Goal: Task Accomplishment & Management: Manage account settings

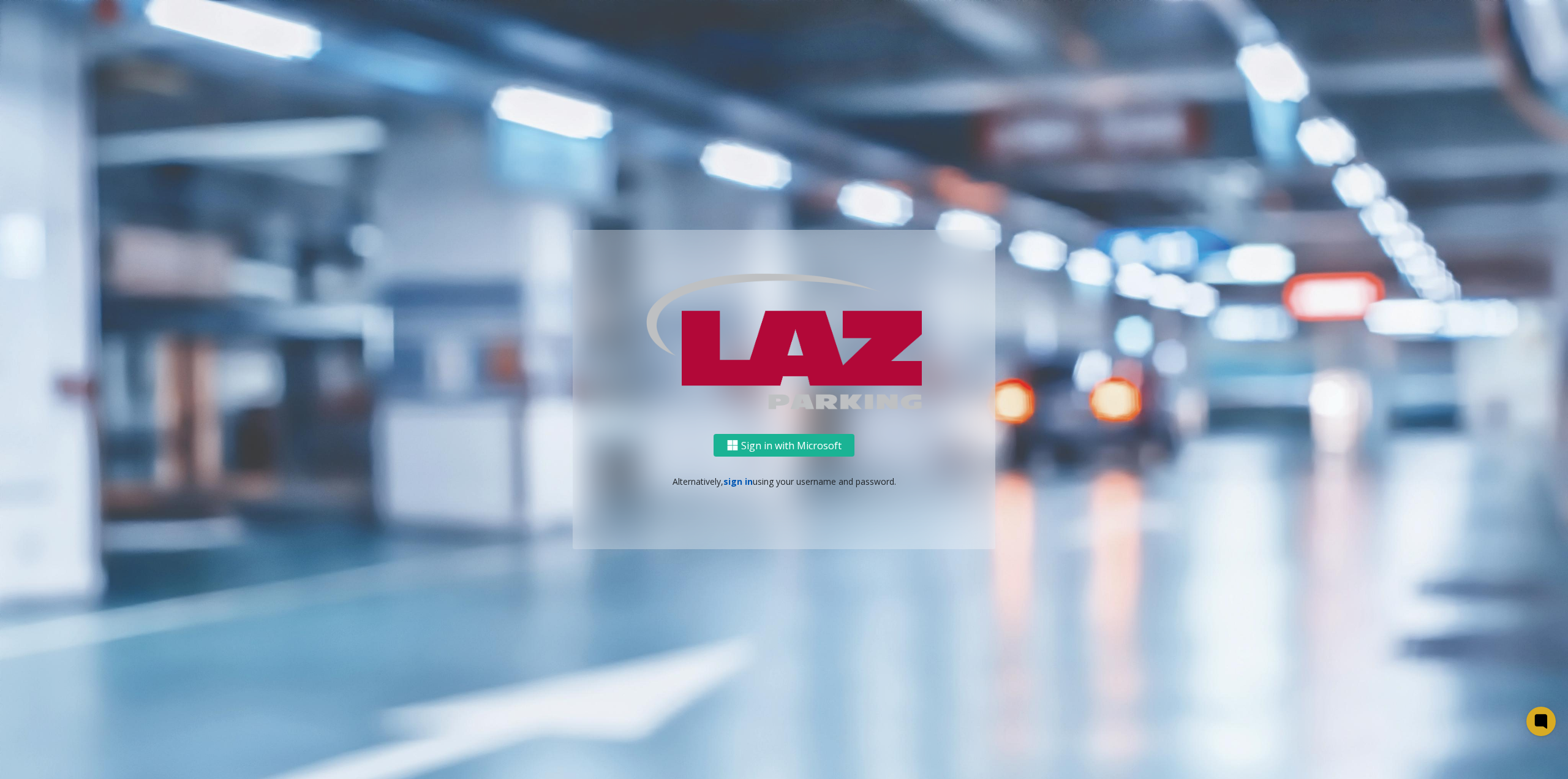
click at [742, 483] on link "sign in" at bounding box center [738, 482] width 29 height 12
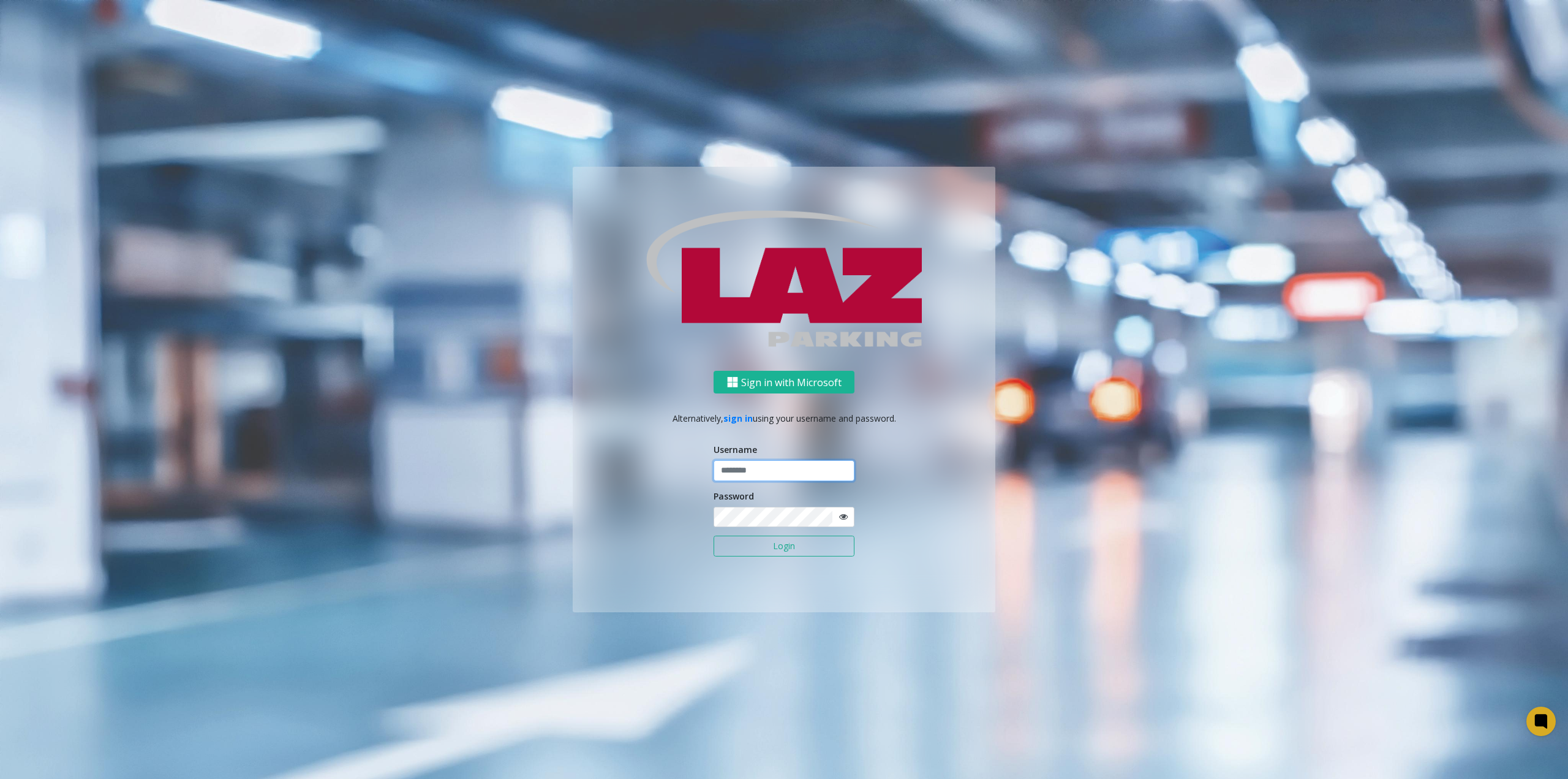
type input "**********"
click at [802, 550] on button "Login" at bounding box center [784, 545] width 141 height 21
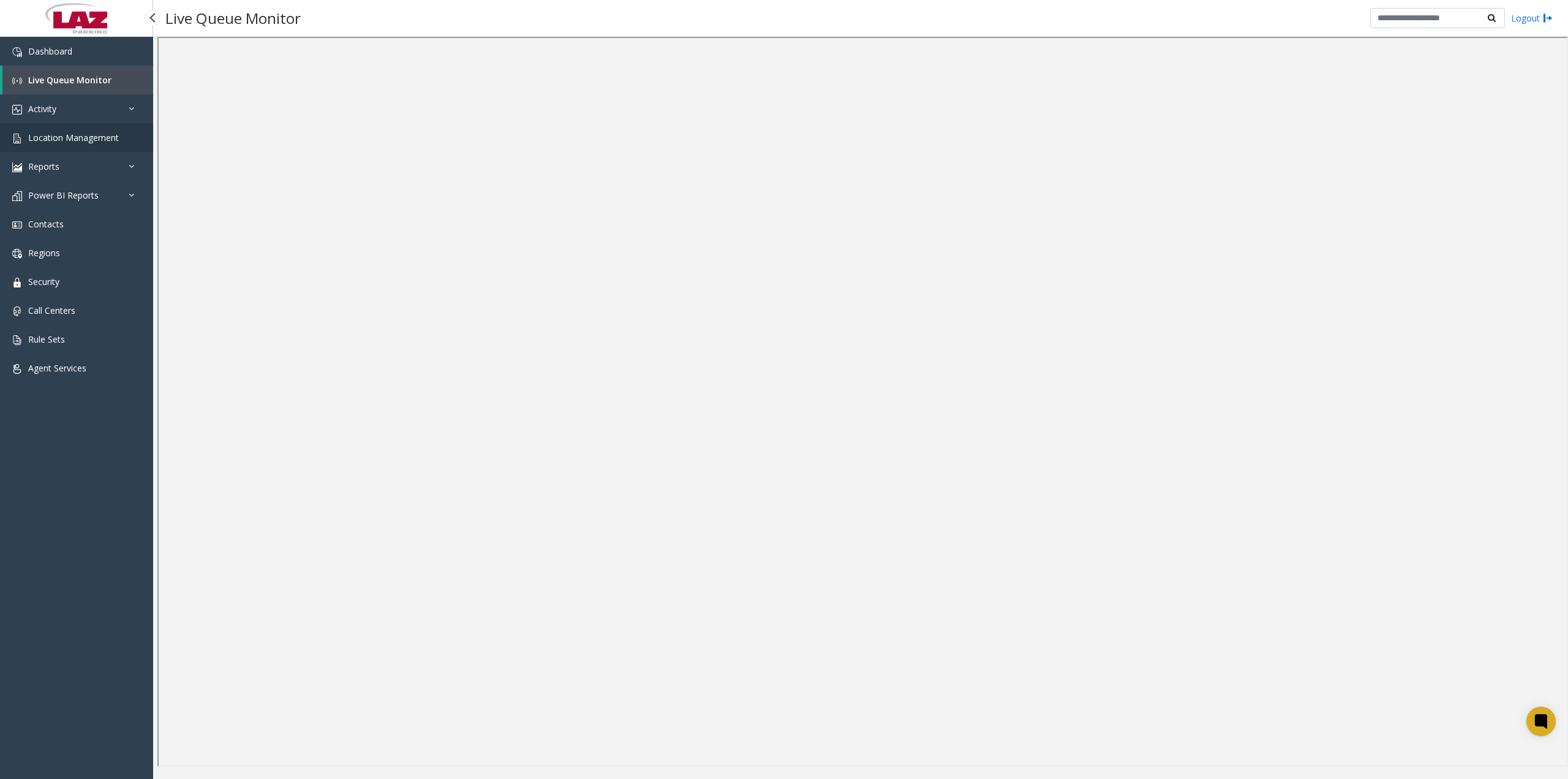
click at [59, 138] on span "Location Management" at bounding box center [73, 137] width 90 height 12
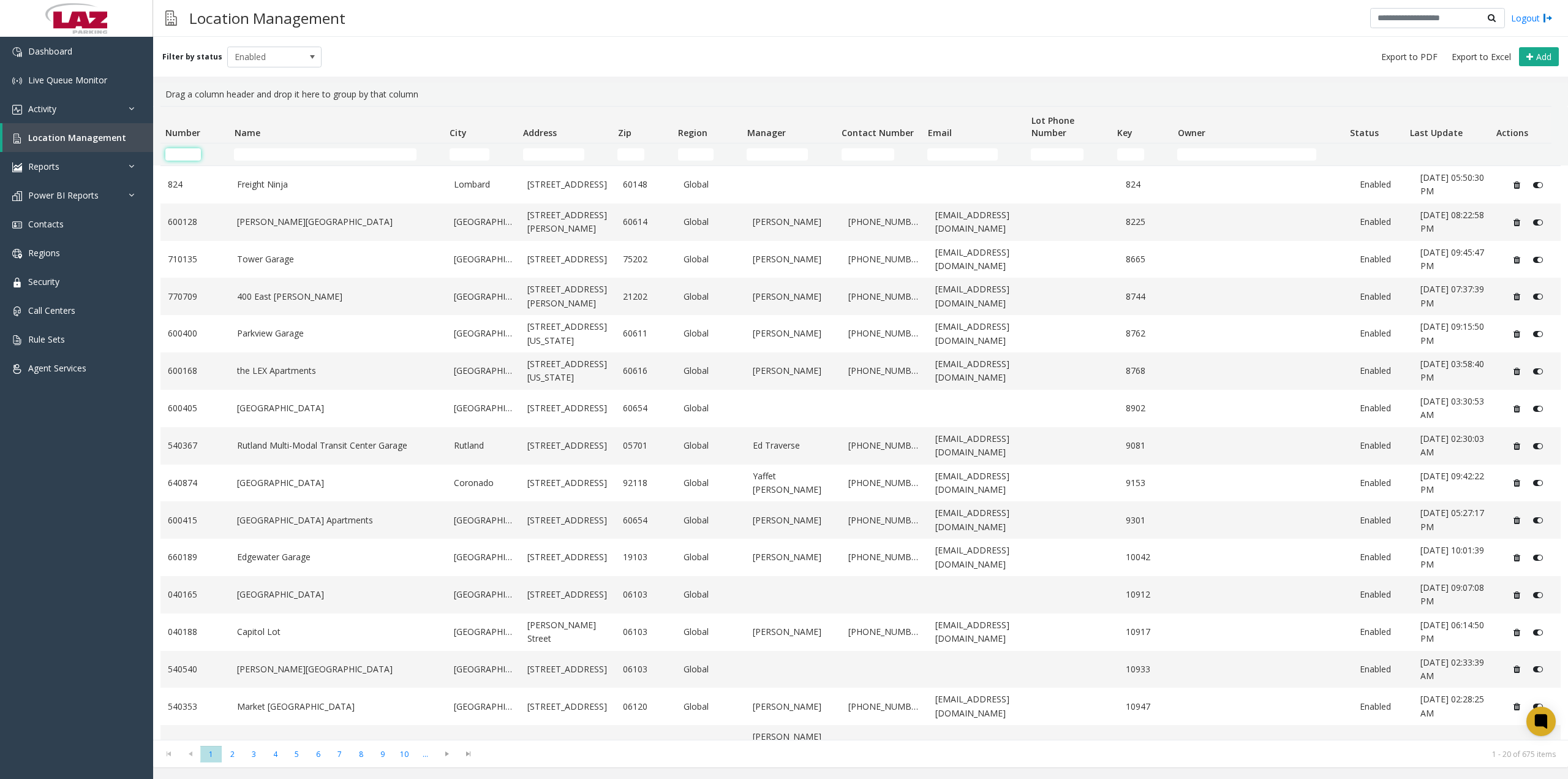
click at [188, 154] on input "Number Filter" at bounding box center [182, 154] width 36 height 12
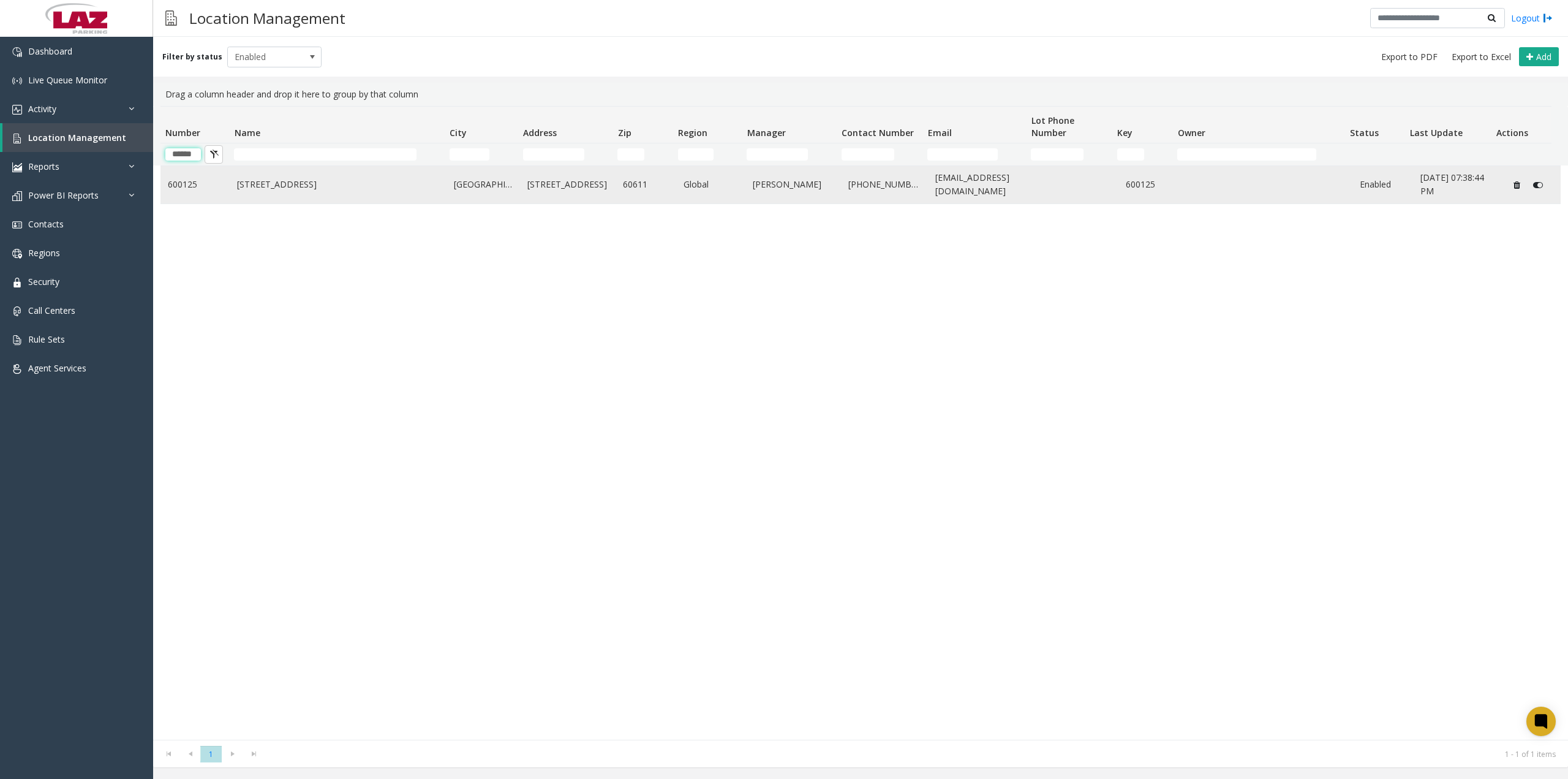
type input "******"
click at [300, 181] on link "[STREET_ADDRESS]" at bounding box center [338, 184] width 202 height 14
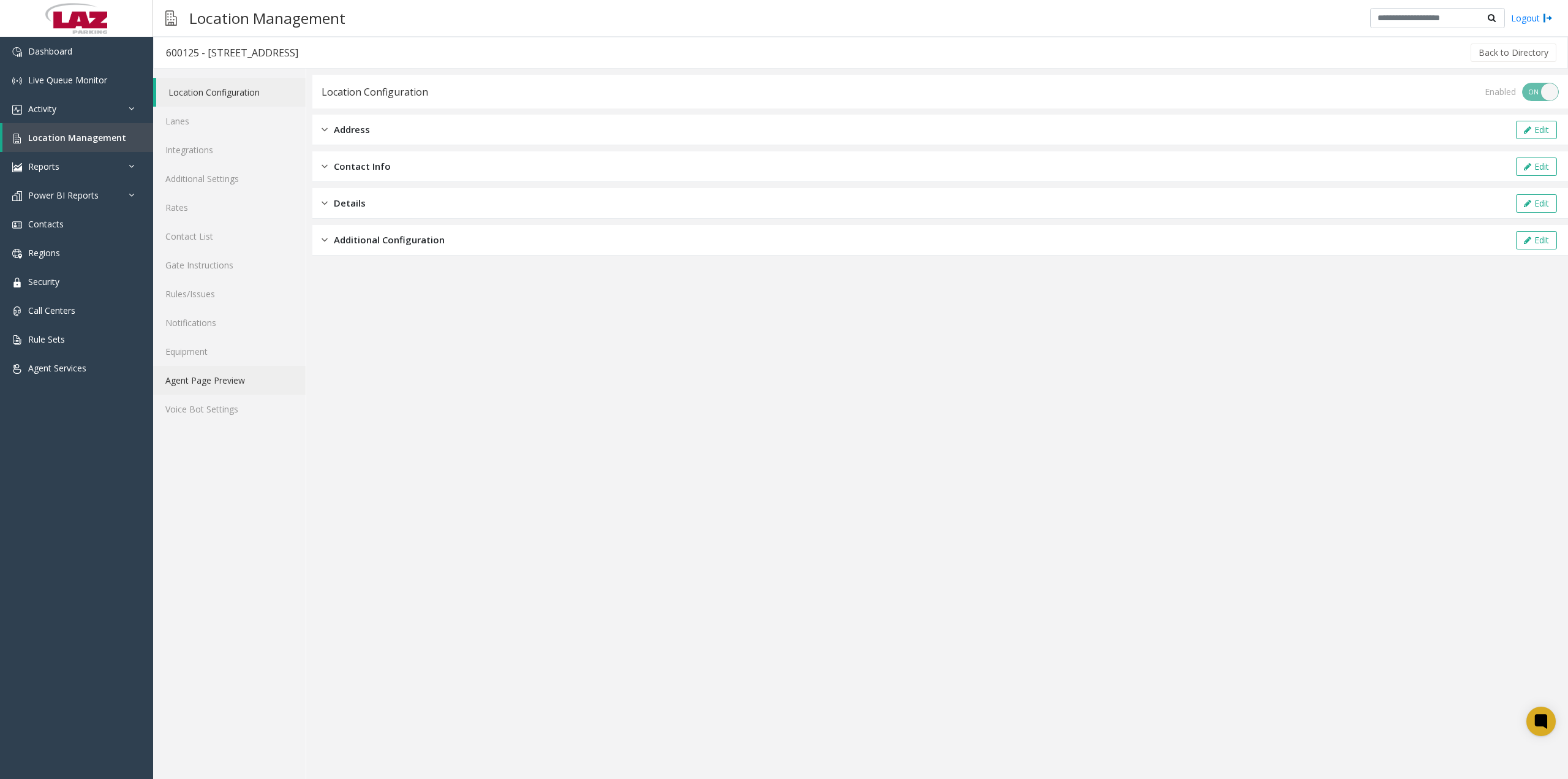
click at [229, 382] on link "Agent Page Preview" at bounding box center [229, 380] width 152 height 29
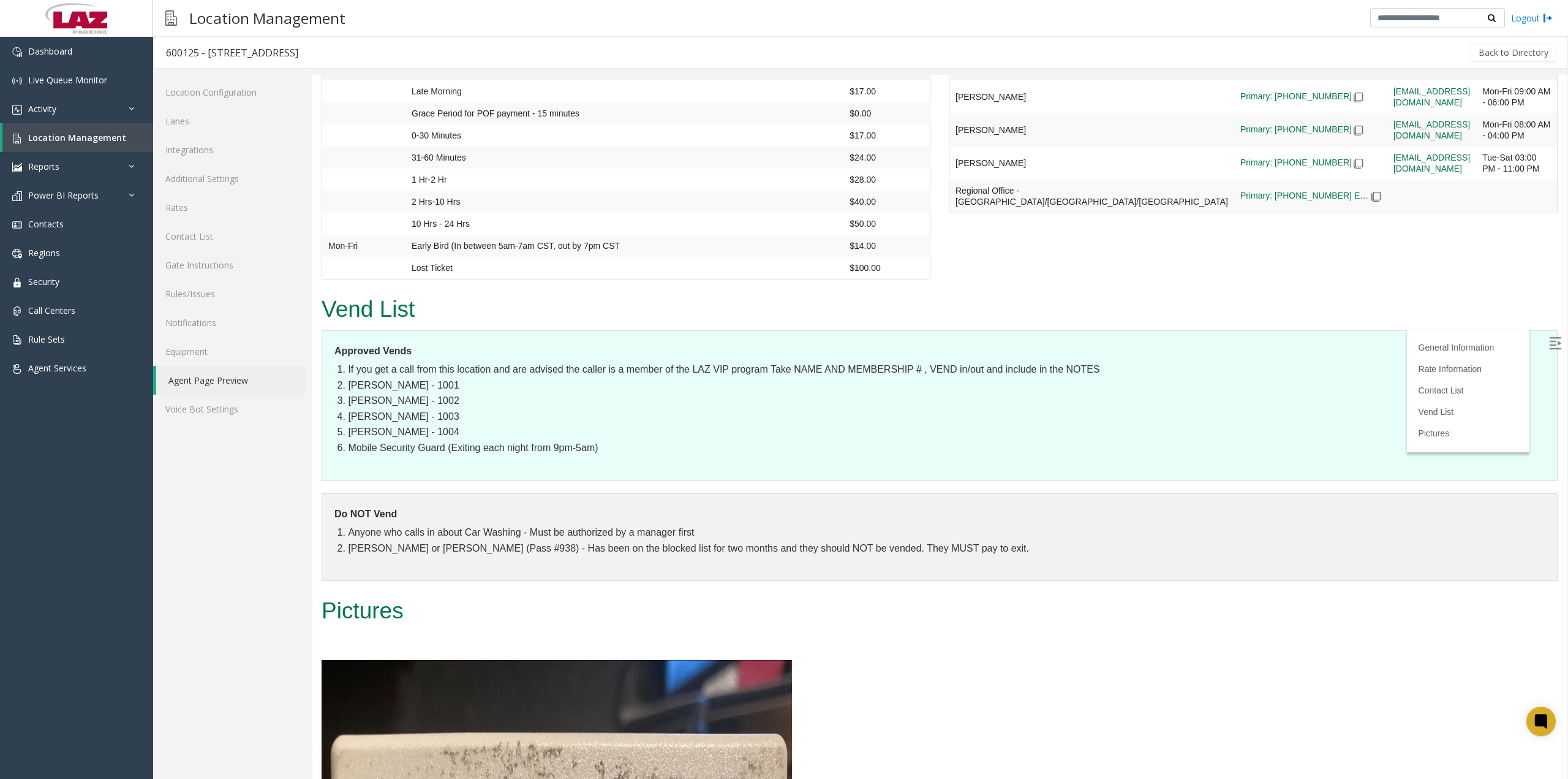
scroll to position [1183, 0]
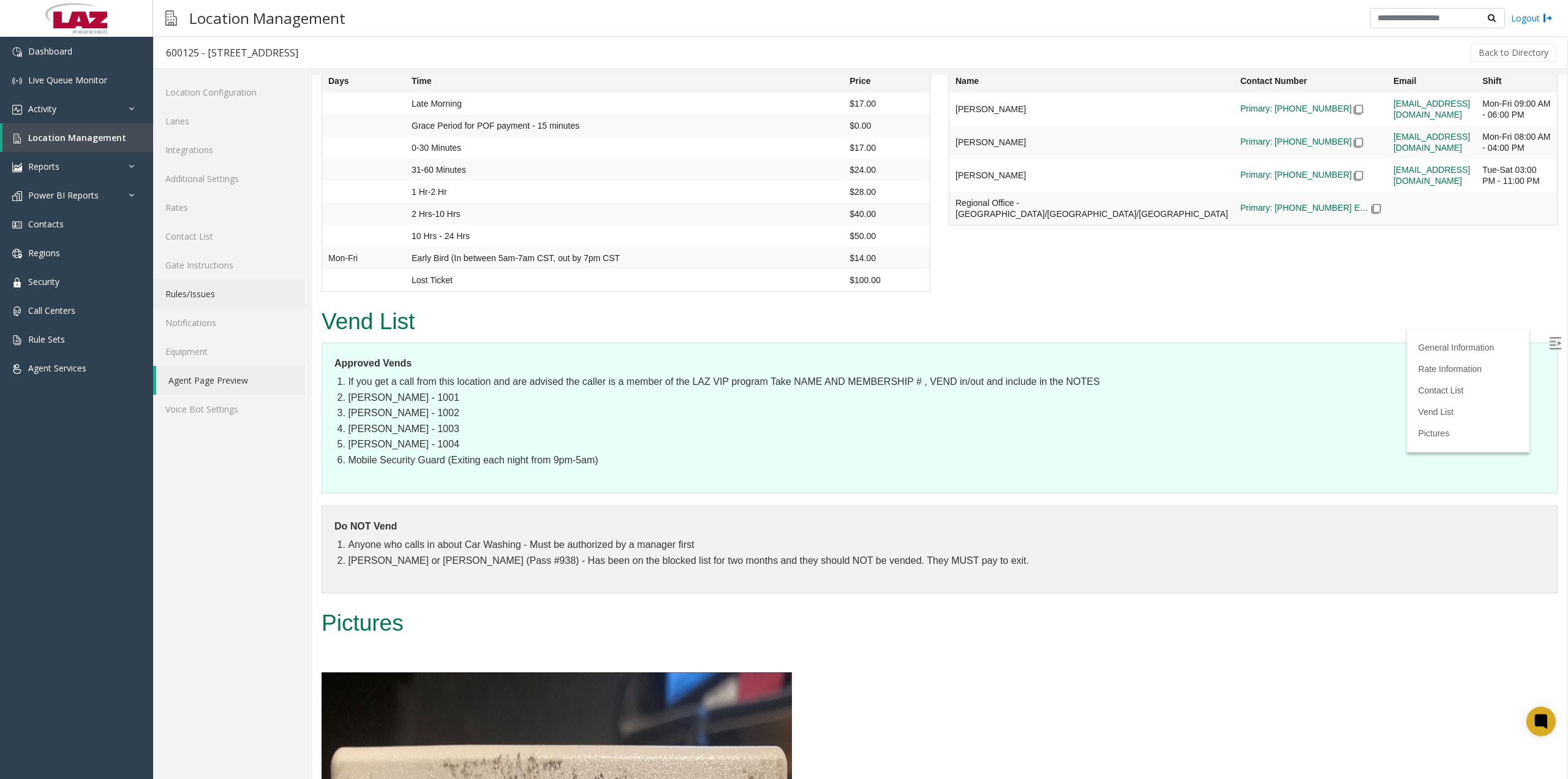
click at [202, 292] on link "Rules/Issues" at bounding box center [229, 294] width 152 height 29
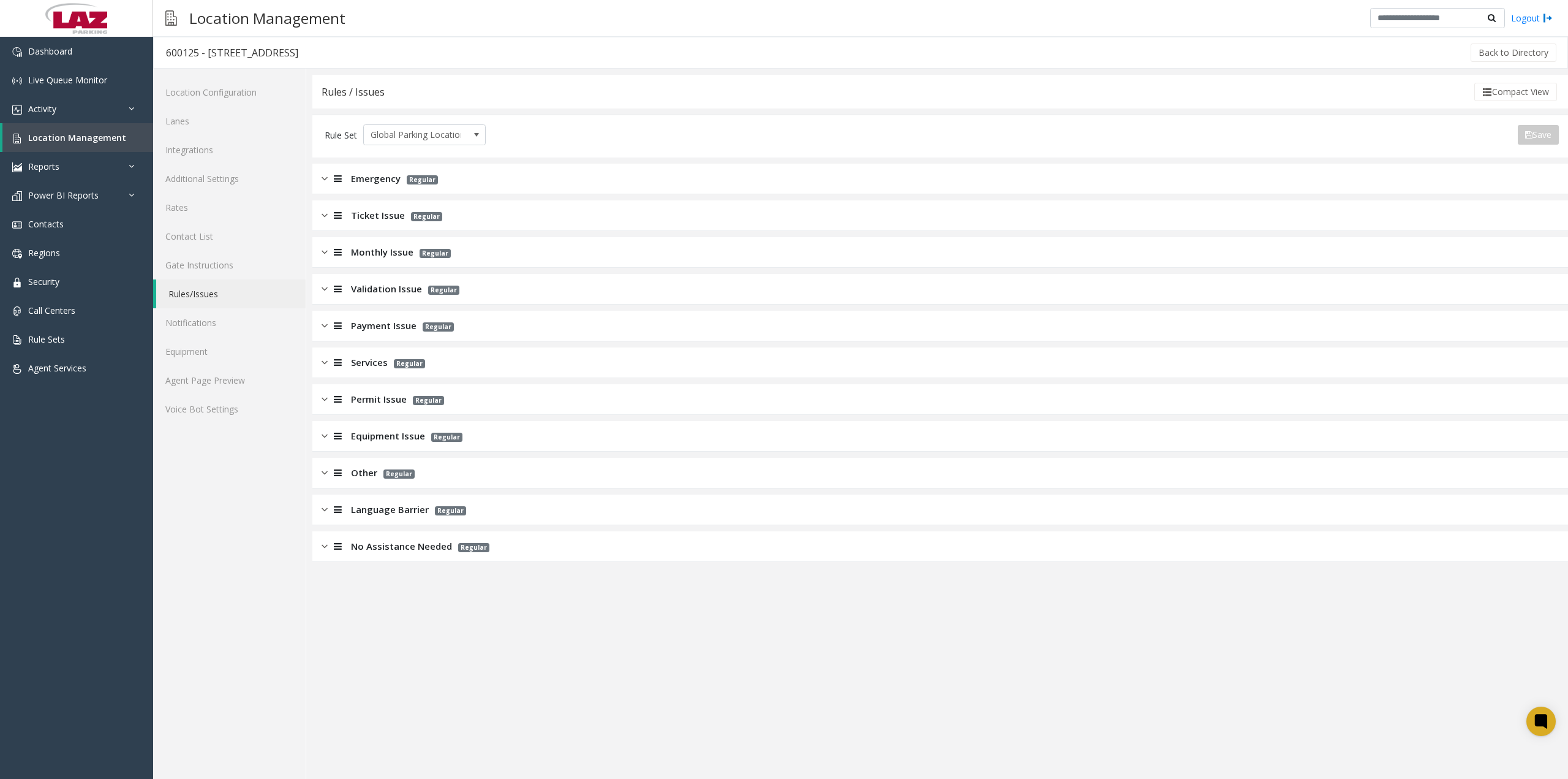
click at [329, 436] on div at bounding box center [336, 435] width 17 height 14
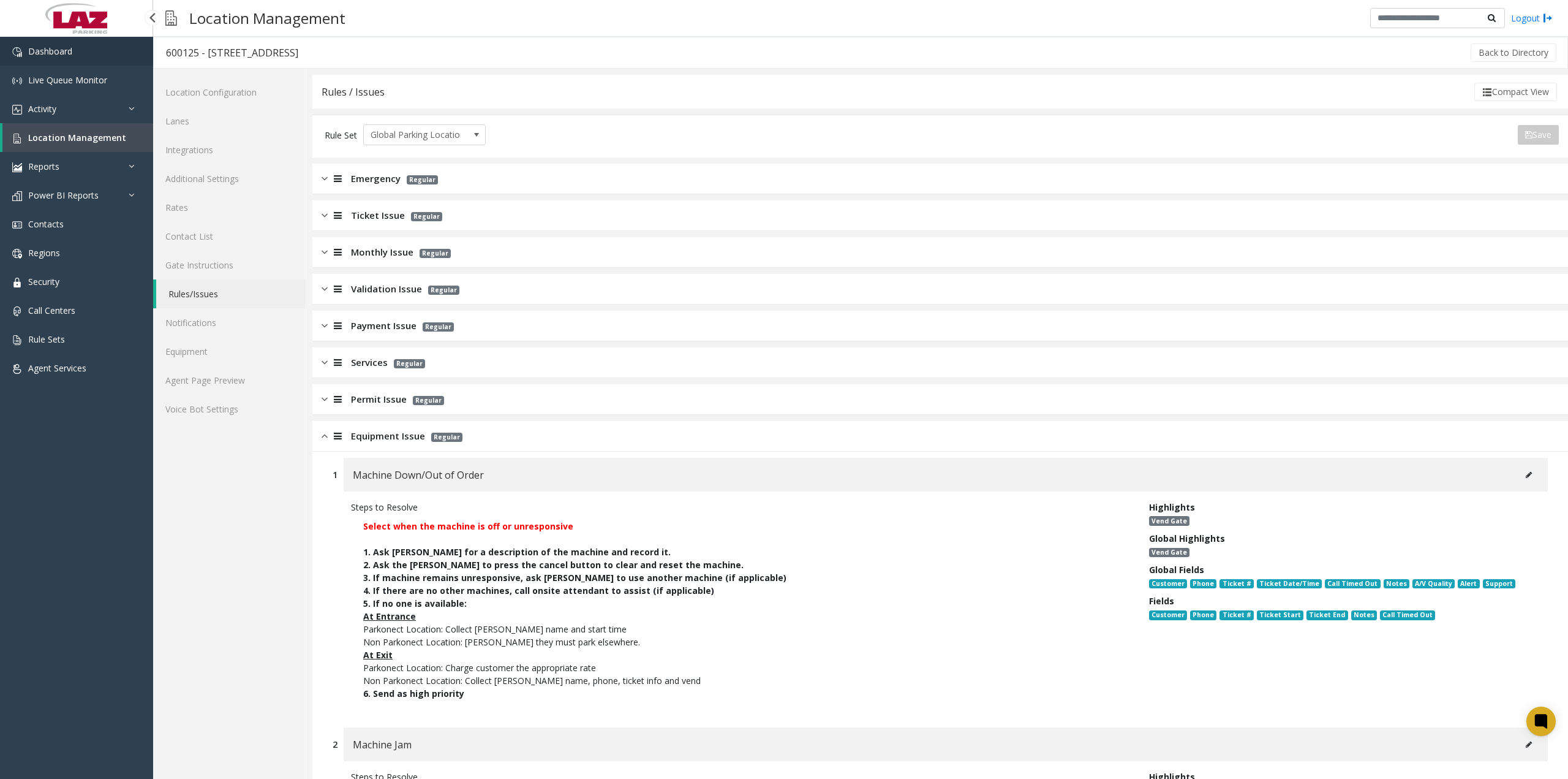
click at [81, 53] on link "Dashboard" at bounding box center [77, 51] width 153 height 29
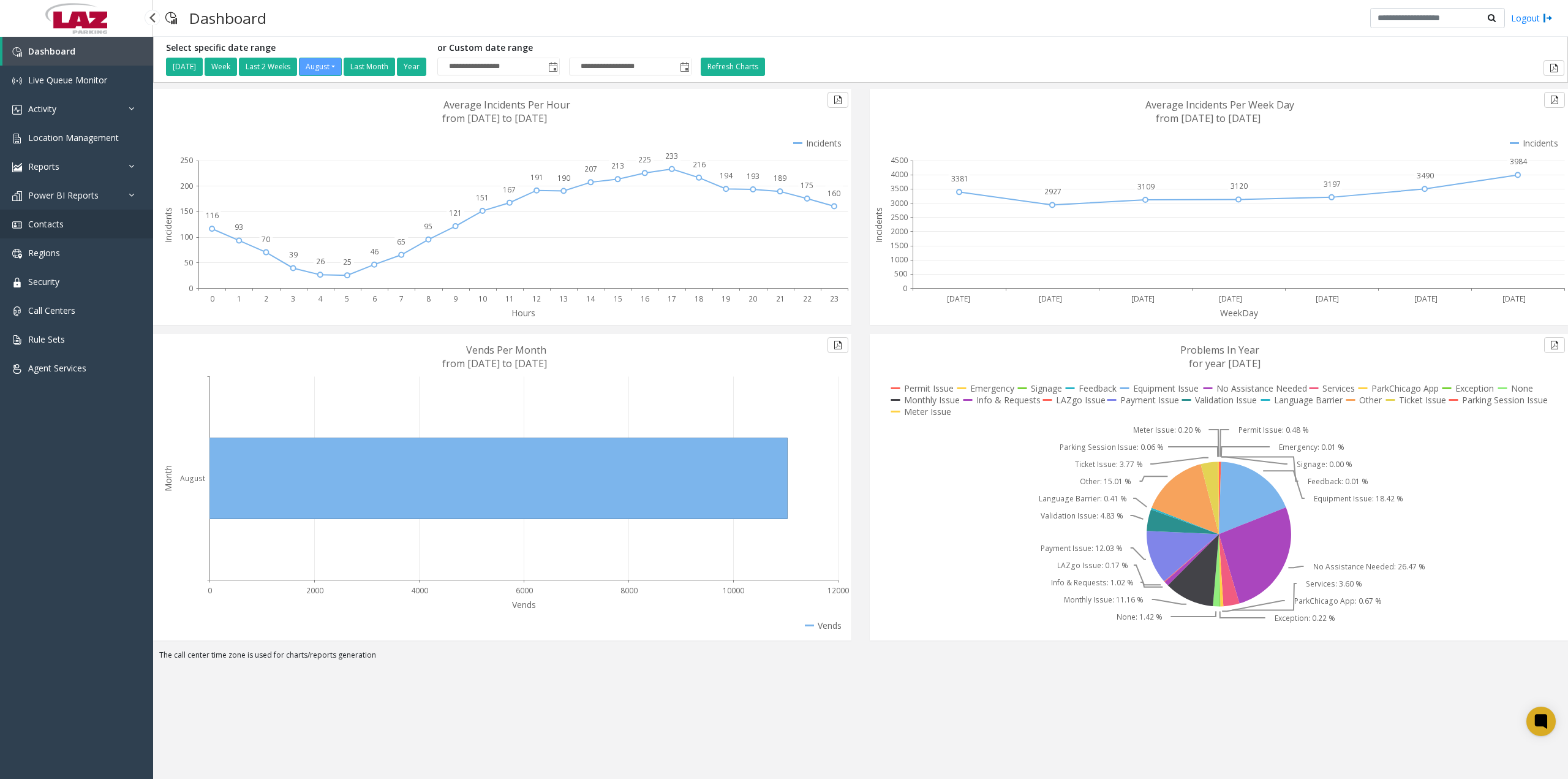
click at [59, 227] on span "Contacts" at bounding box center [46, 223] width 36 height 12
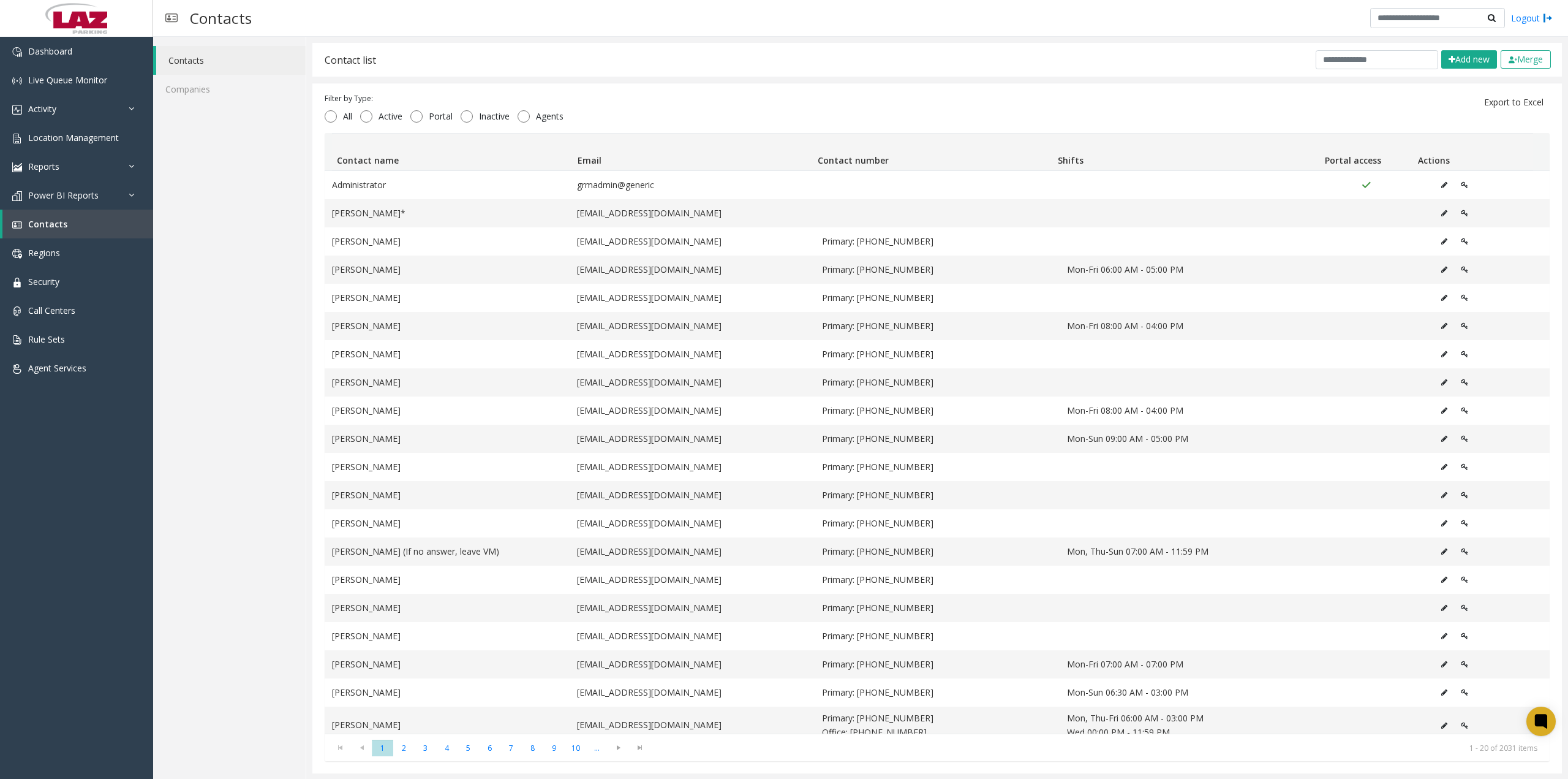
click at [593, 13] on div "Contacts Logout" at bounding box center [861, 18] width 1415 height 36
click at [1354, 63] on input "text" at bounding box center [1377, 59] width 122 height 19
paste input "**********"
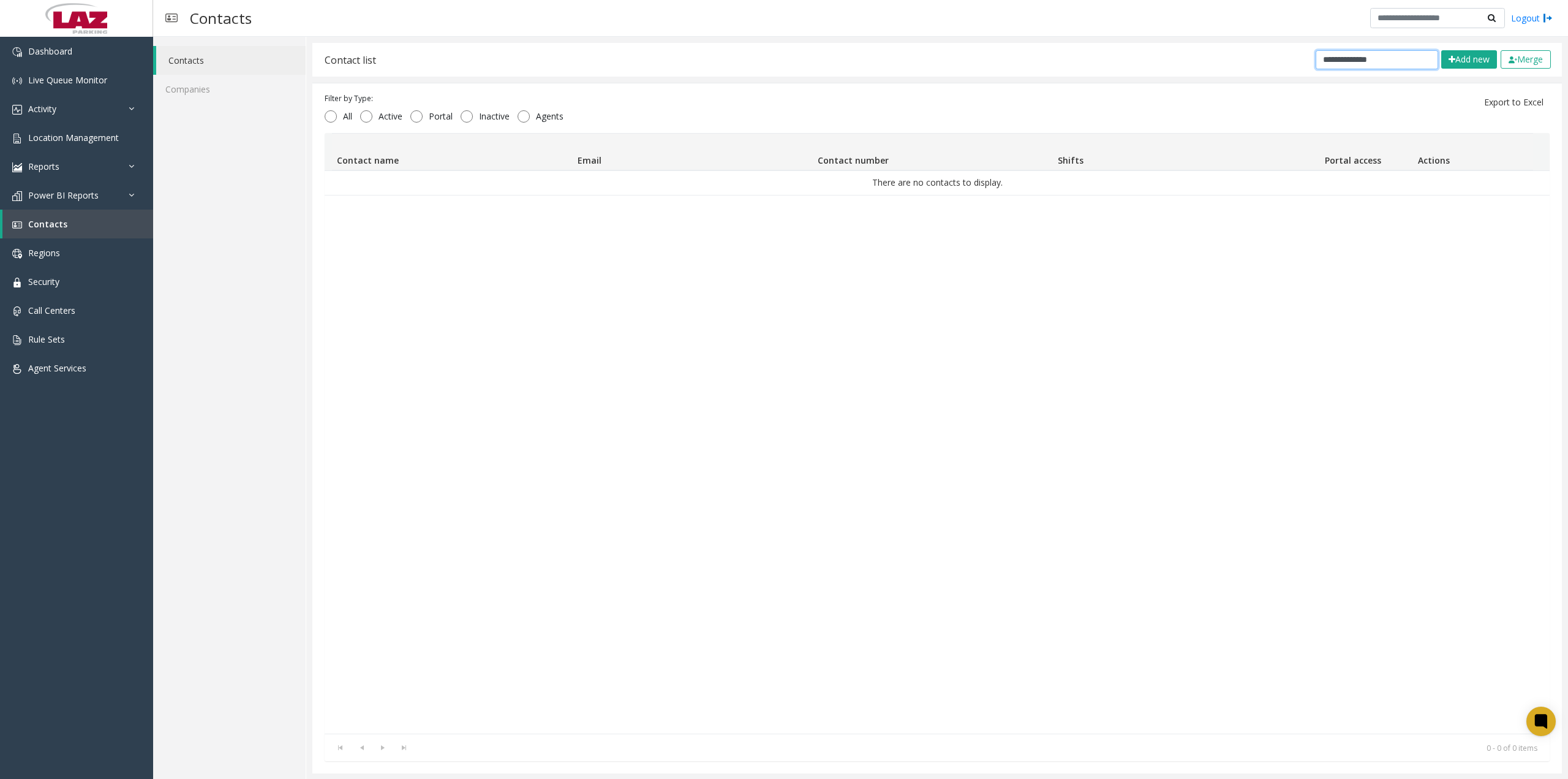
type input "**********"
click at [99, 140] on span "Location Management" at bounding box center [73, 137] width 90 height 12
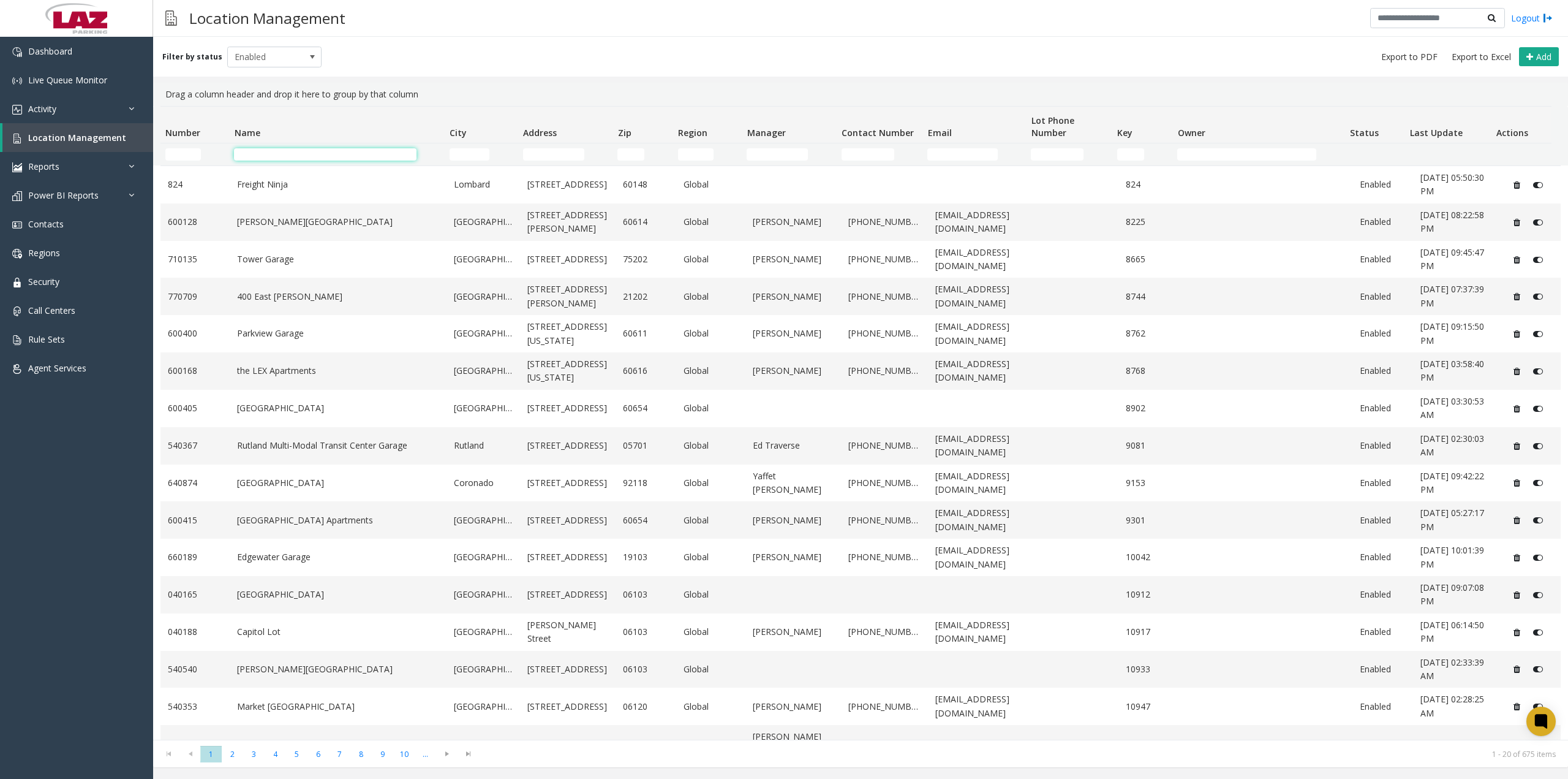
click at [272, 159] on input "Name Filter" at bounding box center [325, 154] width 182 height 12
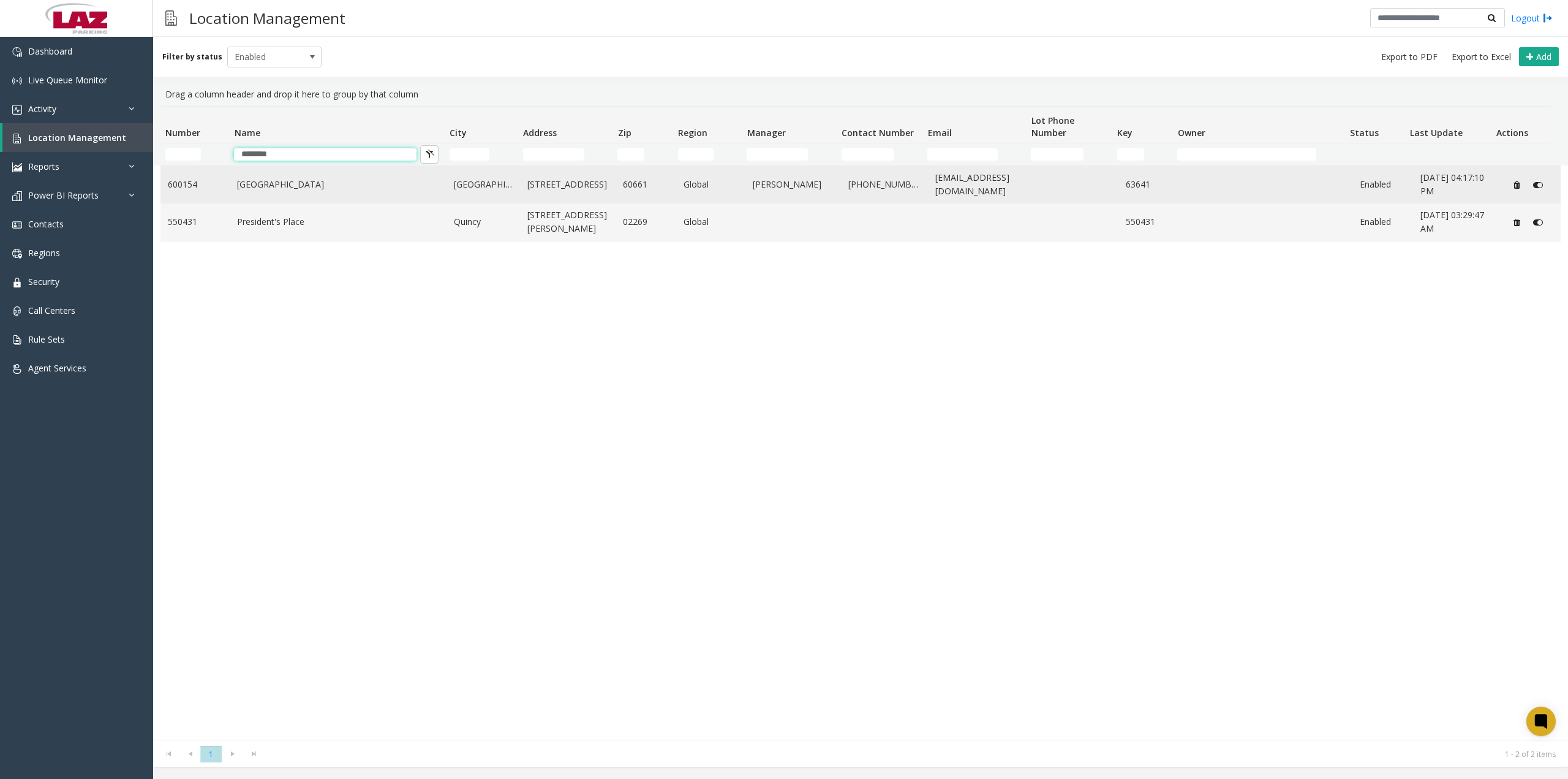
type input "********"
click at [320, 193] on td "[GEOGRAPHIC_DATA]" at bounding box center [338, 184] width 217 height 37
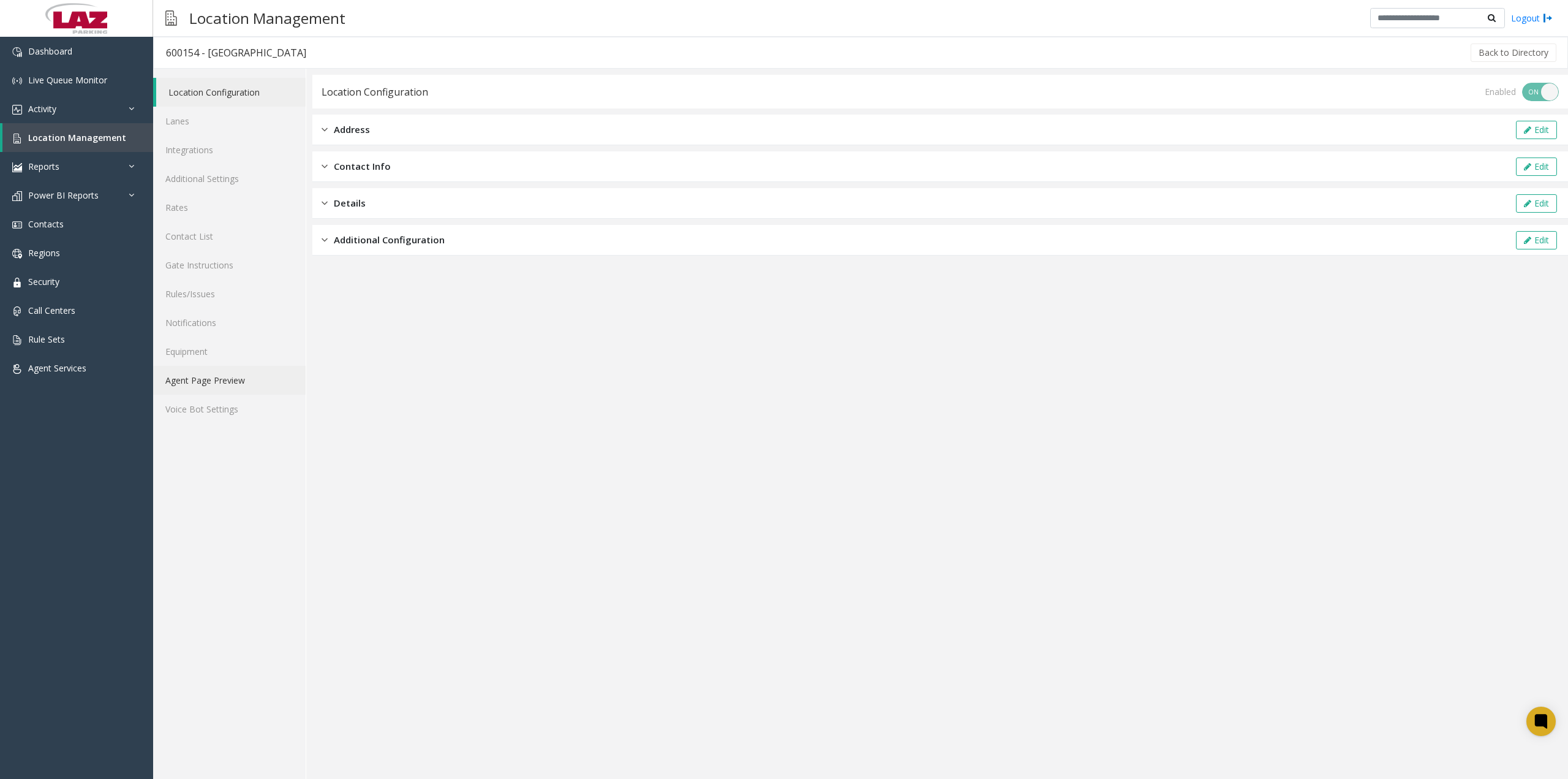
click at [221, 377] on link "Agent Page Preview" at bounding box center [229, 380] width 152 height 29
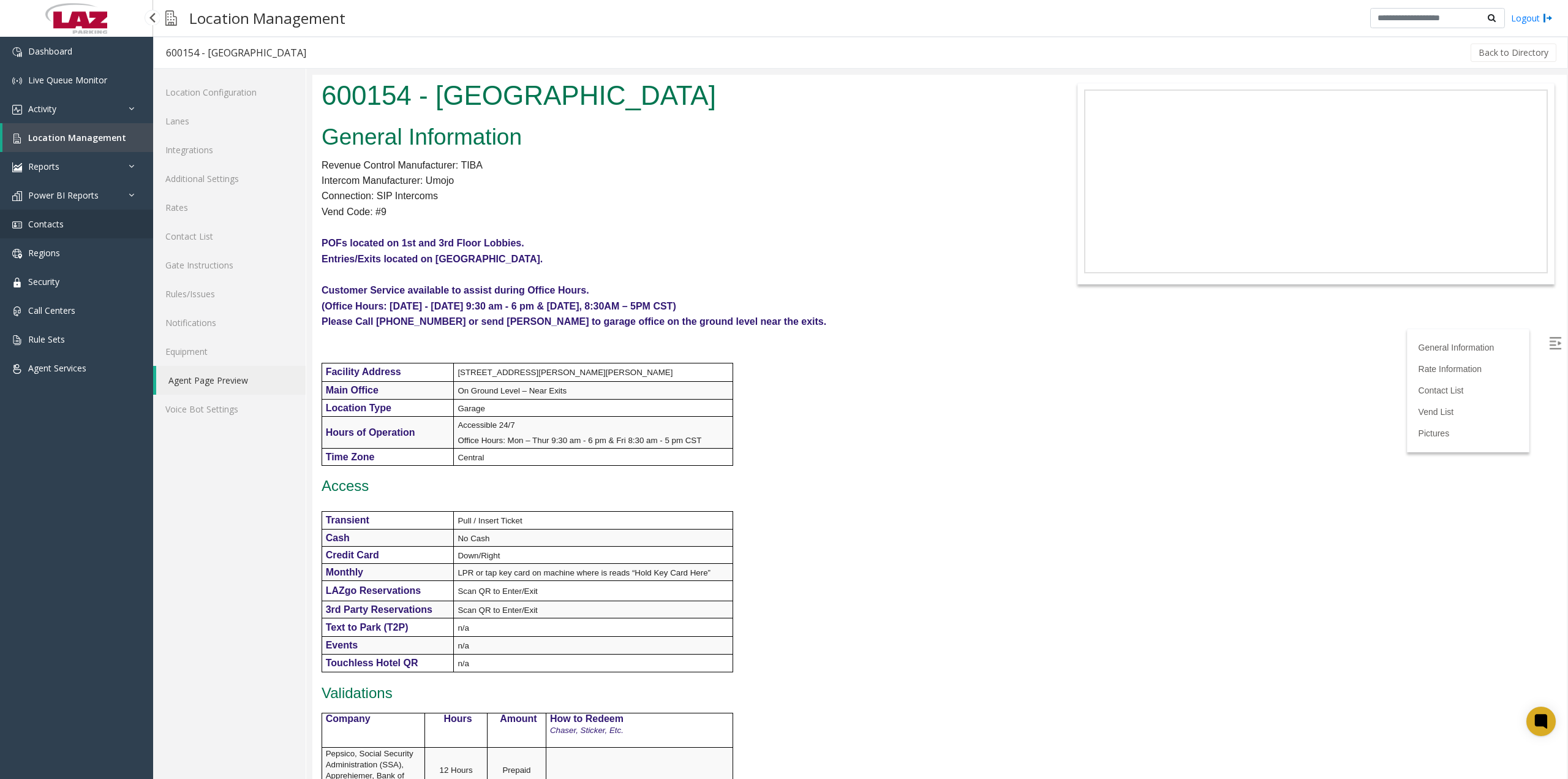
click at [72, 230] on link "Contacts" at bounding box center [77, 224] width 153 height 29
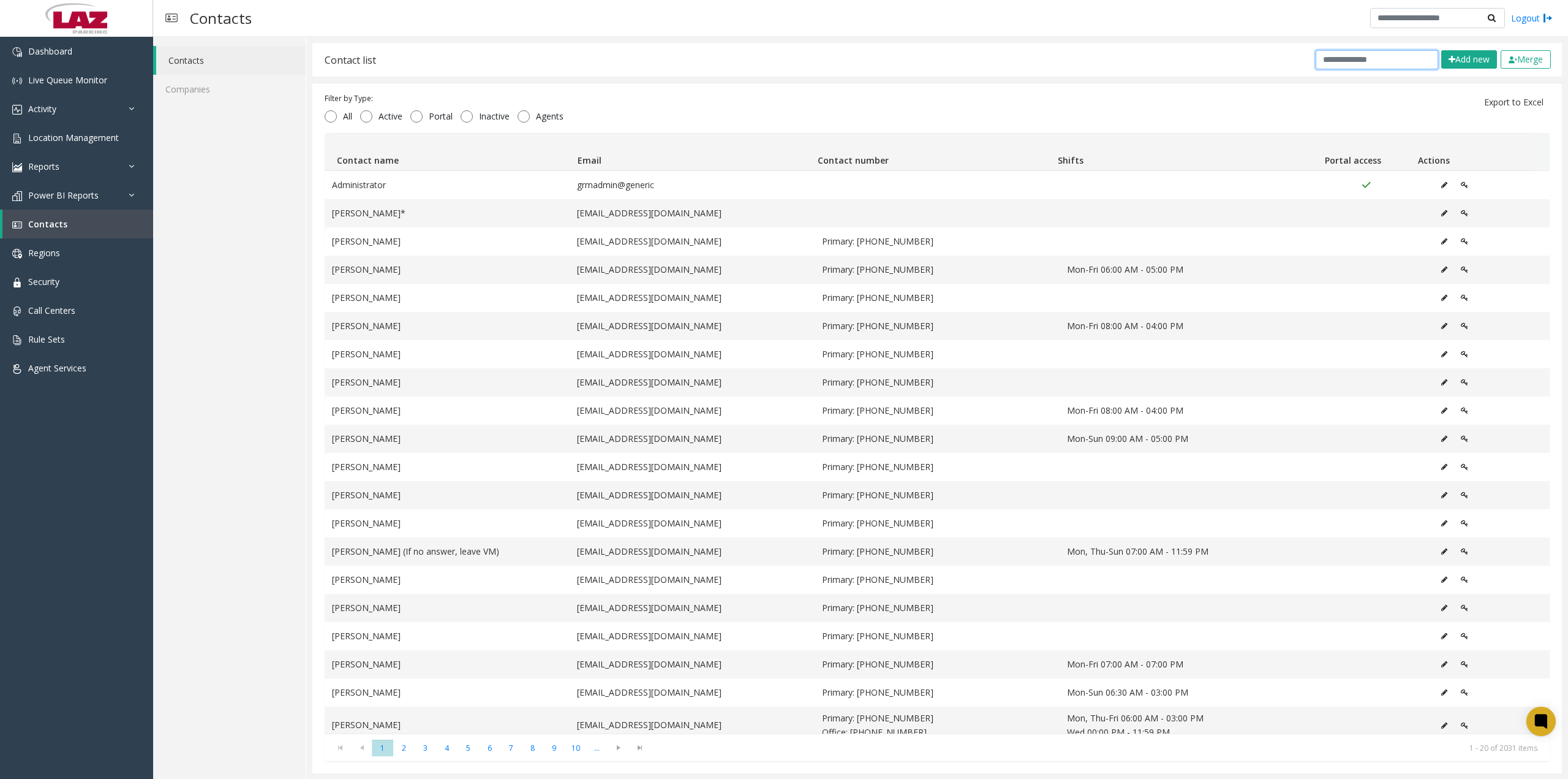
click at [1327, 59] on input "text" at bounding box center [1377, 59] width 122 height 19
paste input "**********"
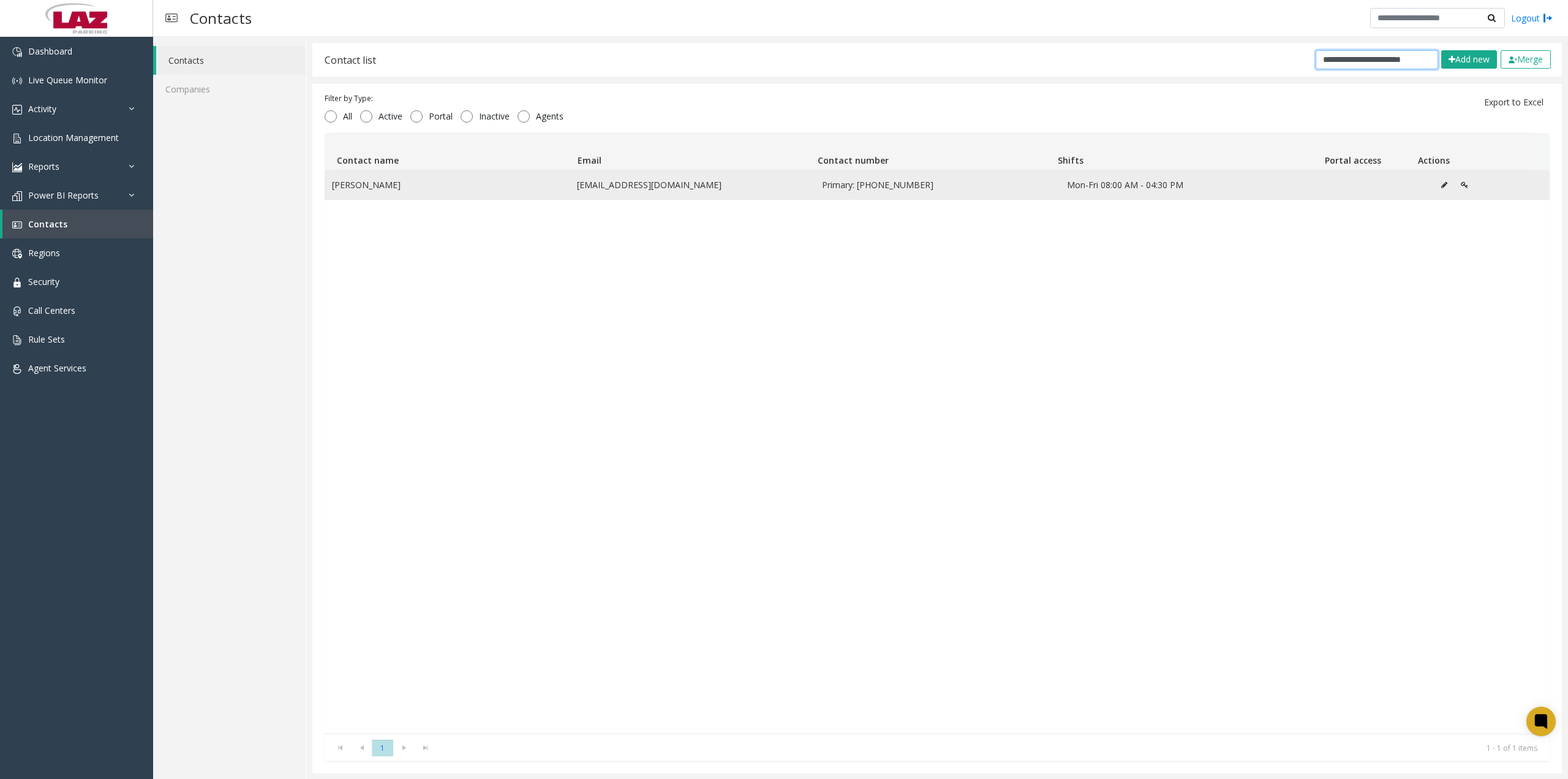
type input "**********"
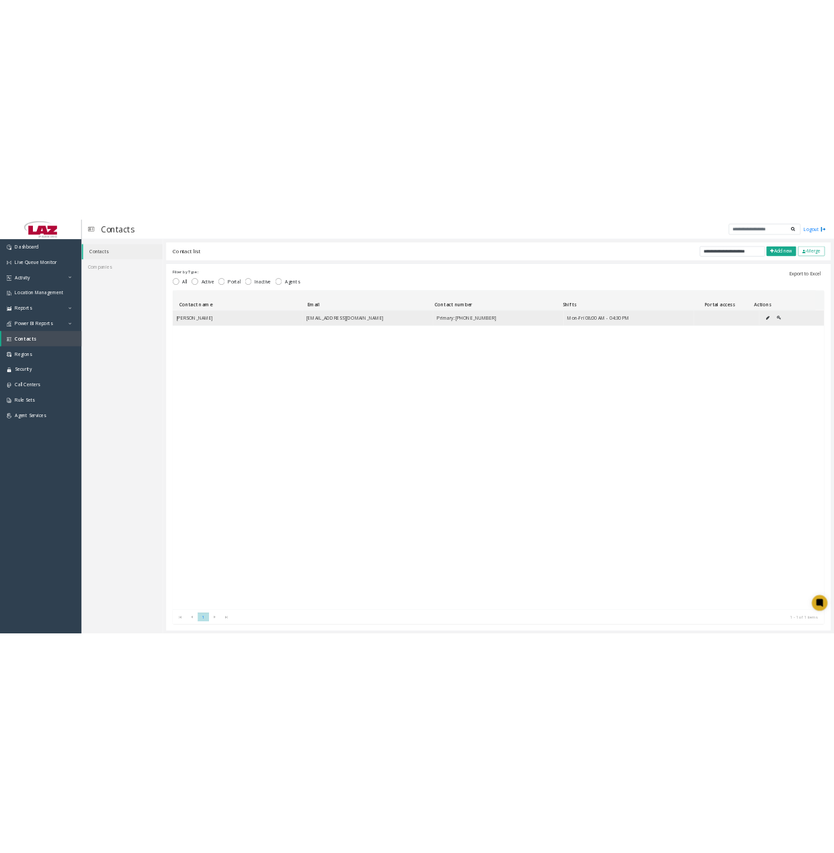
scroll to position [0, 0]
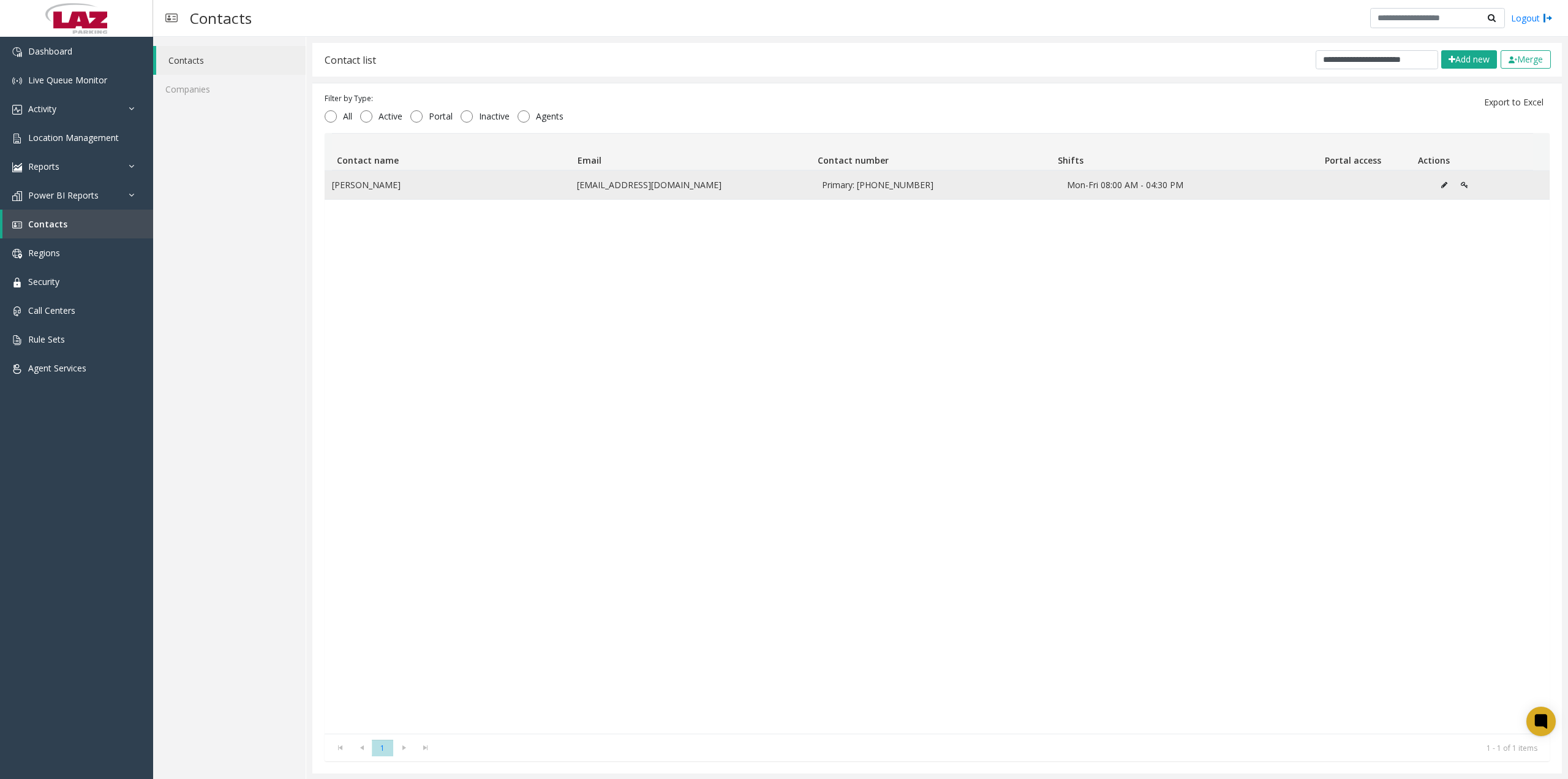
click at [1441, 182] on icon "Data table" at bounding box center [1444, 185] width 6 height 7
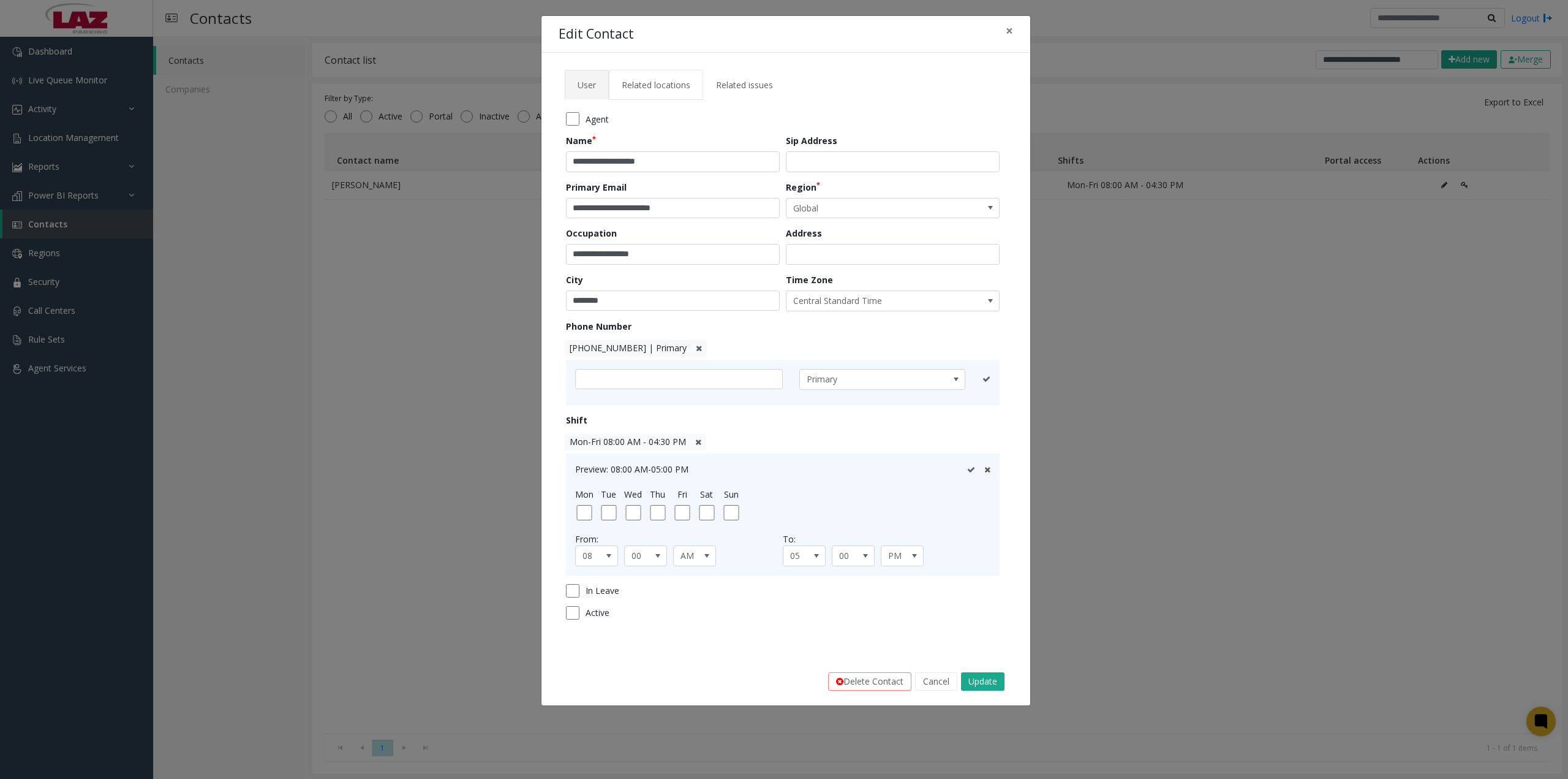
click at [660, 83] on span "Related locations" at bounding box center [655, 85] width 68 height 12
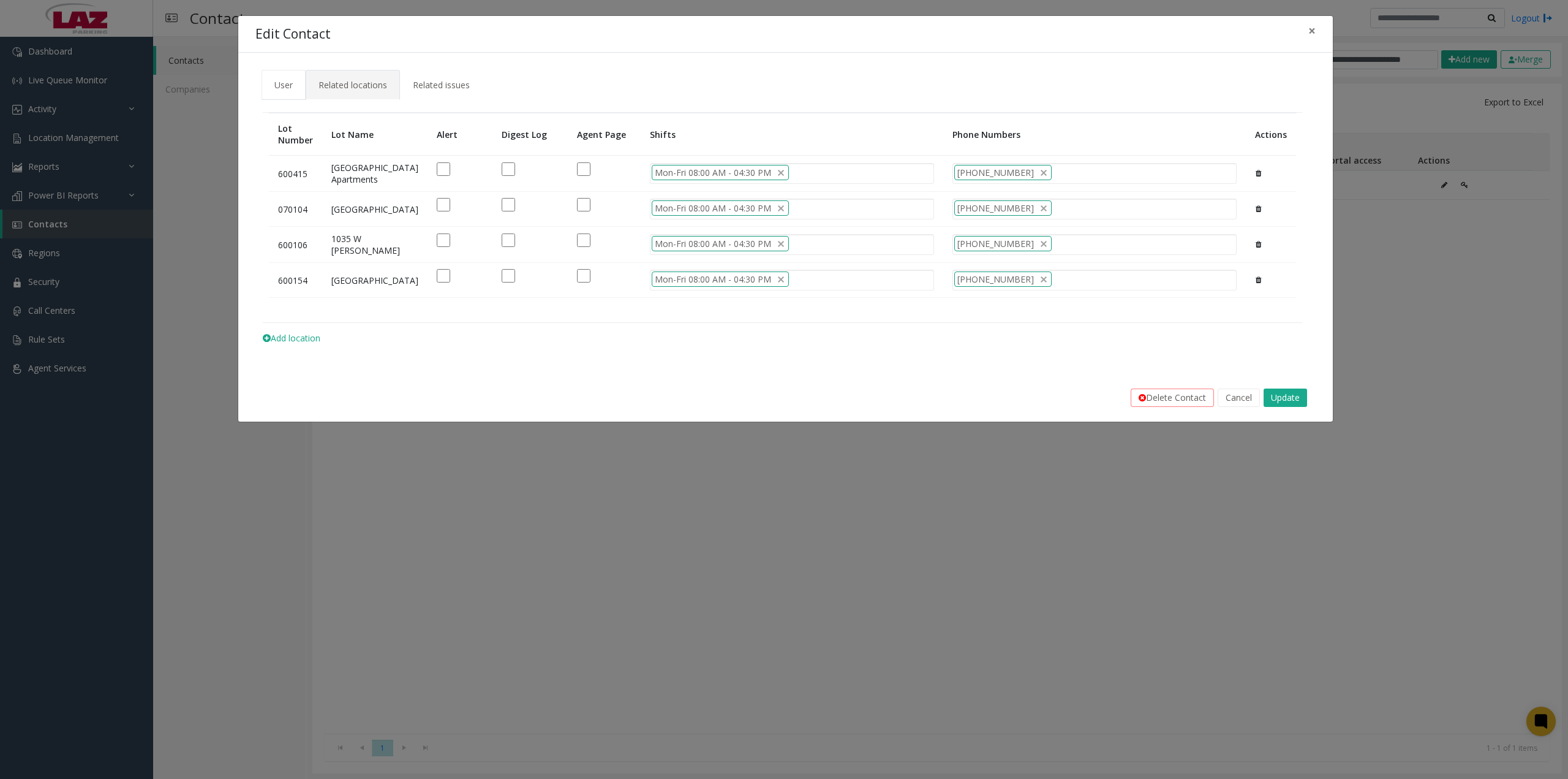
click at [289, 88] on span "User" at bounding box center [284, 85] width 18 height 12
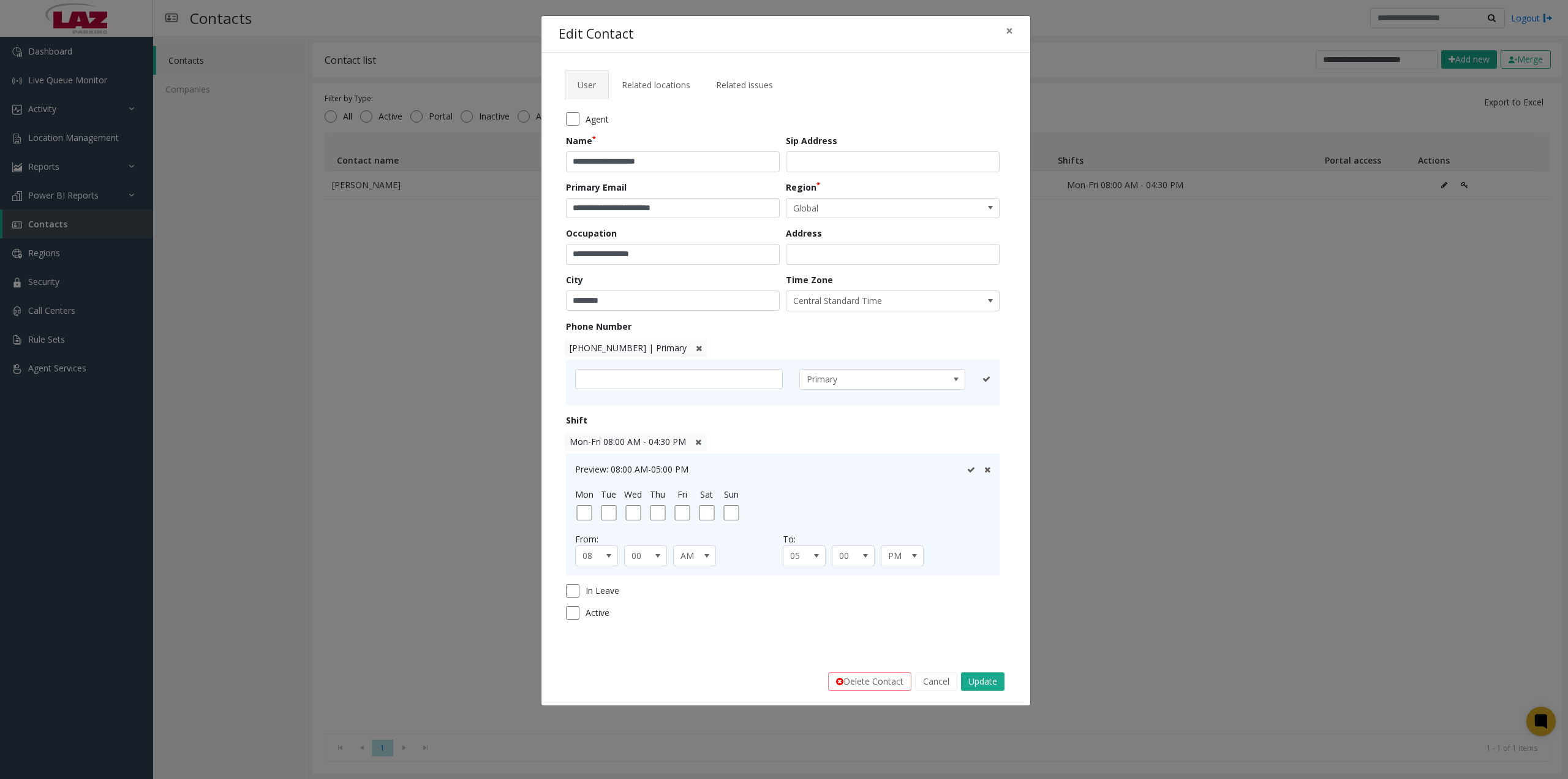
click at [696, 443] on icon at bounding box center [698, 442] width 6 height 8
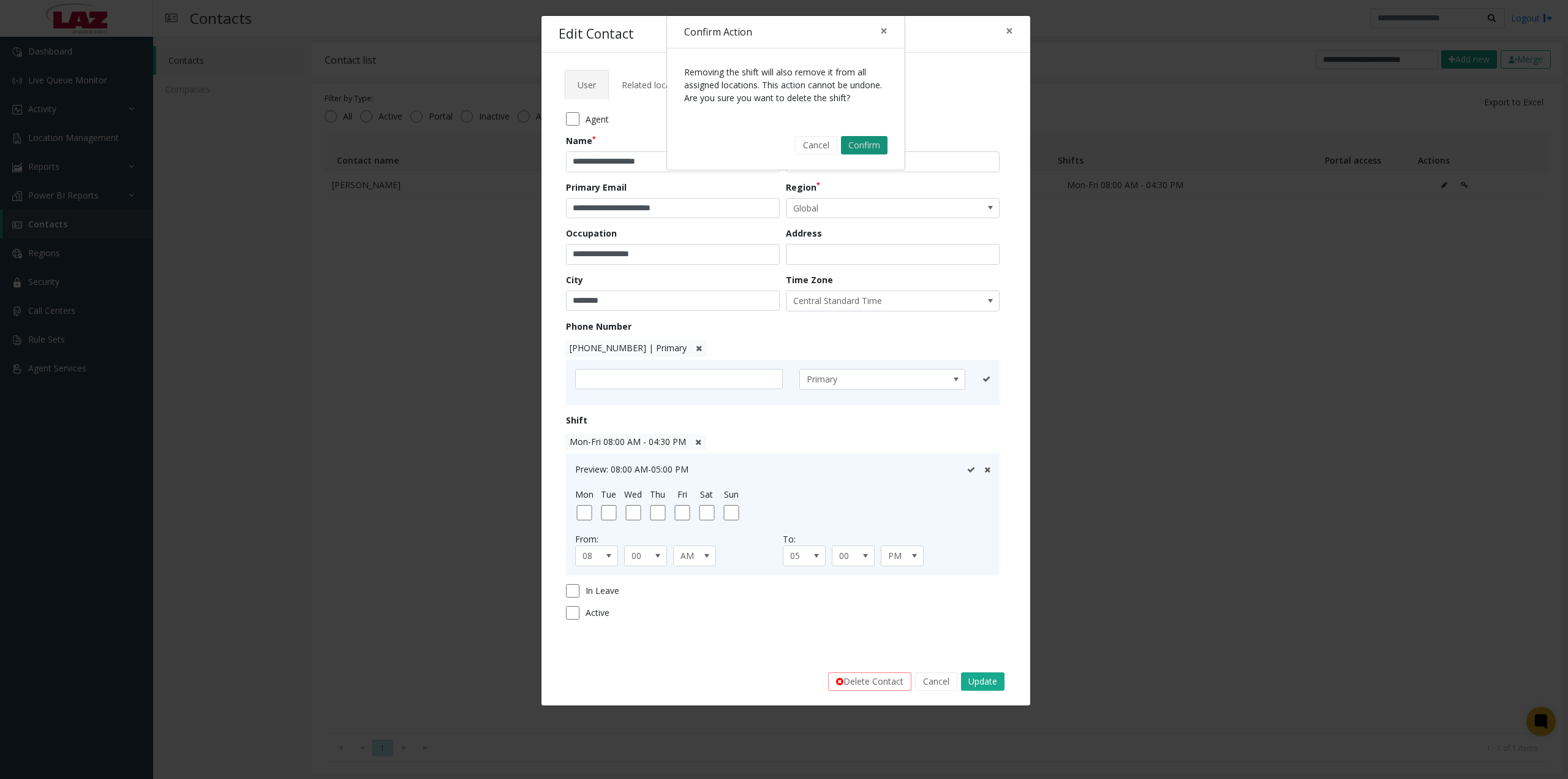
click at [862, 145] on button "Confirm" at bounding box center [864, 145] width 46 height 18
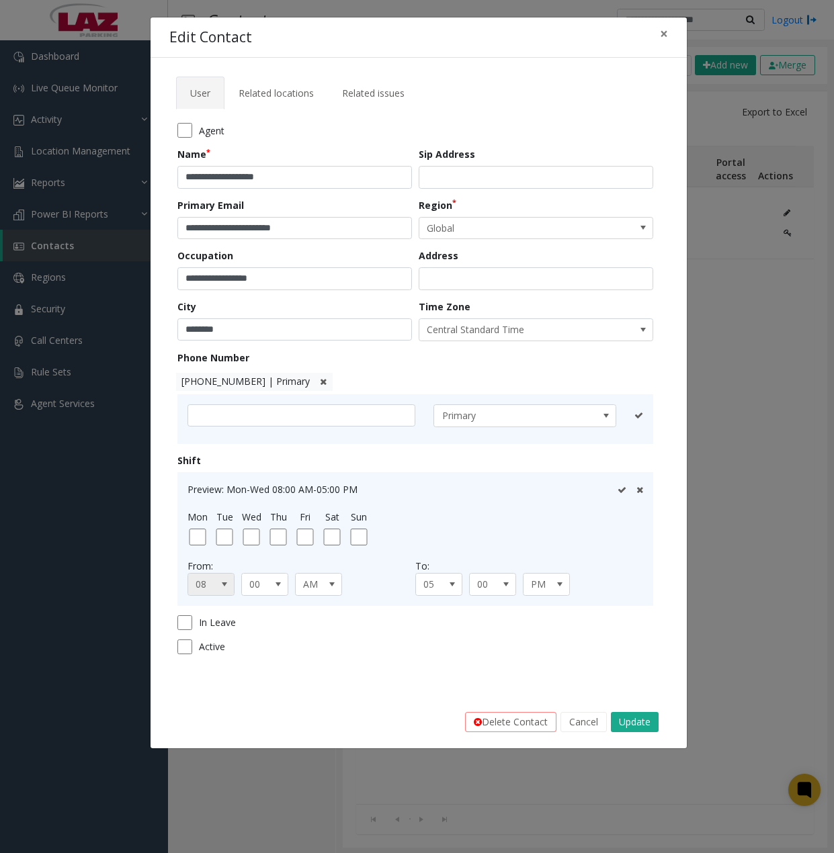
click at [225, 587] on span at bounding box center [224, 584] width 11 height 11
click at [196, 626] on li "01" at bounding box center [211, 625] width 43 height 18
click at [269, 588] on span at bounding box center [278, 585] width 19 height 22
click at [255, 681] on li "30" at bounding box center [264, 685] width 43 height 18
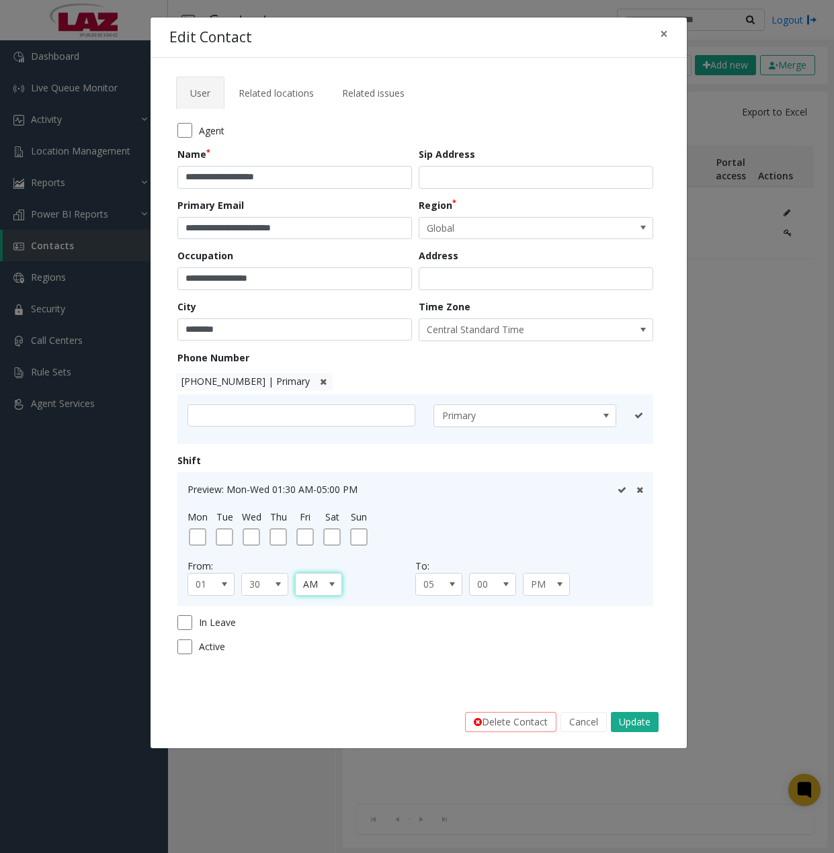
click at [315, 586] on span "AM" at bounding box center [314, 585] width 36 height 22
click at [320, 621] on li "PM" at bounding box center [318, 625] width 43 height 18
click at [450, 591] on span at bounding box center [452, 585] width 19 height 22
click at [430, 681] on li "10" at bounding box center [438, 687] width 43 height 18
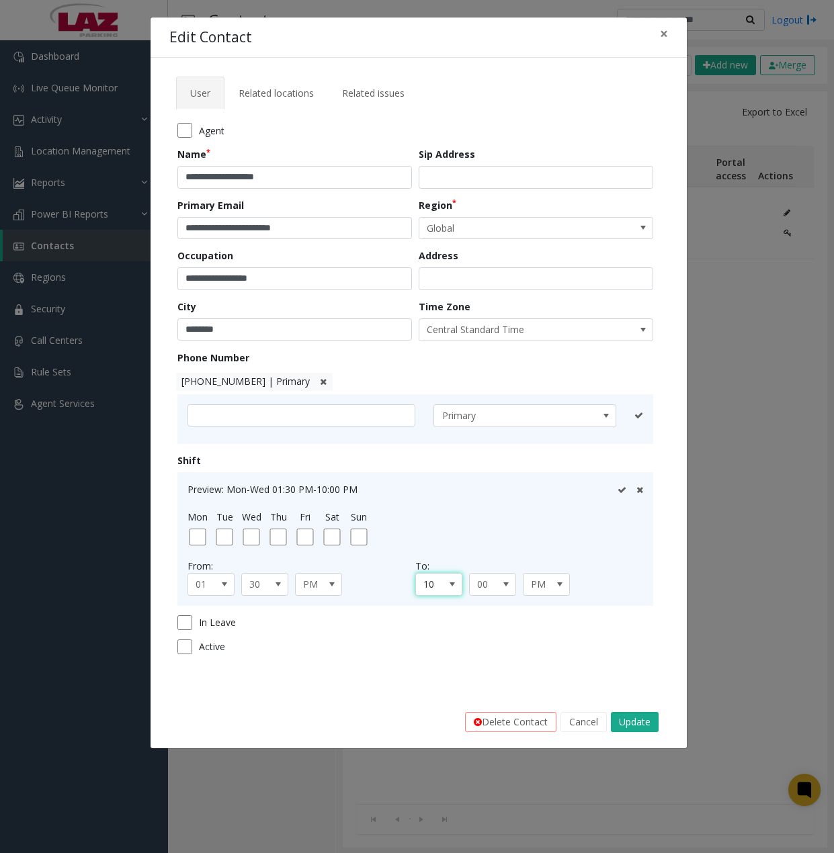
click at [621, 491] on icon at bounding box center [622, 490] width 9 height 9
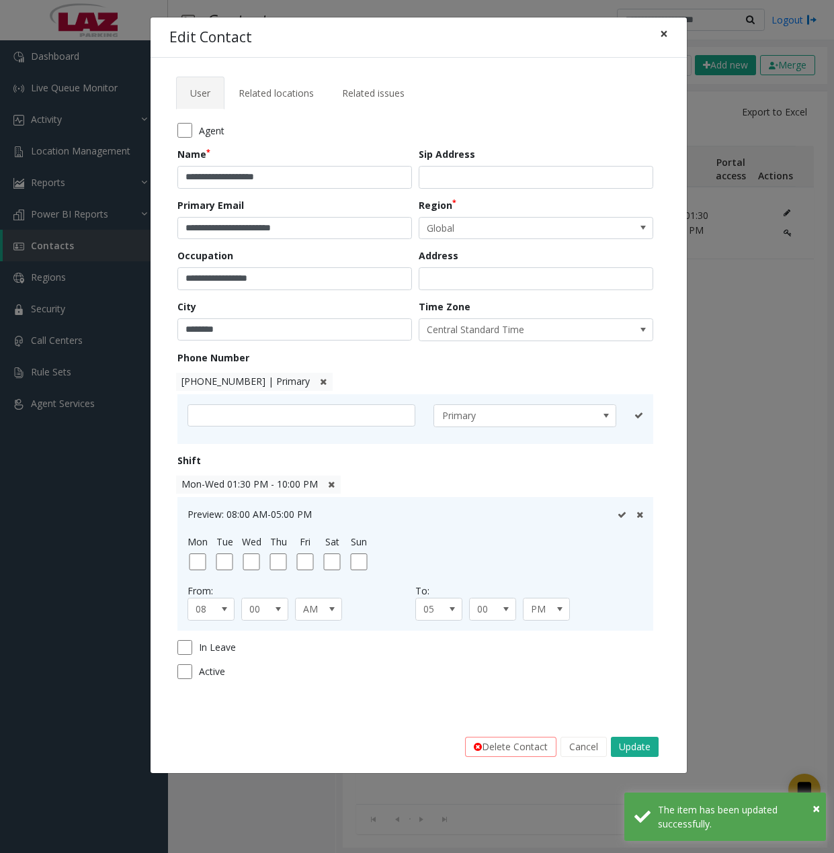
click at [665, 32] on span "×" at bounding box center [664, 33] width 8 height 19
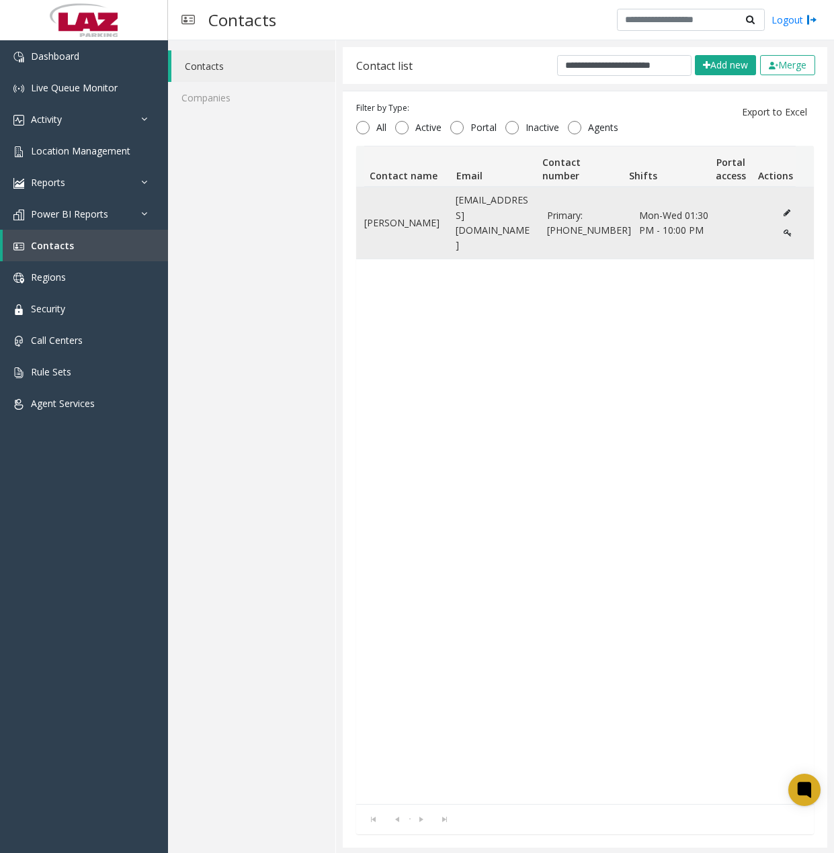
click at [784, 209] on icon "Data table" at bounding box center [787, 213] width 7 height 8
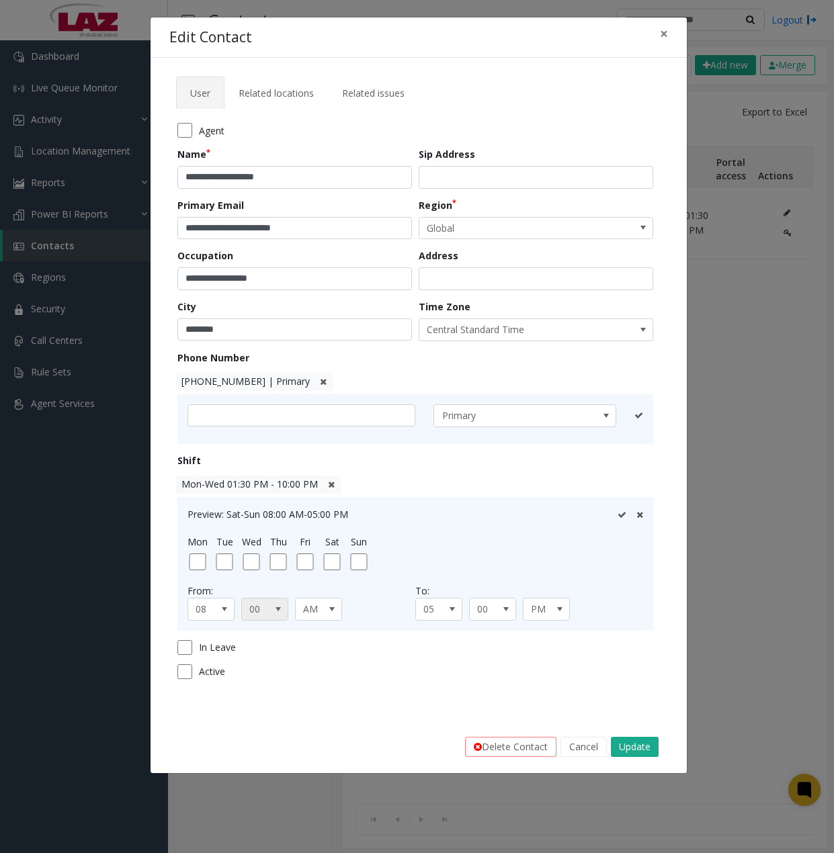
click at [275, 615] on span at bounding box center [278, 610] width 19 height 22
click at [257, 707] on li "30" at bounding box center [264, 710] width 43 height 18
click at [623, 515] on icon at bounding box center [622, 515] width 9 height 9
click at [661, 33] on span "×" at bounding box center [664, 33] width 8 height 19
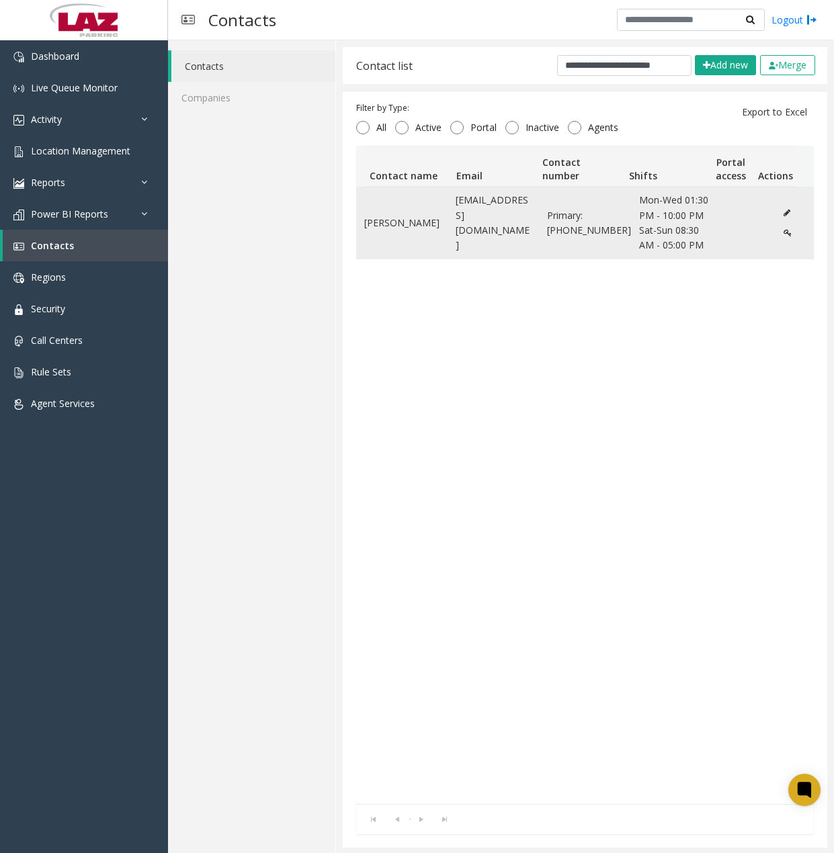
click at [784, 212] on icon "Data table" at bounding box center [787, 213] width 7 height 8
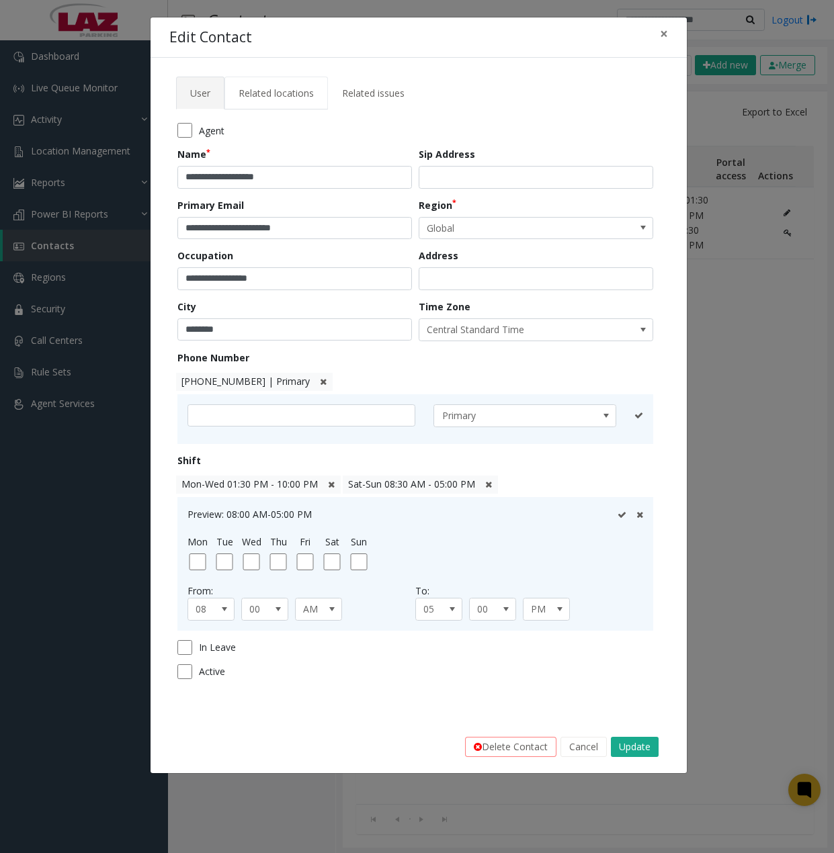
click at [300, 99] on span "Related locations" at bounding box center [276, 93] width 75 height 13
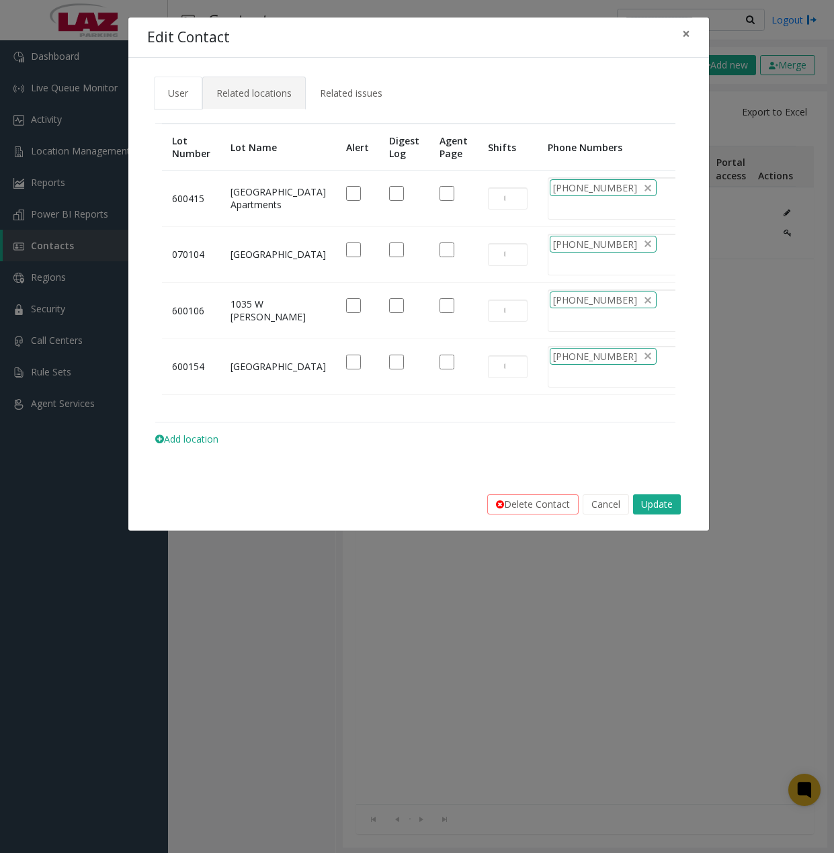
click at [182, 95] on span "User" at bounding box center [178, 93] width 20 height 13
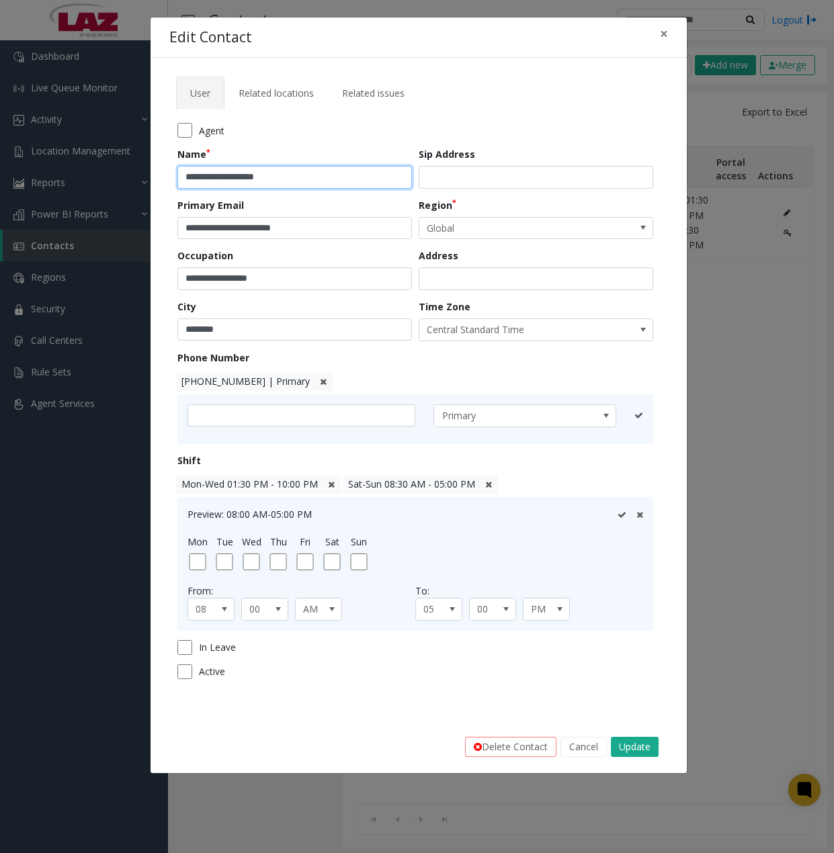
drag, startPoint x: 185, startPoint y: 178, endPoint x: 231, endPoint y: 175, distance: 45.2
click at [231, 175] on input "**********" at bounding box center [294, 177] width 235 height 23
type input "**********"
click at [625, 747] on button "Update" at bounding box center [635, 747] width 48 height 20
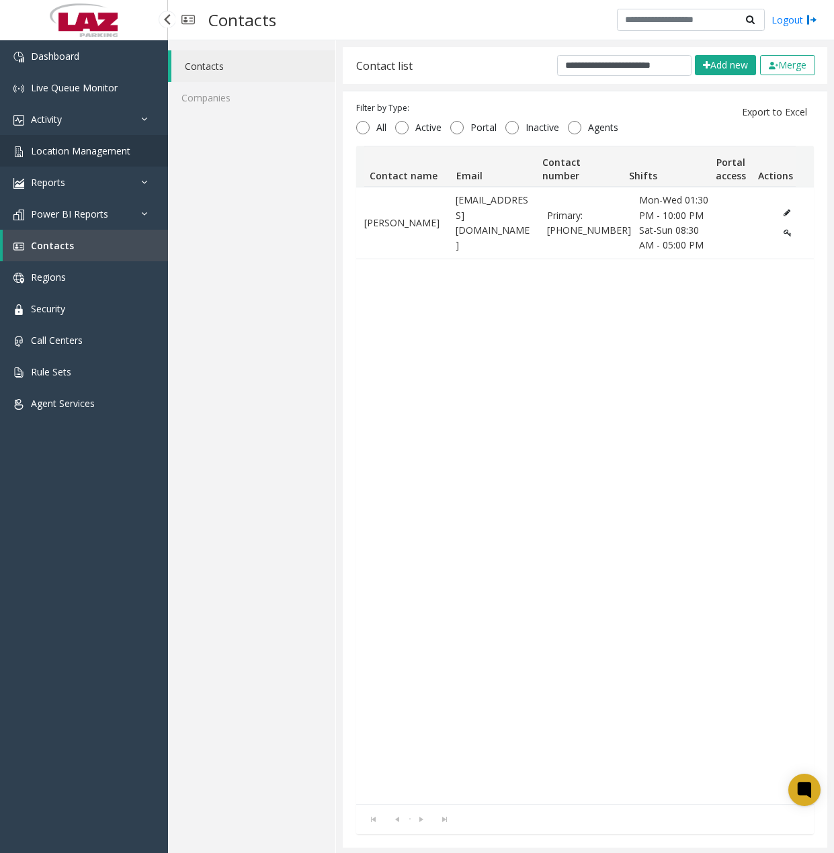
click at [117, 151] on span "Location Management" at bounding box center [80, 150] width 99 height 13
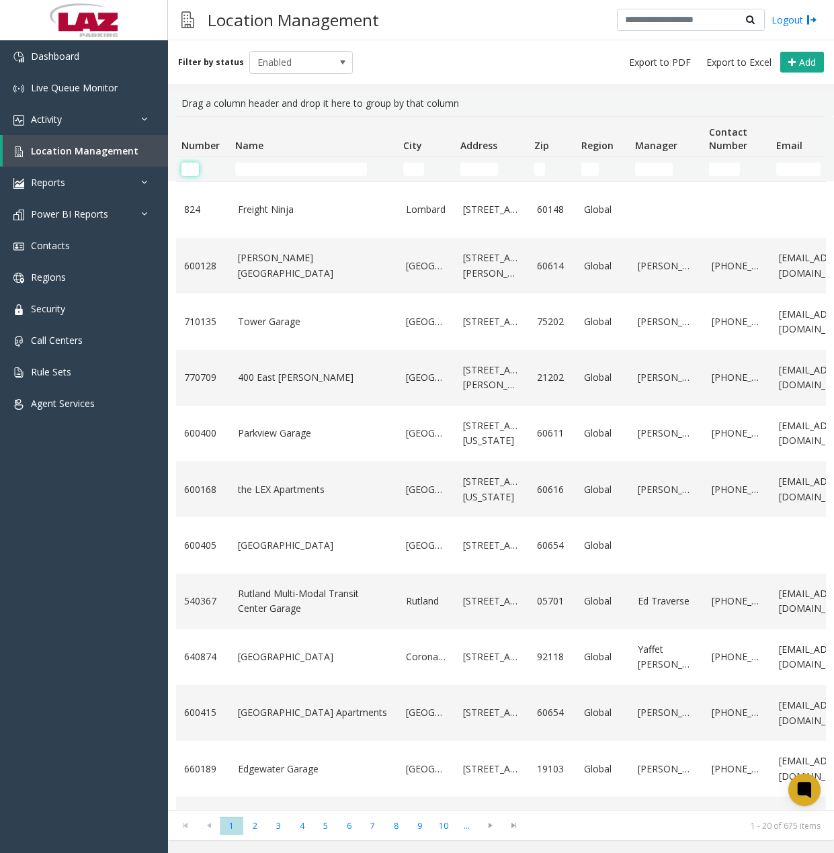
click at [190, 166] on input "Number Filter" at bounding box center [189, 169] width 17 height 13
paste input "******"
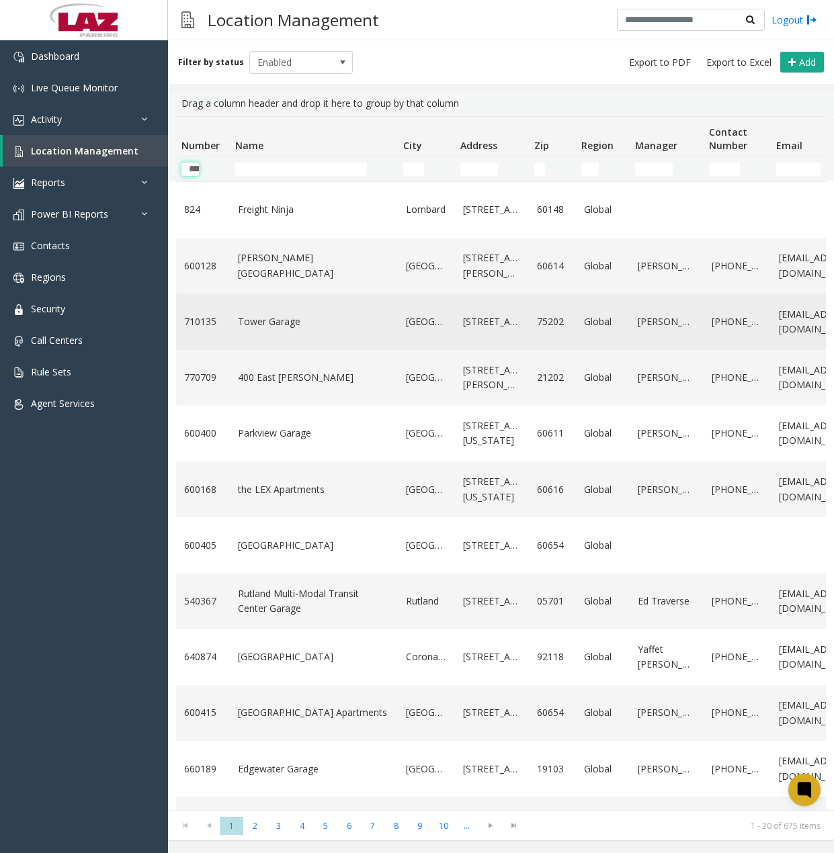
scroll to position [0, 22]
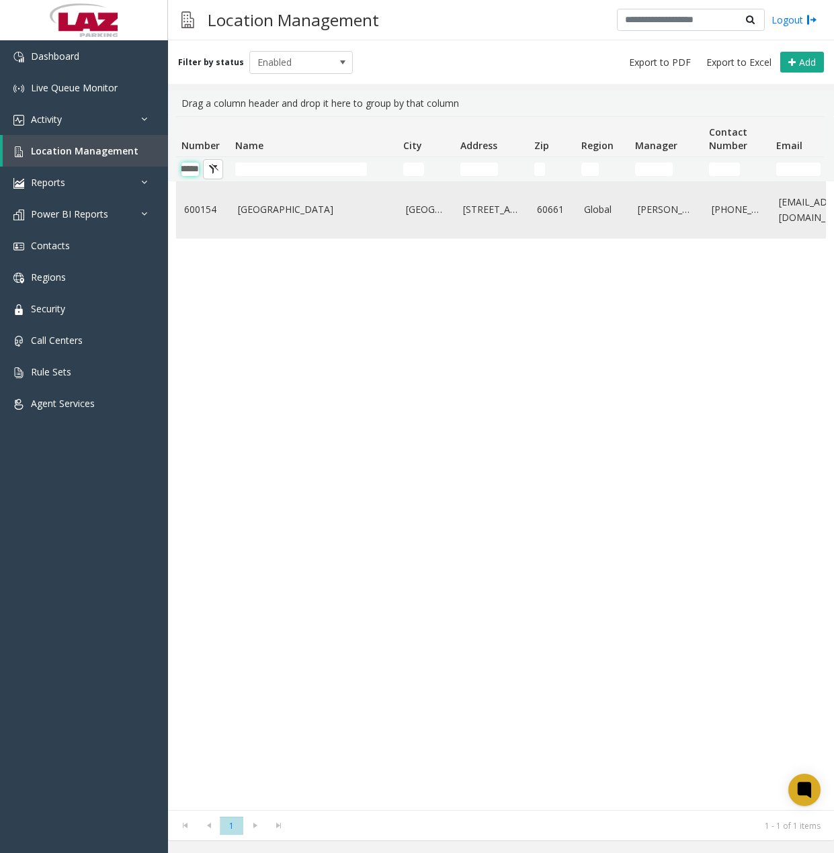
type input "******"
click at [326, 214] on link "[GEOGRAPHIC_DATA]" at bounding box center [314, 209] width 152 height 15
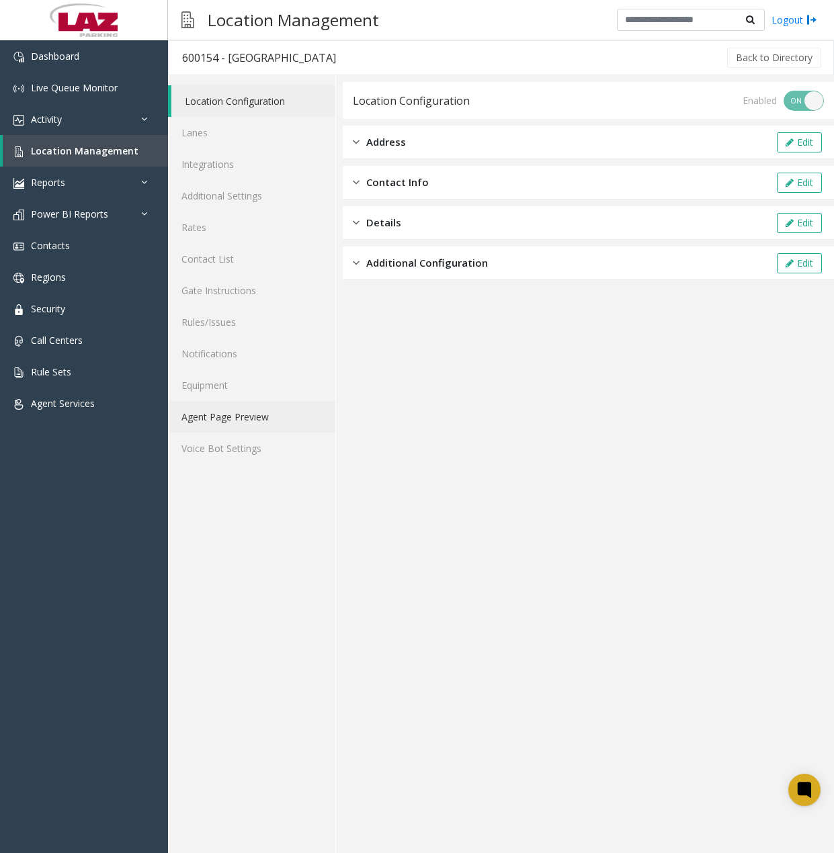
click at [247, 421] on link "Agent Page Preview" at bounding box center [251, 417] width 167 height 32
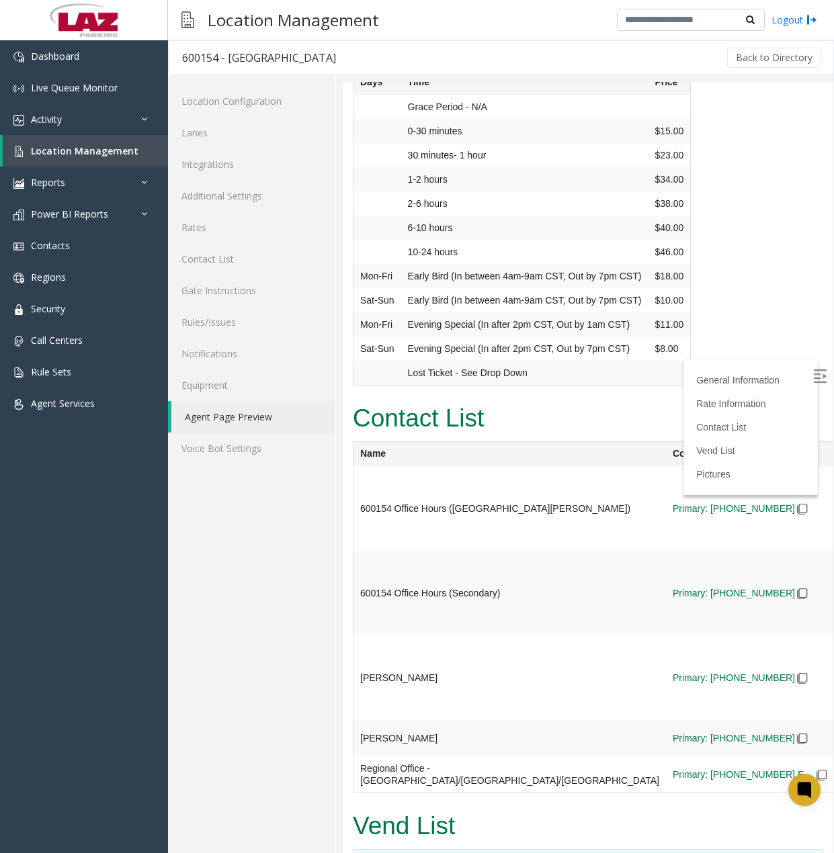
scroll to position [1478, 0]
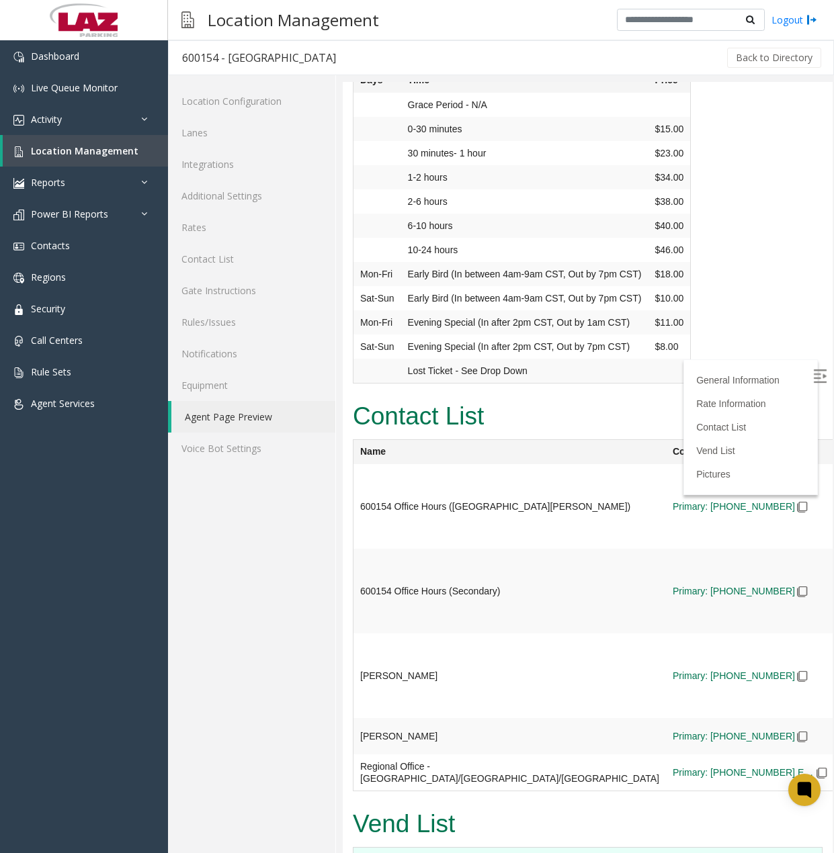
click at [532, 117] on td "Early Bird (In between 4am-9am CST, Out by 7pm CST)" at bounding box center [524, 105] width 247 height 24
click at [577, 415] on h2 "Contact List" at bounding box center [588, 416] width 470 height 35
click at [666, 470] on td "Primary: [PHONE_NUMBER]" at bounding box center [750, 506] width 168 height 85
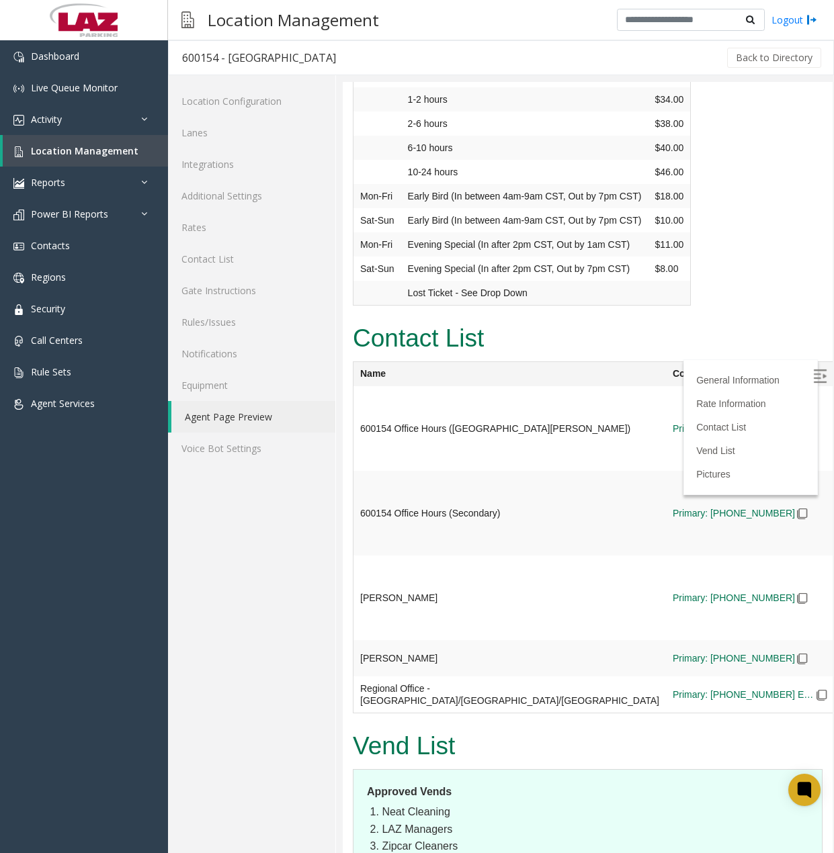
scroll to position [1546, 0]
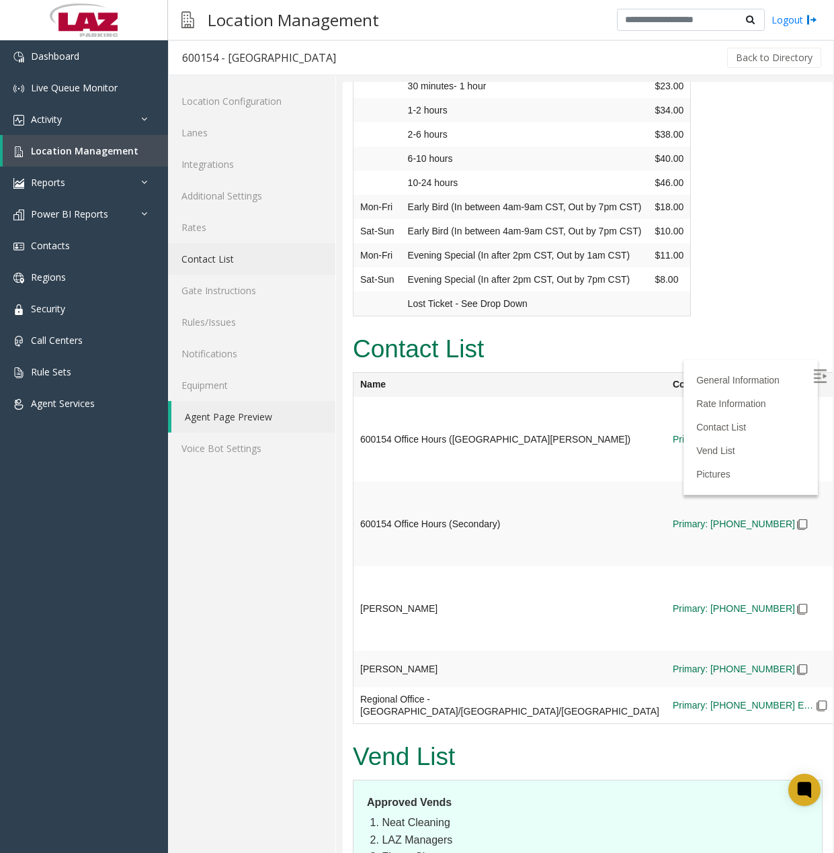
click at [226, 259] on link "Contact List" at bounding box center [251, 259] width 167 height 32
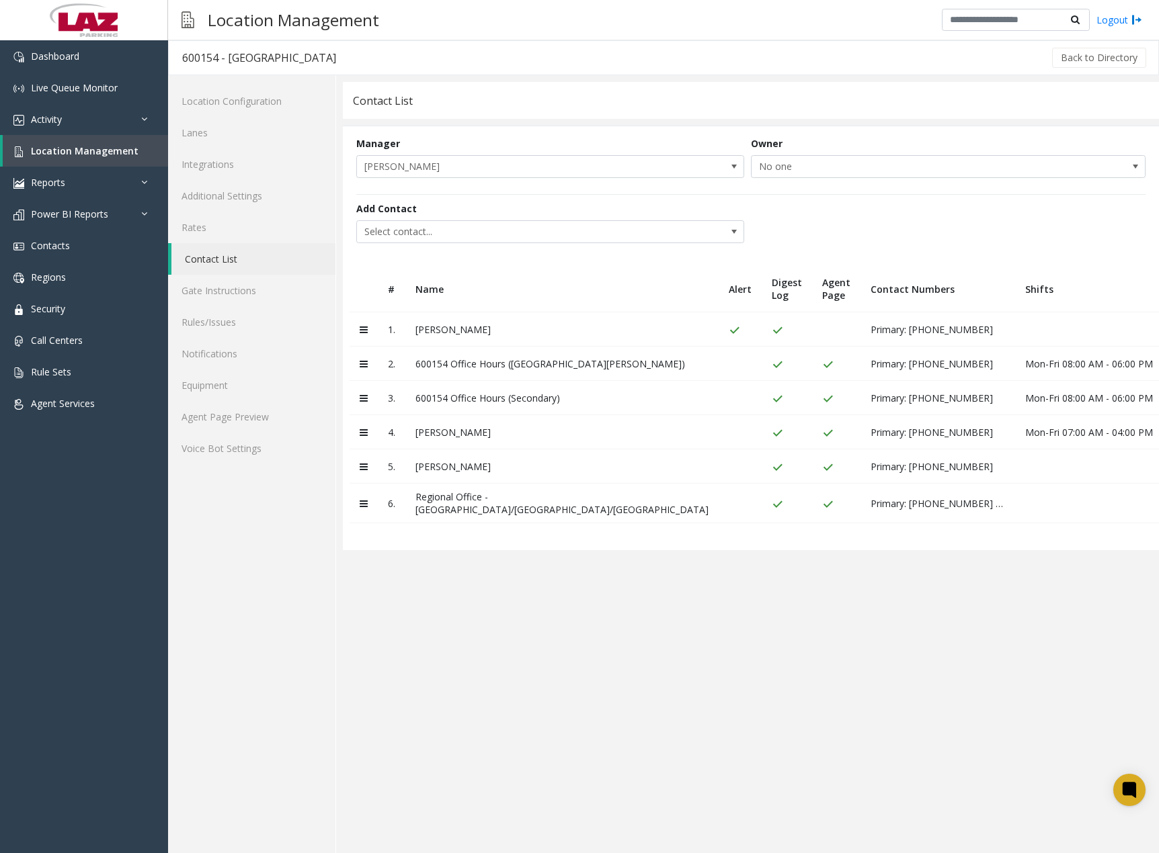
click at [1173, 329] on icon at bounding box center [1176, 329] width 7 height 8
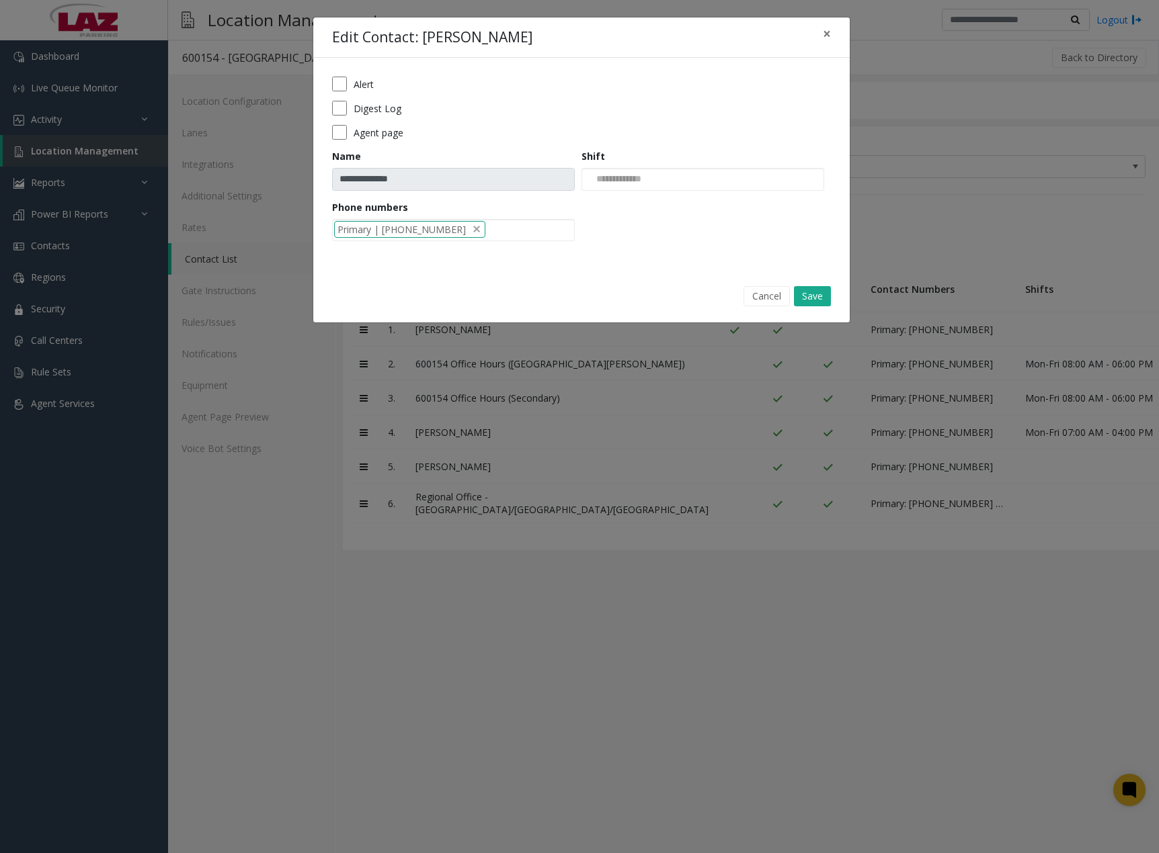
click at [386, 132] on label "Agent page" at bounding box center [378, 133] width 50 height 14
click at [815, 294] on button "Save" at bounding box center [812, 296] width 37 height 20
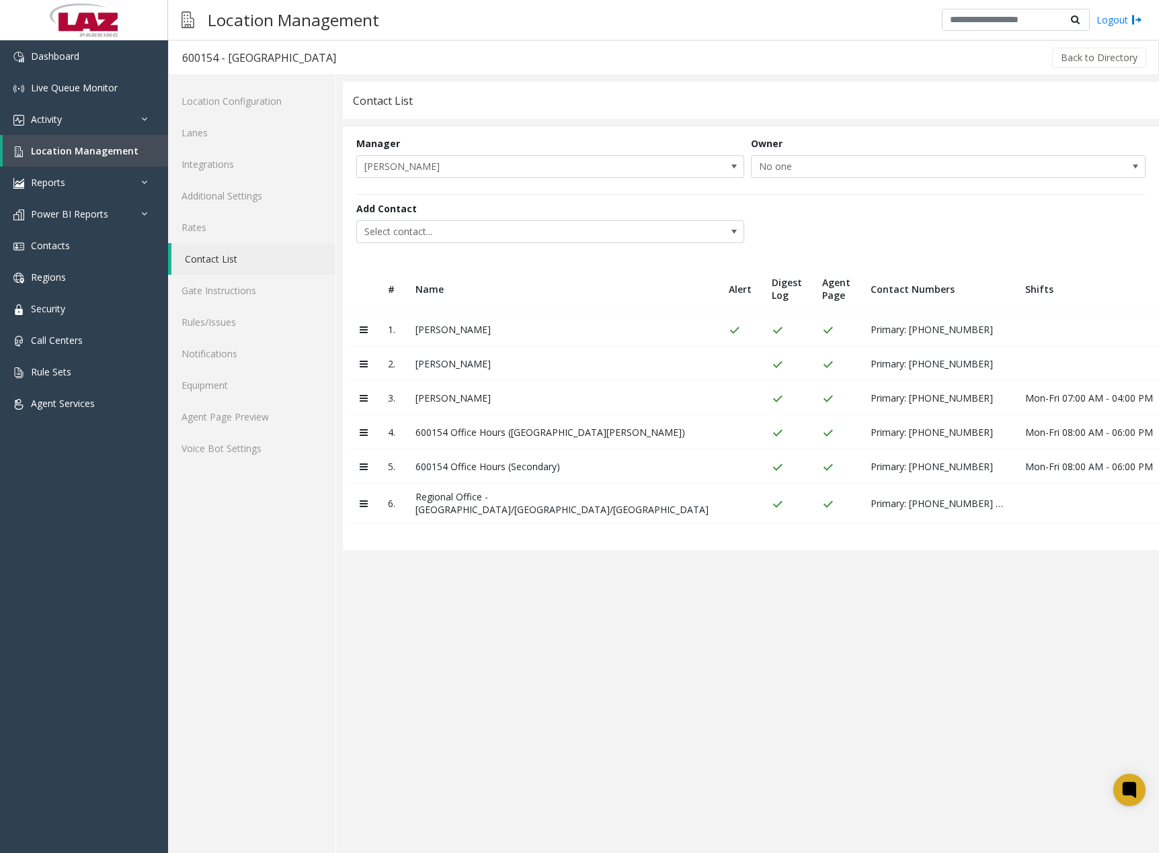
click at [1173, 431] on icon at bounding box center [1176, 432] width 7 height 8
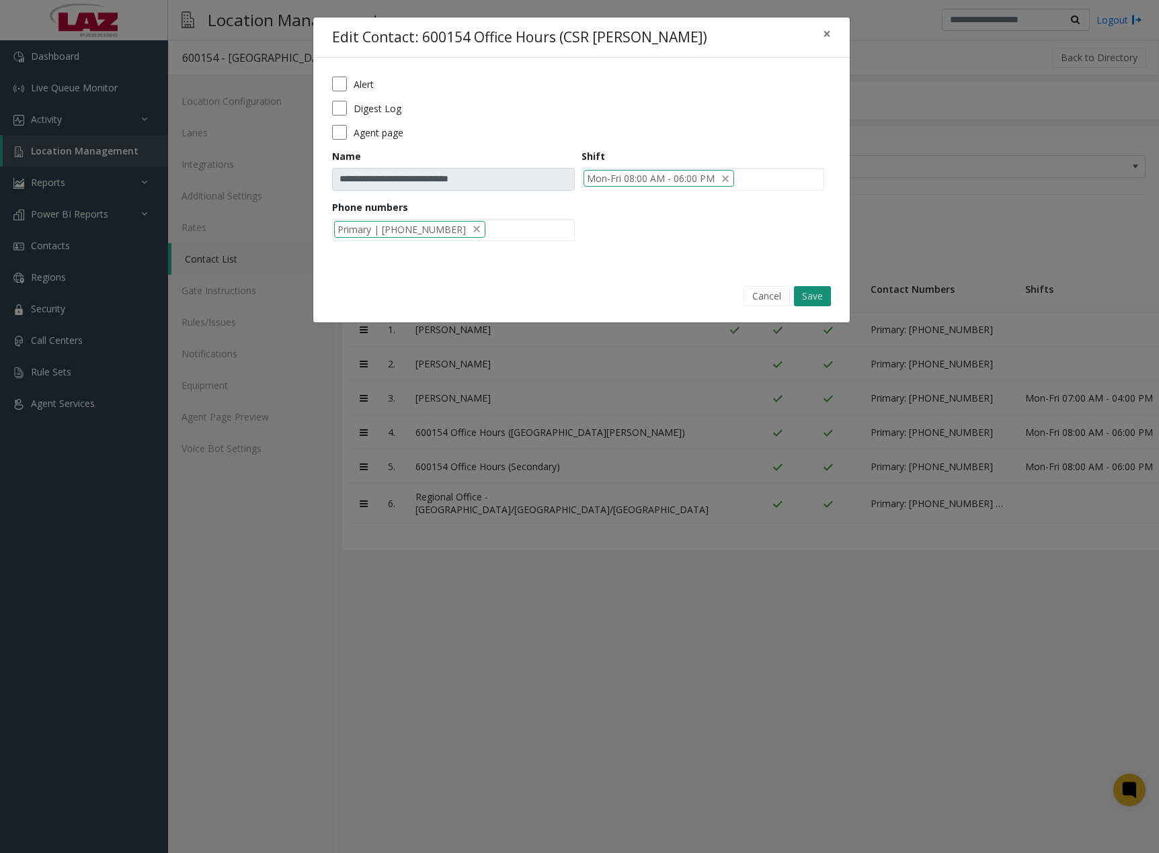
click at [819, 300] on button "Save" at bounding box center [812, 296] width 37 height 20
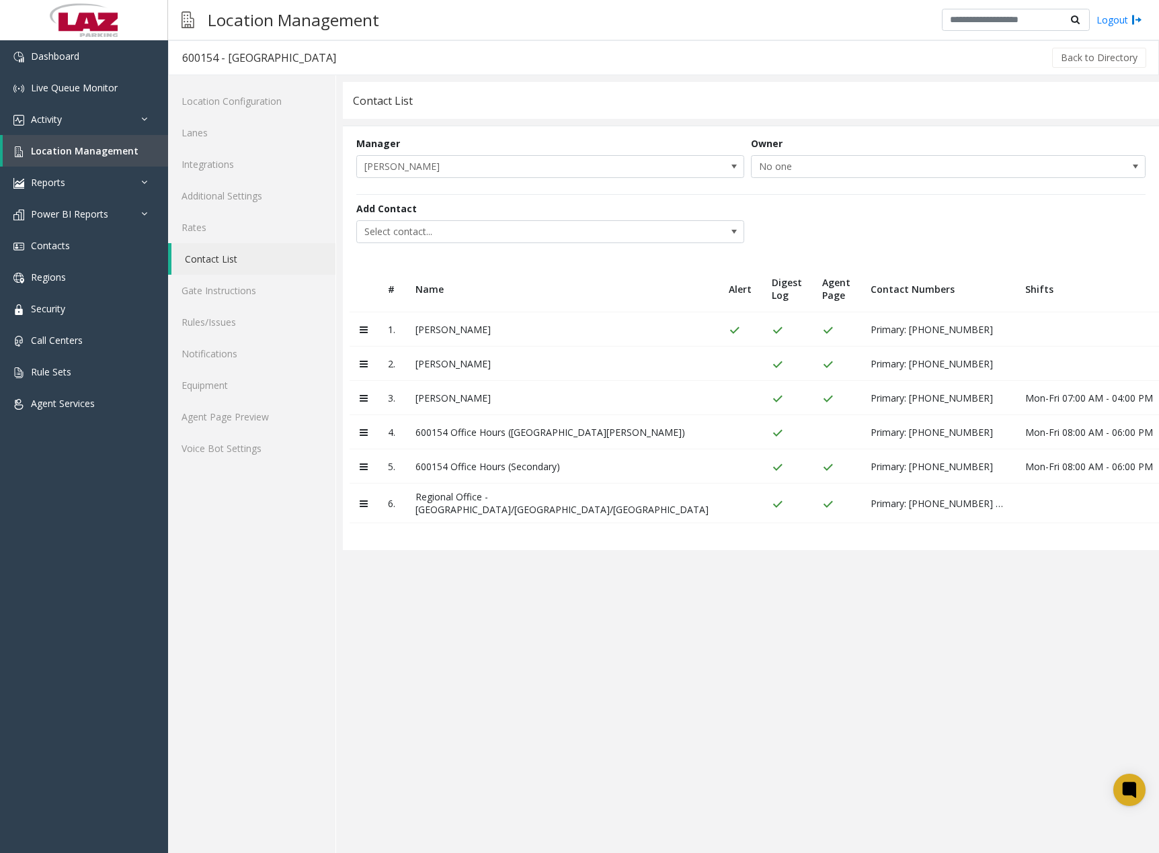
click at [1173, 470] on icon at bounding box center [1176, 466] width 7 height 8
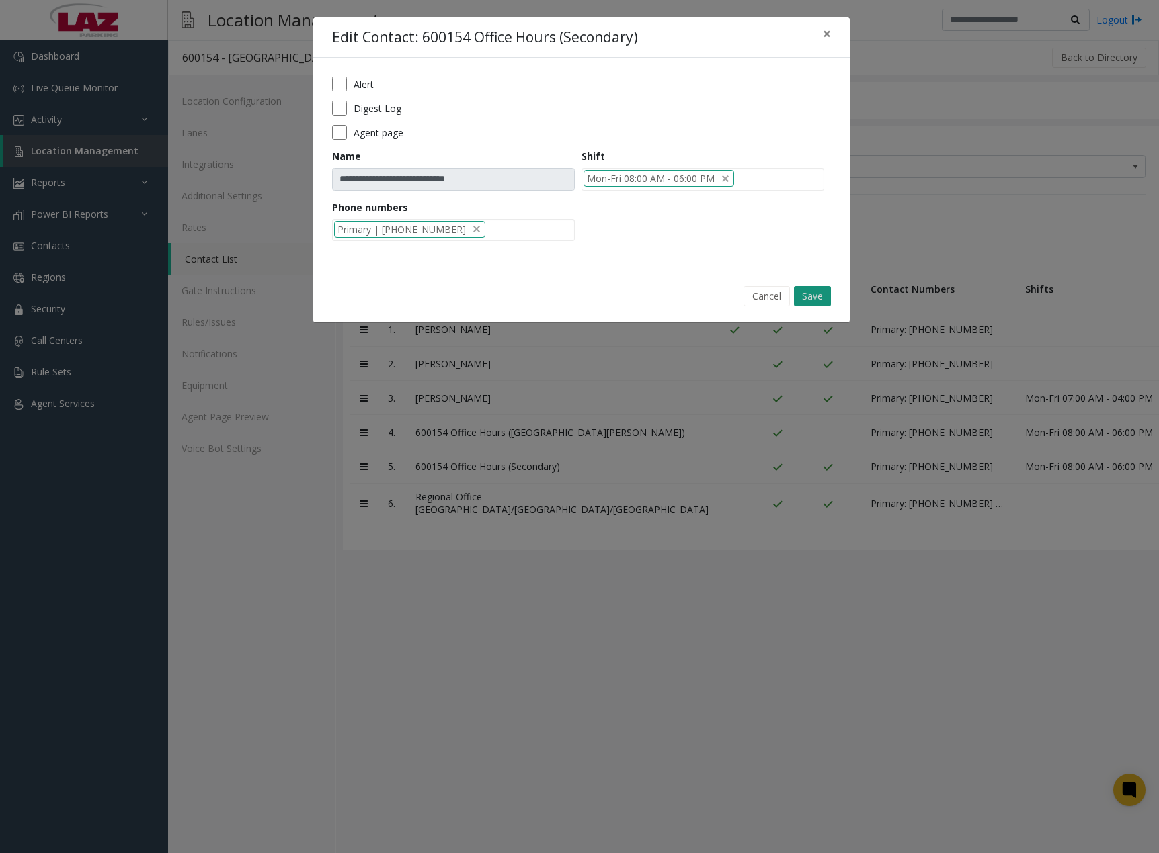
click at [815, 296] on button "Save" at bounding box center [812, 296] width 37 height 20
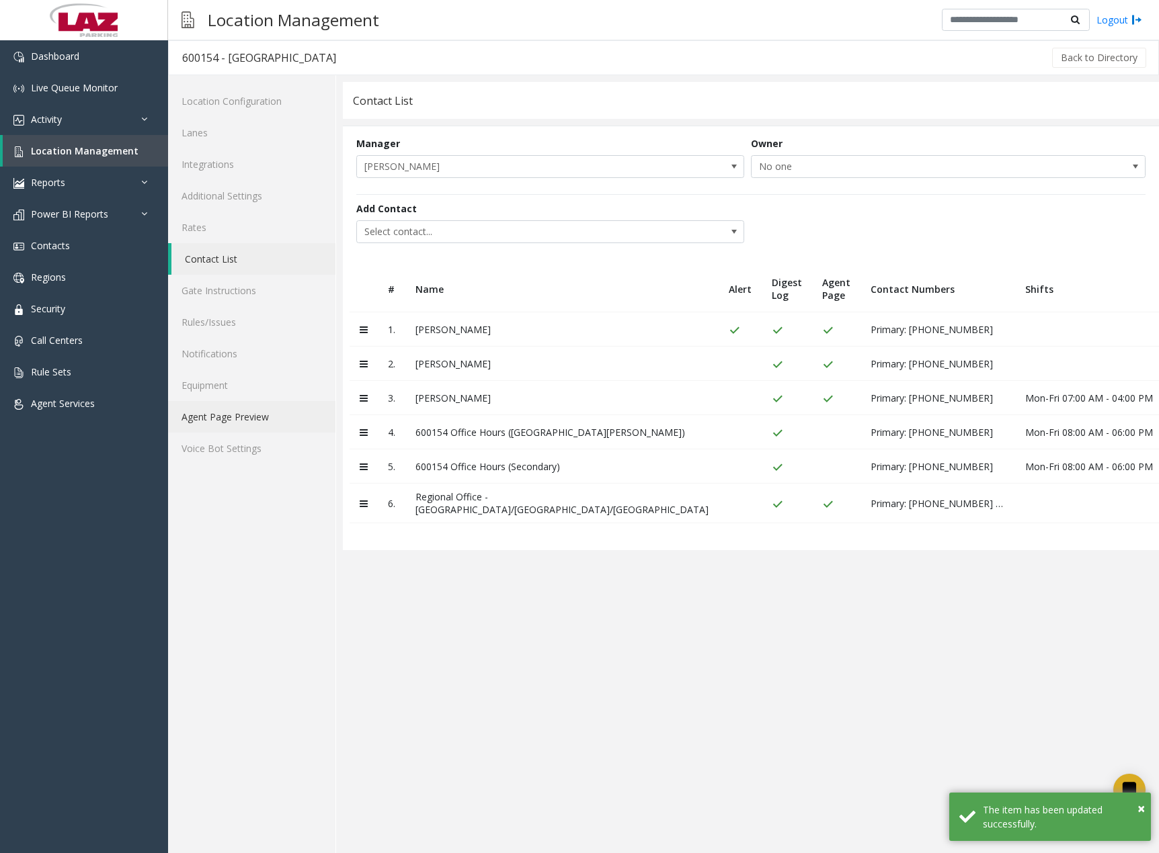
click at [212, 419] on link "Agent Page Preview" at bounding box center [251, 417] width 167 height 32
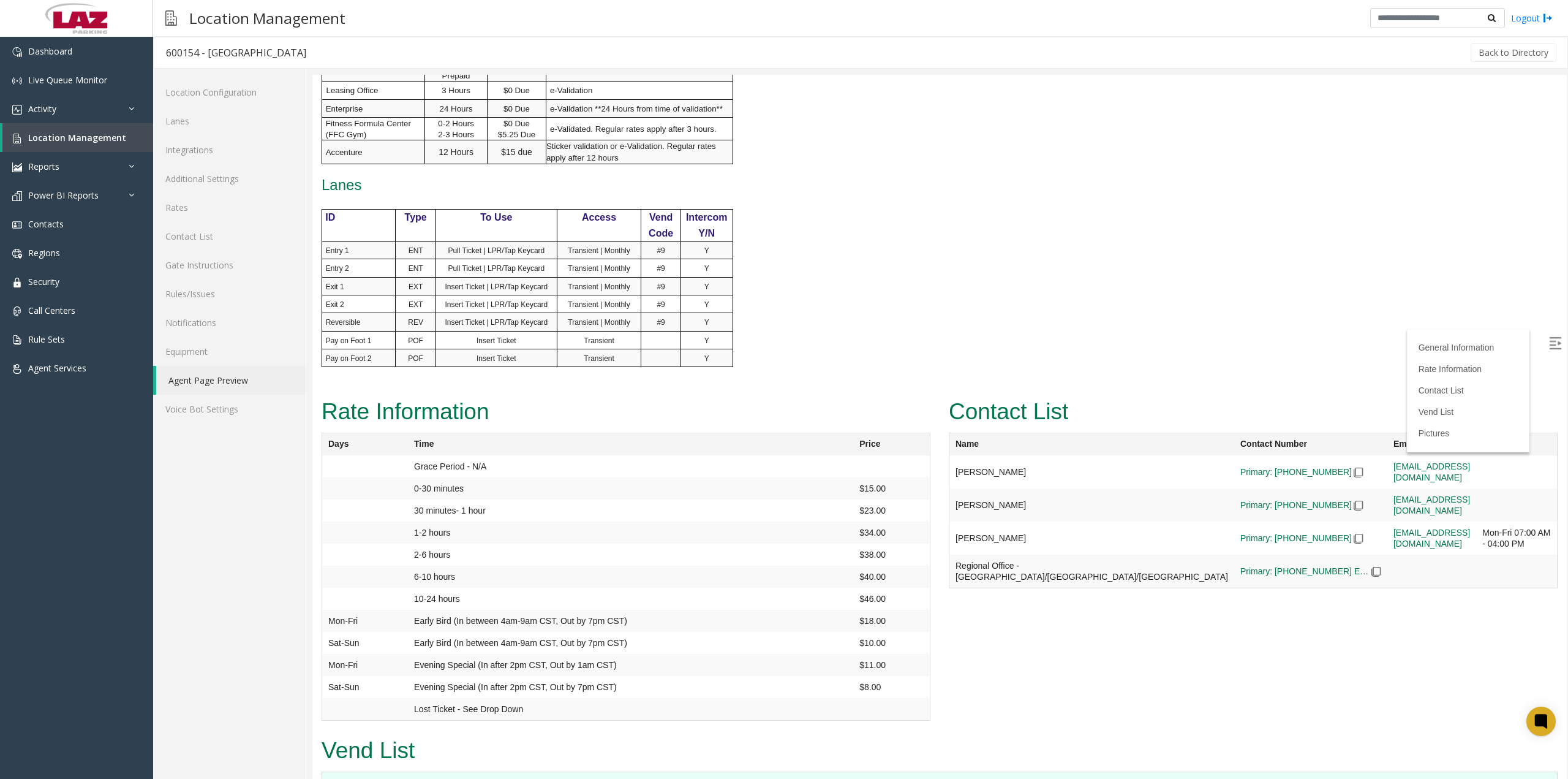
scroll to position [781, 0]
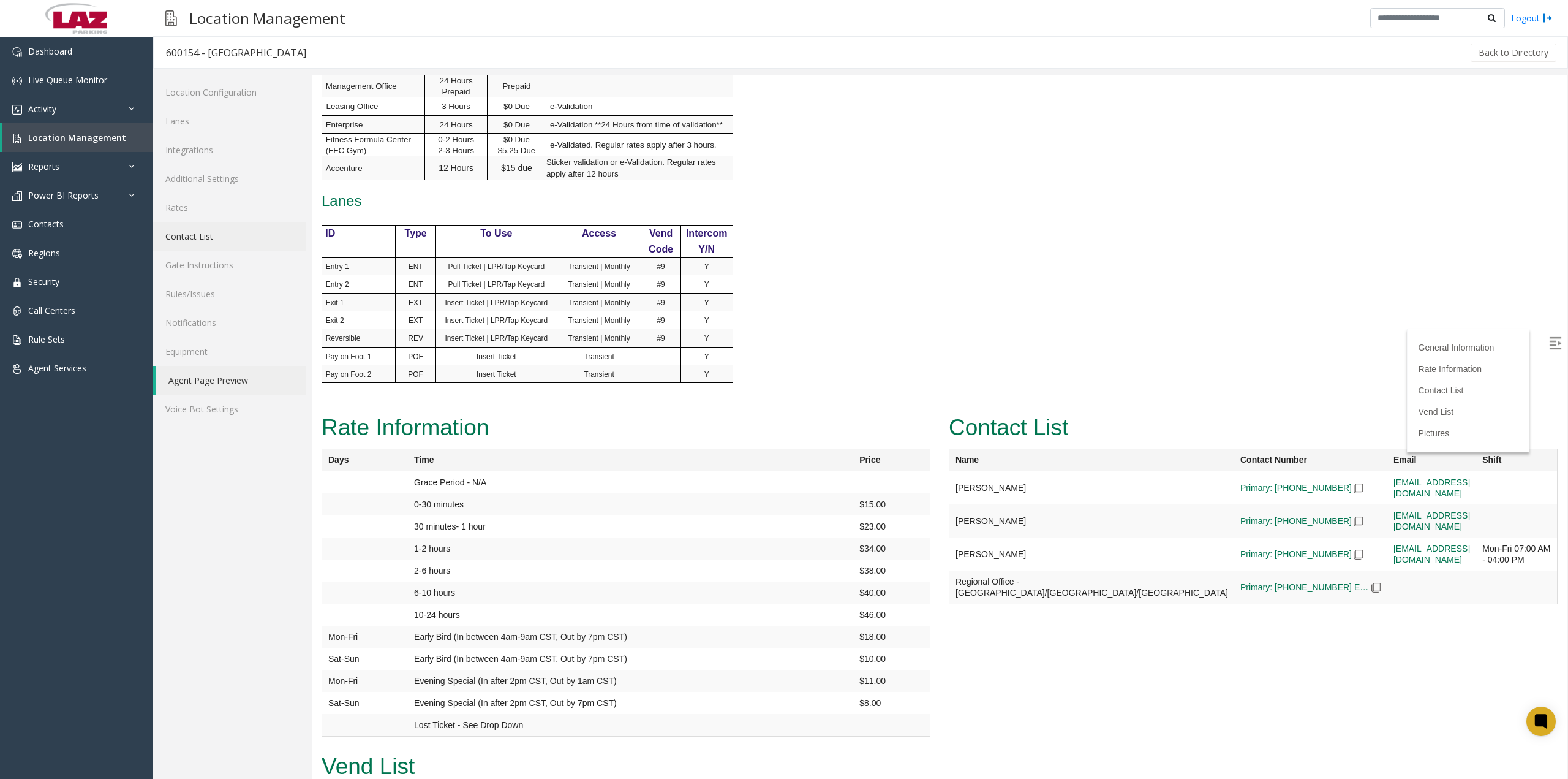
click at [204, 240] on link "Contact List" at bounding box center [229, 236] width 152 height 29
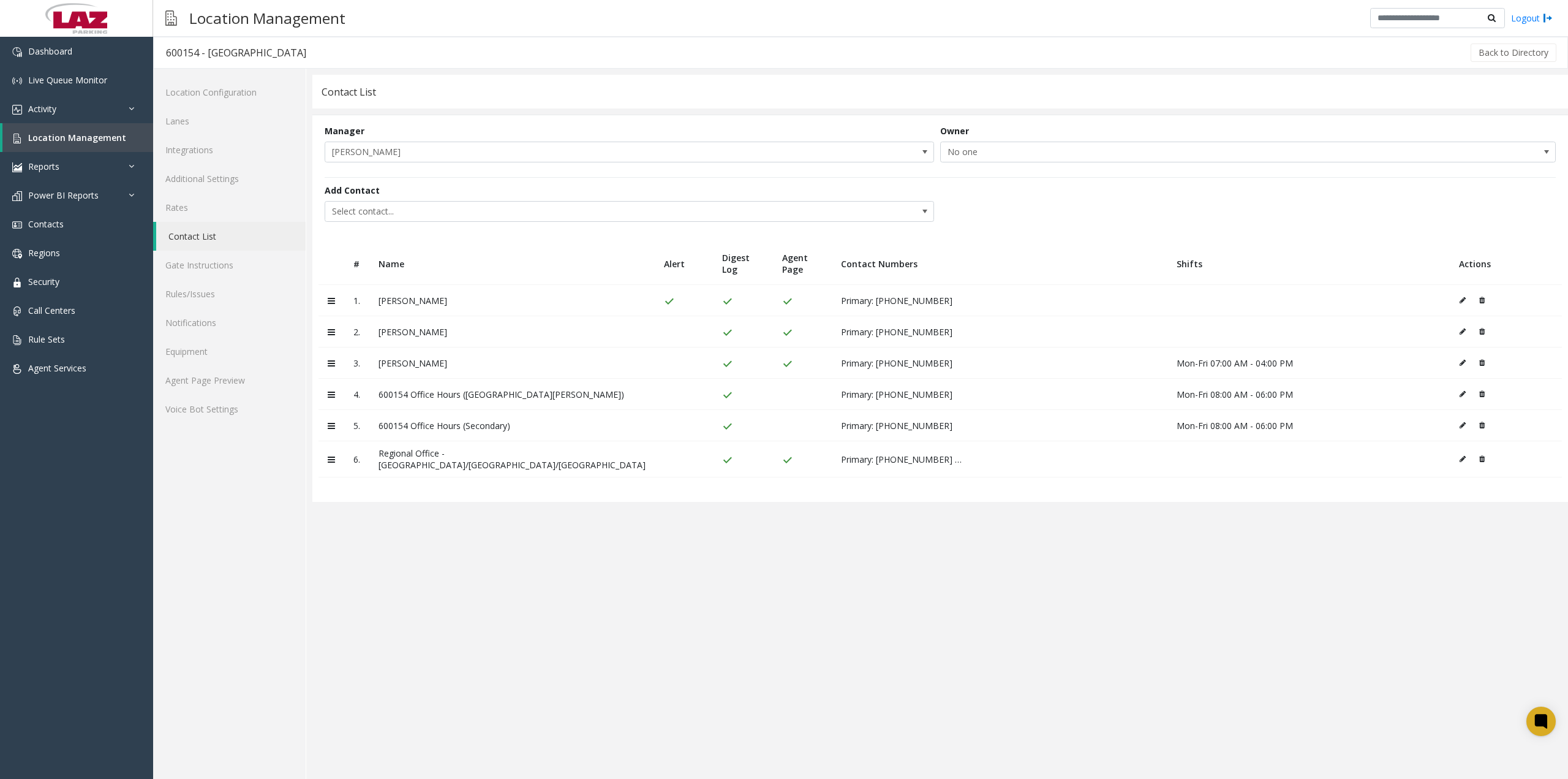
click at [1460, 330] on icon at bounding box center [1462, 332] width 6 height 7
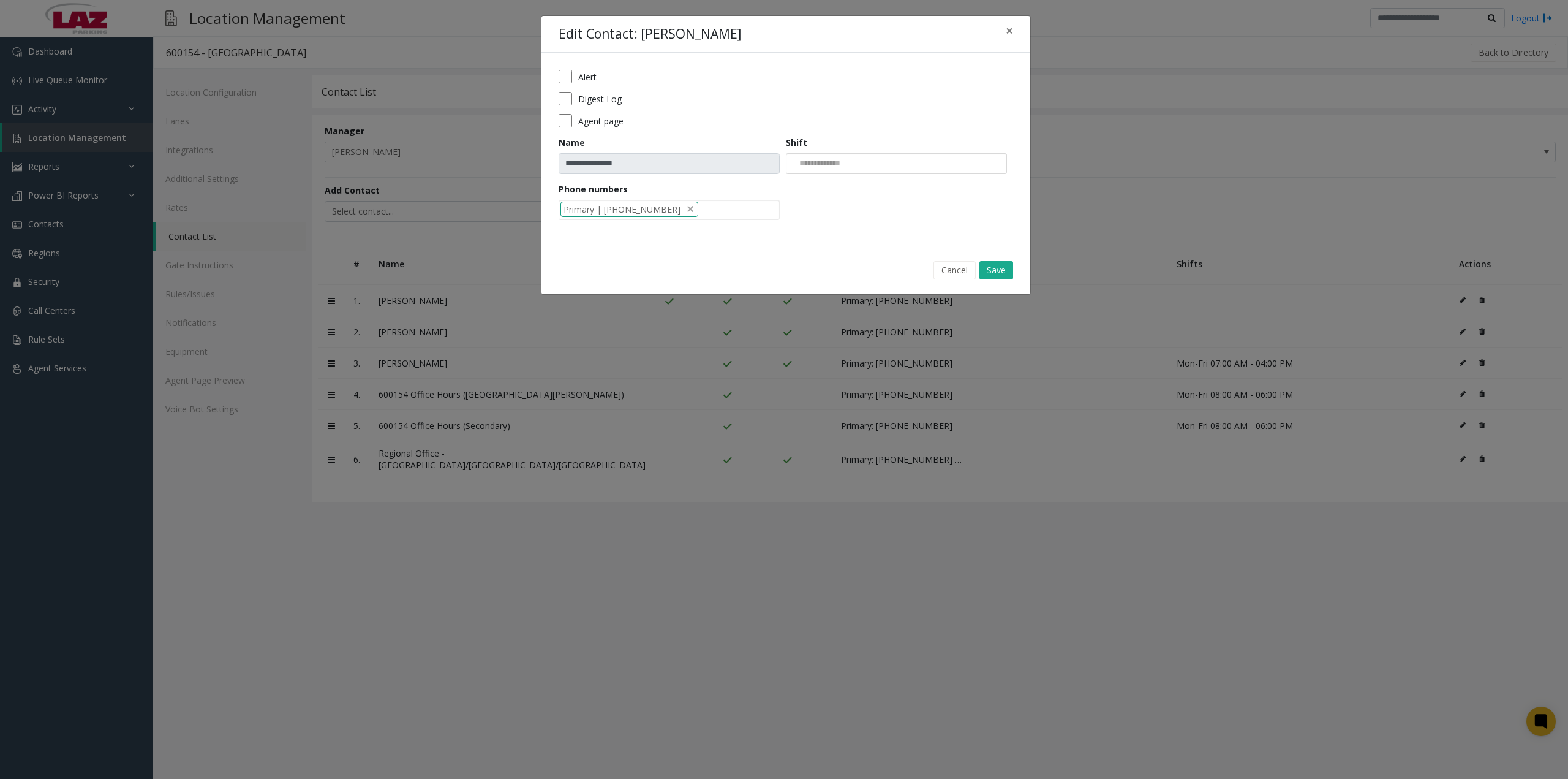
click at [841, 165] on input at bounding box center [818, 164] width 63 height 20
click at [842, 181] on li "Mon-Wed 01:30 PM-10:00 PM" at bounding box center [896, 184] width 218 height 16
click at [945, 161] on div "Mon-Wed 01:30 PM-10:00 PM" at bounding box center [896, 163] width 222 height 21
click at [914, 195] on li "Sat-Sun 08:30 AM-05:00 PM" at bounding box center [896, 201] width 218 height 16
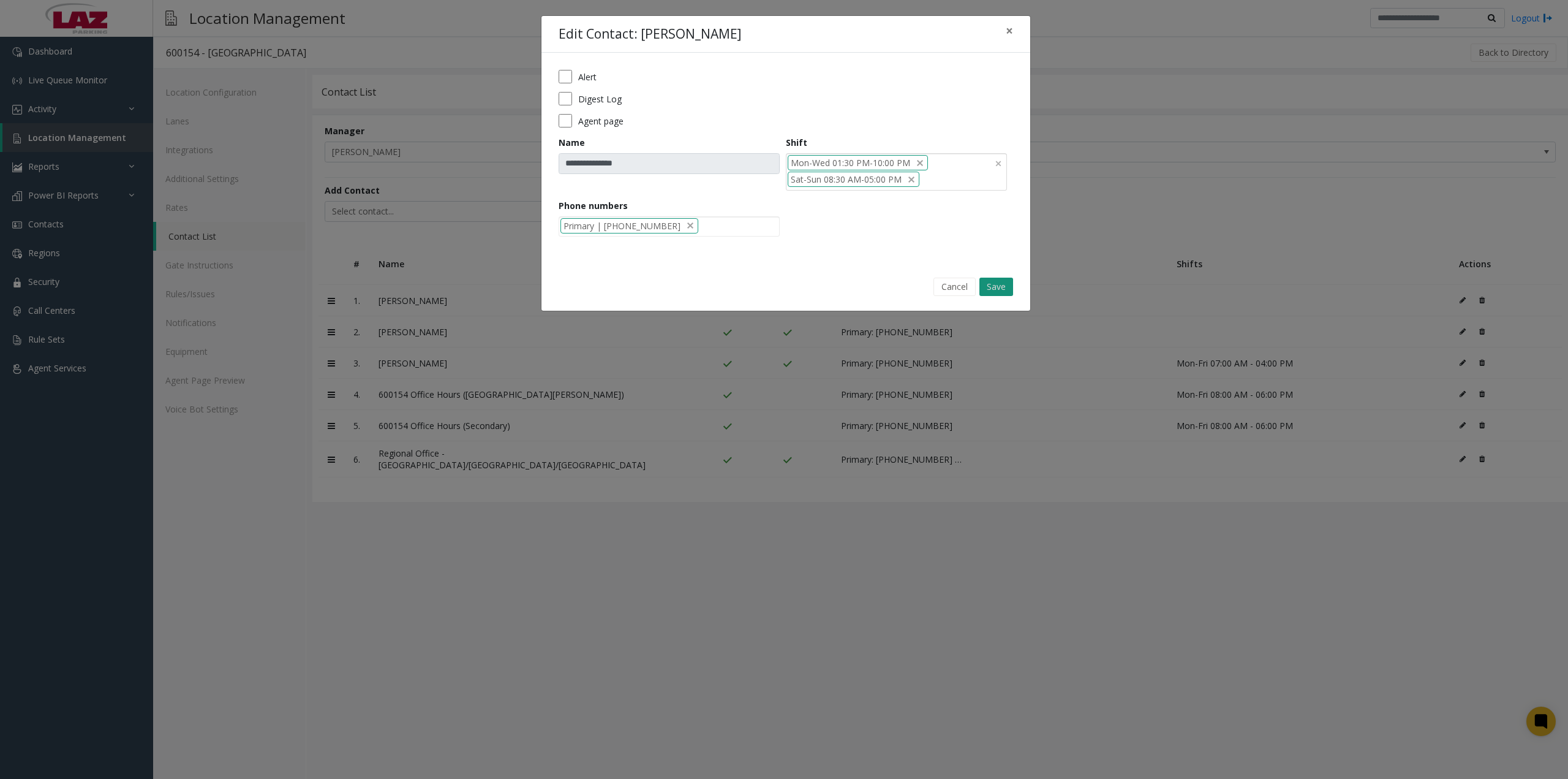
click at [996, 286] on button "Save" at bounding box center [996, 286] width 34 height 18
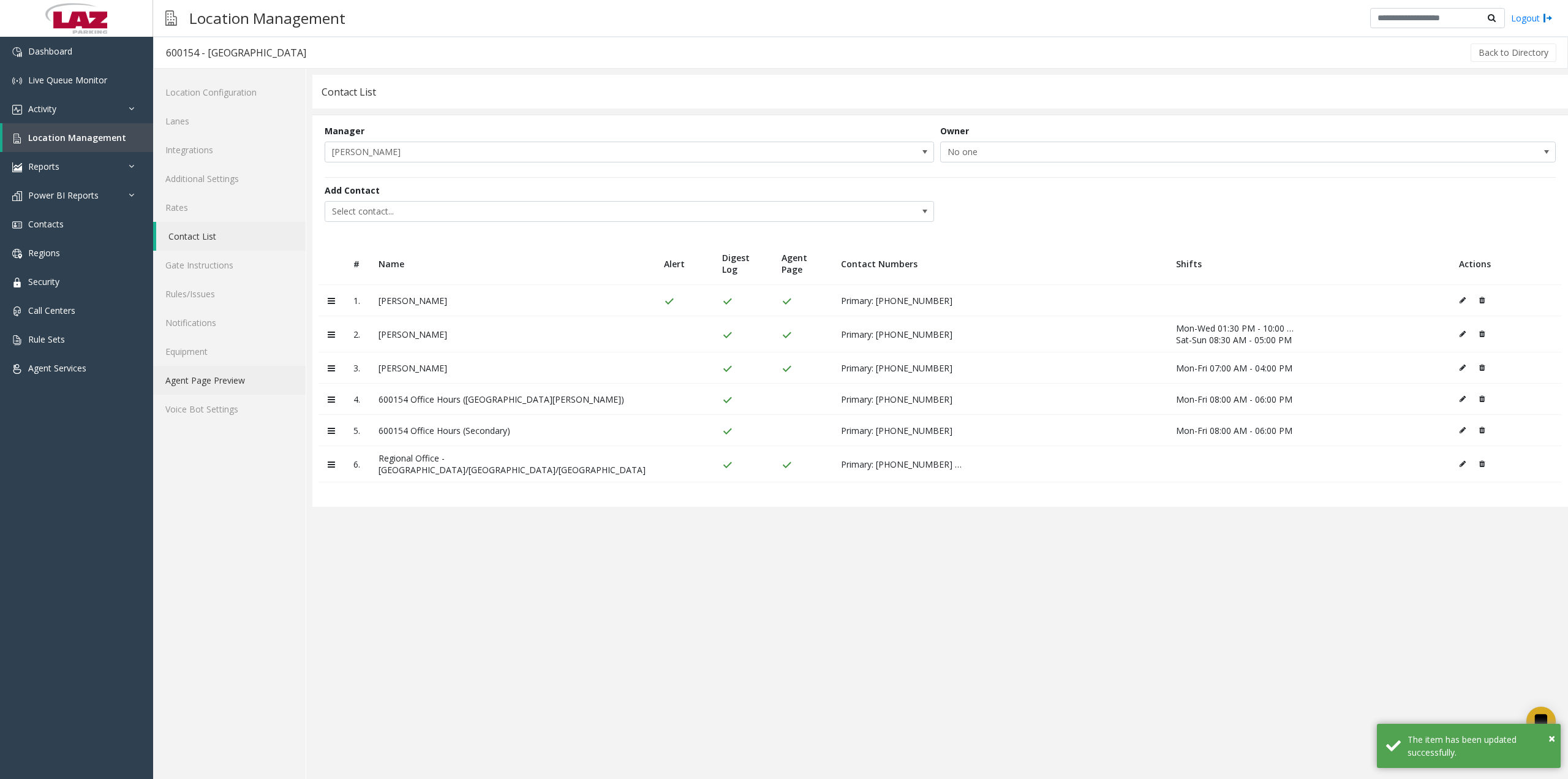
click at [218, 383] on link "Agent Page Preview" at bounding box center [229, 380] width 152 height 29
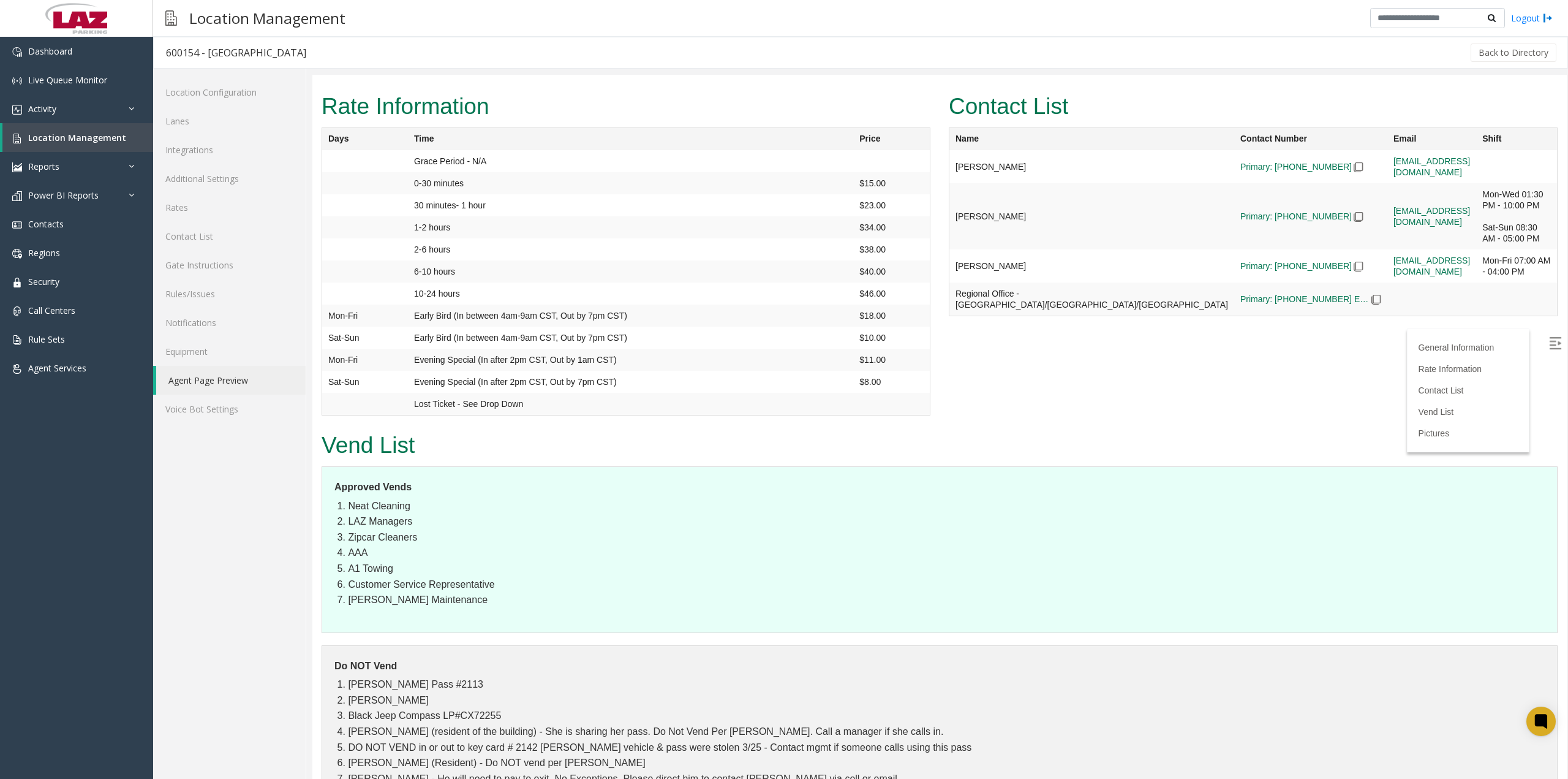
scroll to position [1104, 0]
click at [498, 171] on td "2-6 hours" at bounding box center [631, 160] width 446 height 22
click at [1494, 56] on button "Back to Directory" at bounding box center [1514, 53] width 86 height 18
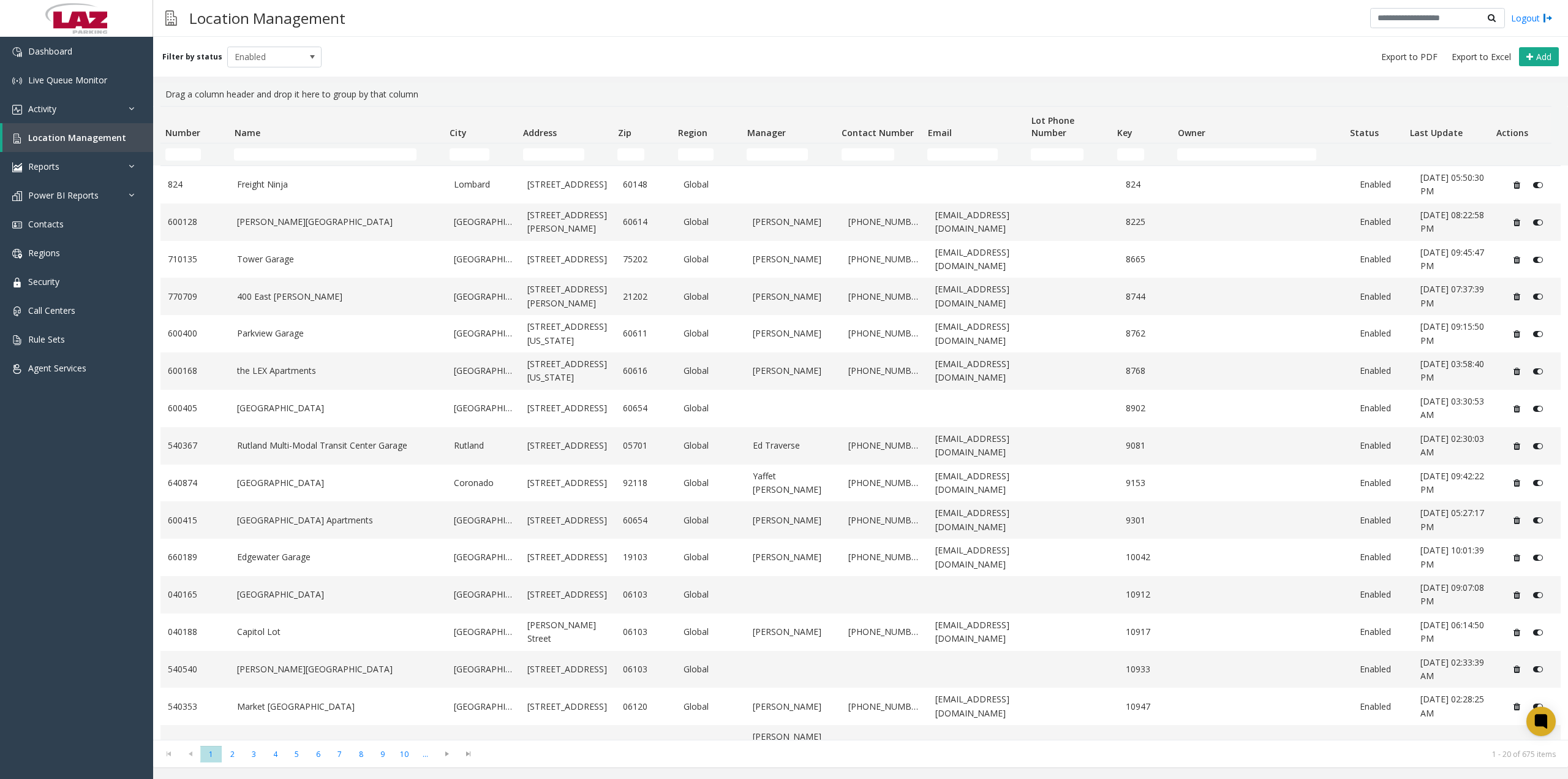
click at [184, 148] on td "Number Filter" at bounding box center [194, 154] width 68 height 22
paste input "**********"
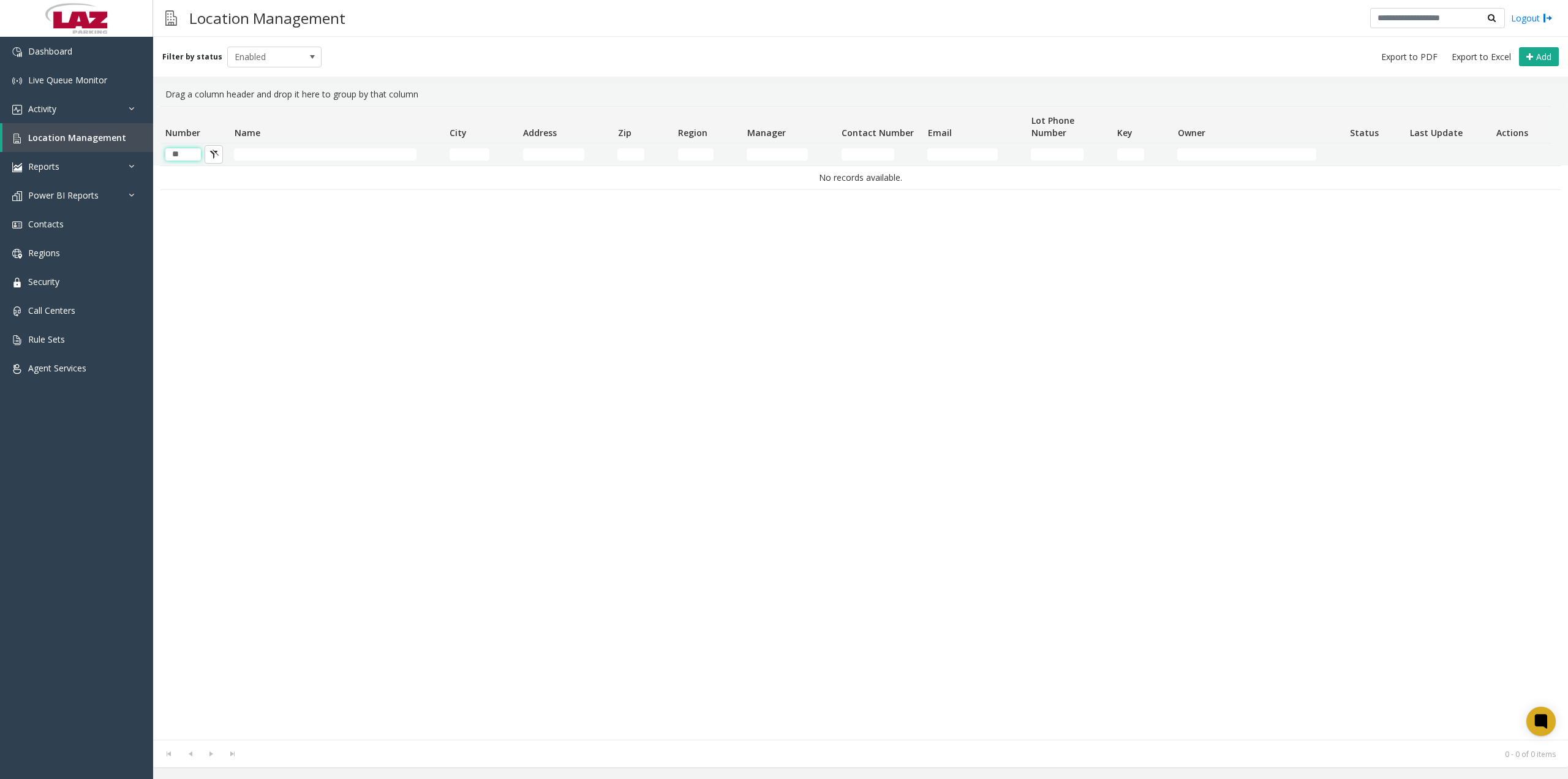
type input "*"
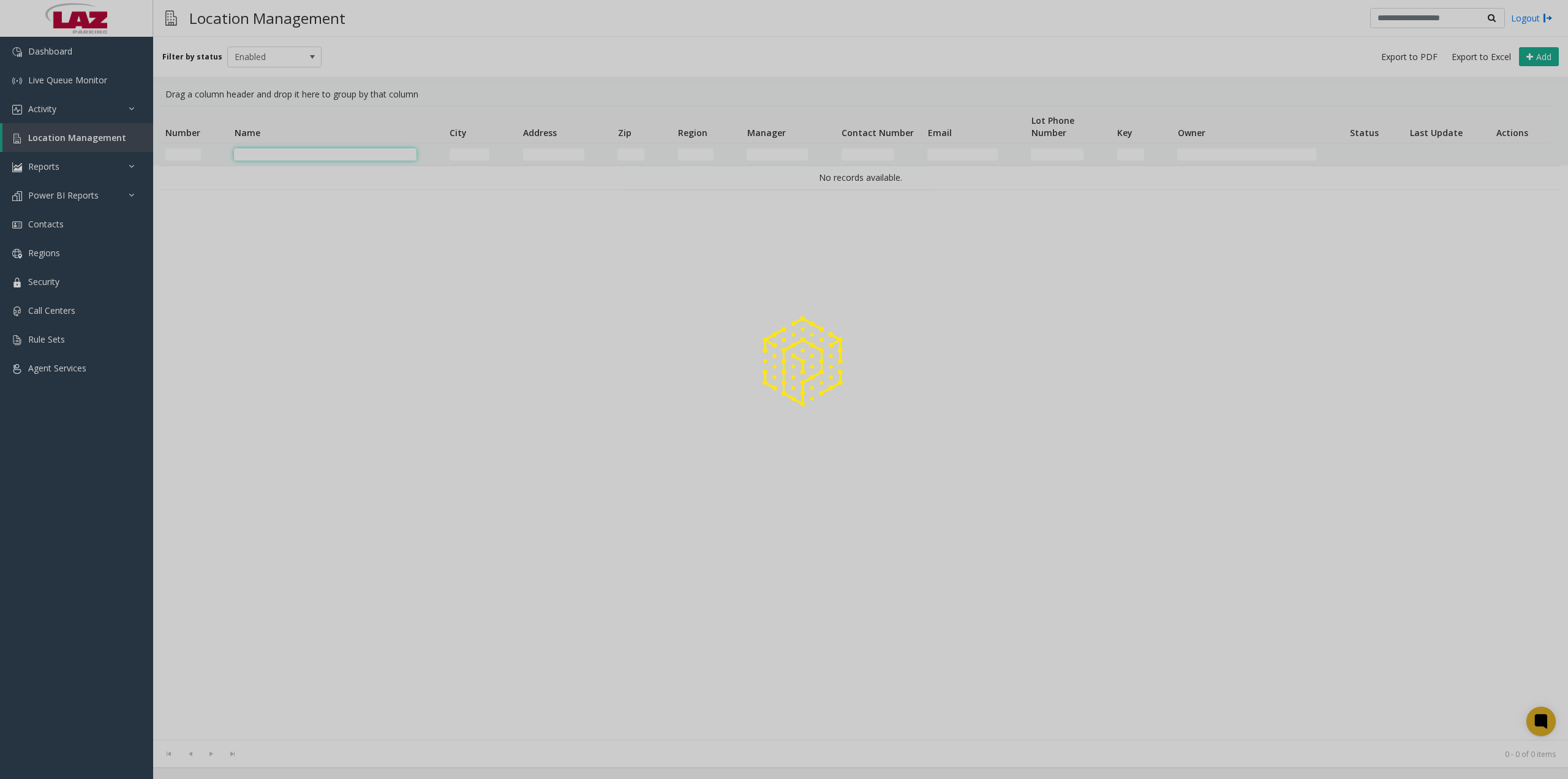
click at [300, 158] on app-root "Dashboard Live Queue Monitor Activity Daily Activity Lane Activity Agent Activi…" at bounding box center [784, 390] width 1568 height 779
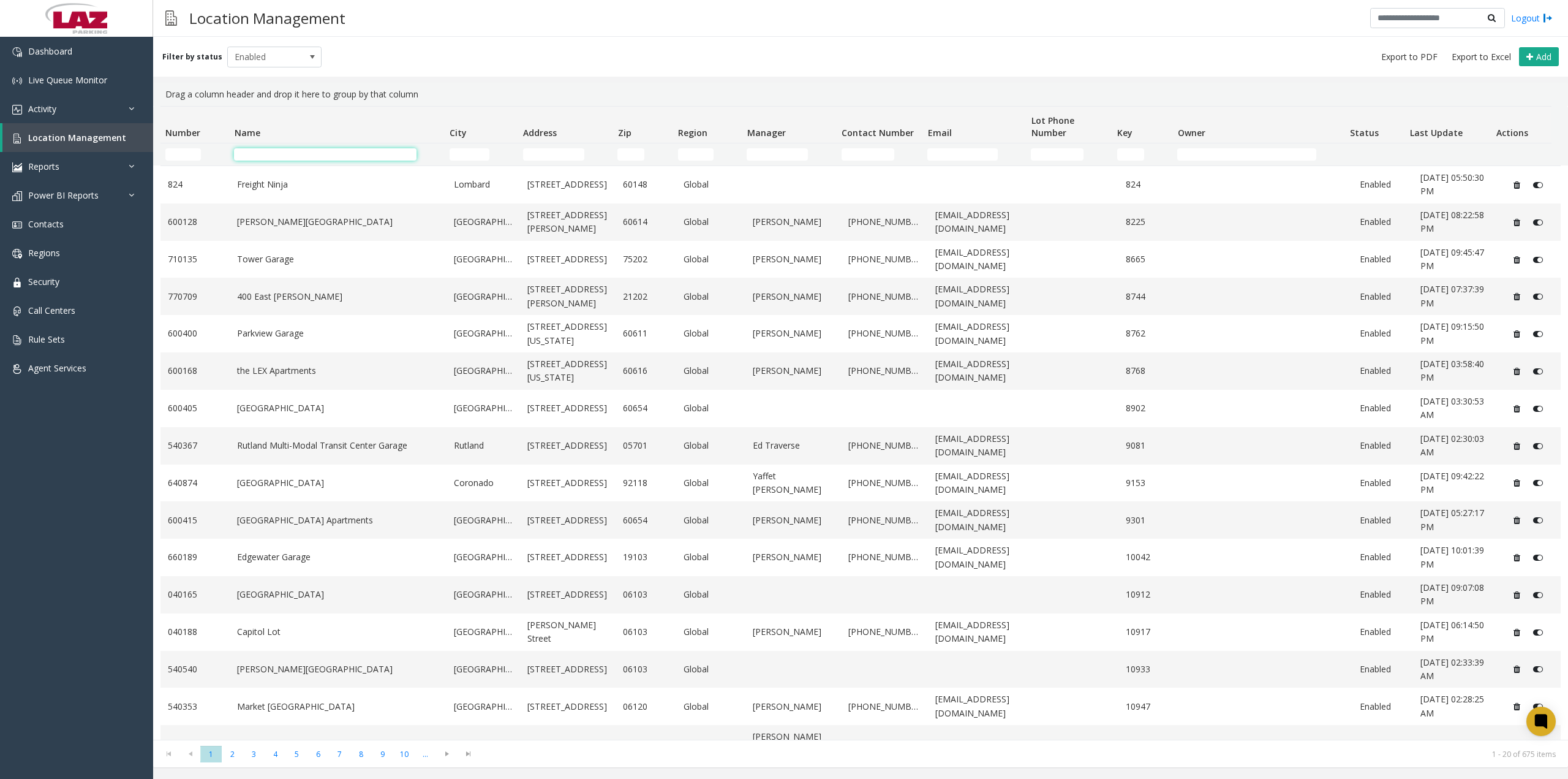
paste input "**********"
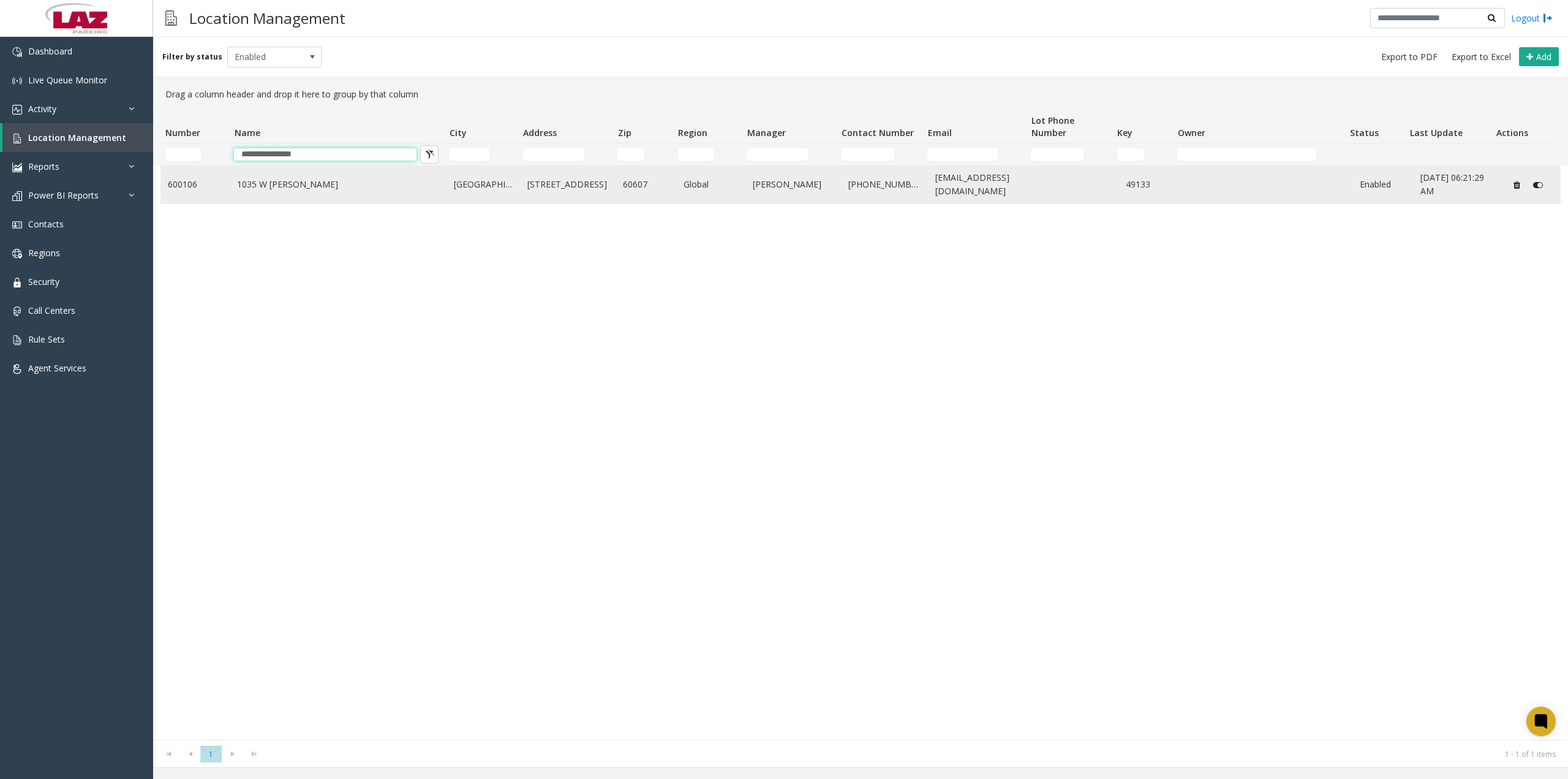
type input "**********"
click at [266, 184] on link "1035 W [PERSON_NAME]" at bounding box center [338, 184] width 202 height 14
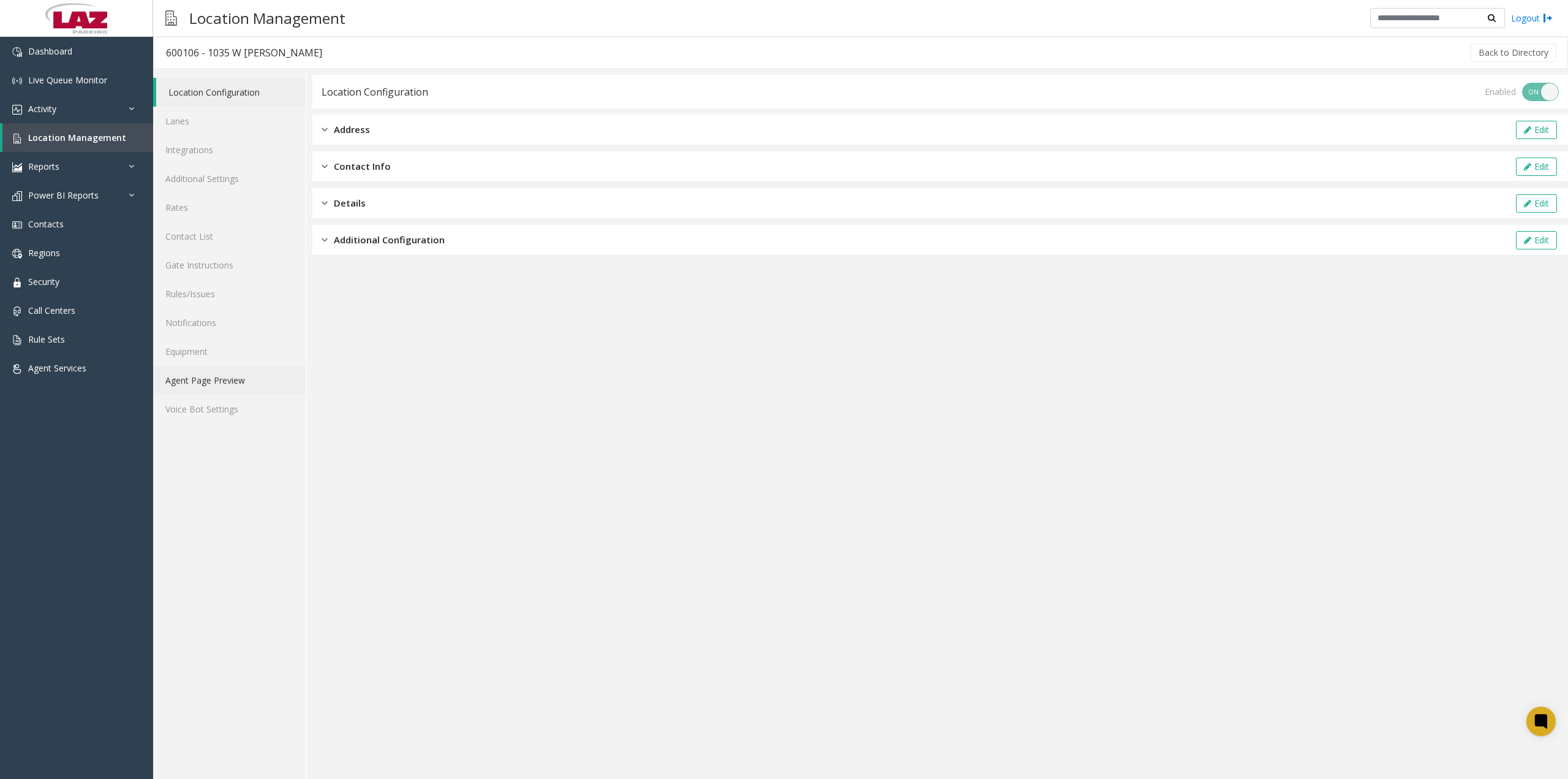
click at [223, 379] on link "Agent Page Preview" at bounding box center [229, 380] width 152 height 29
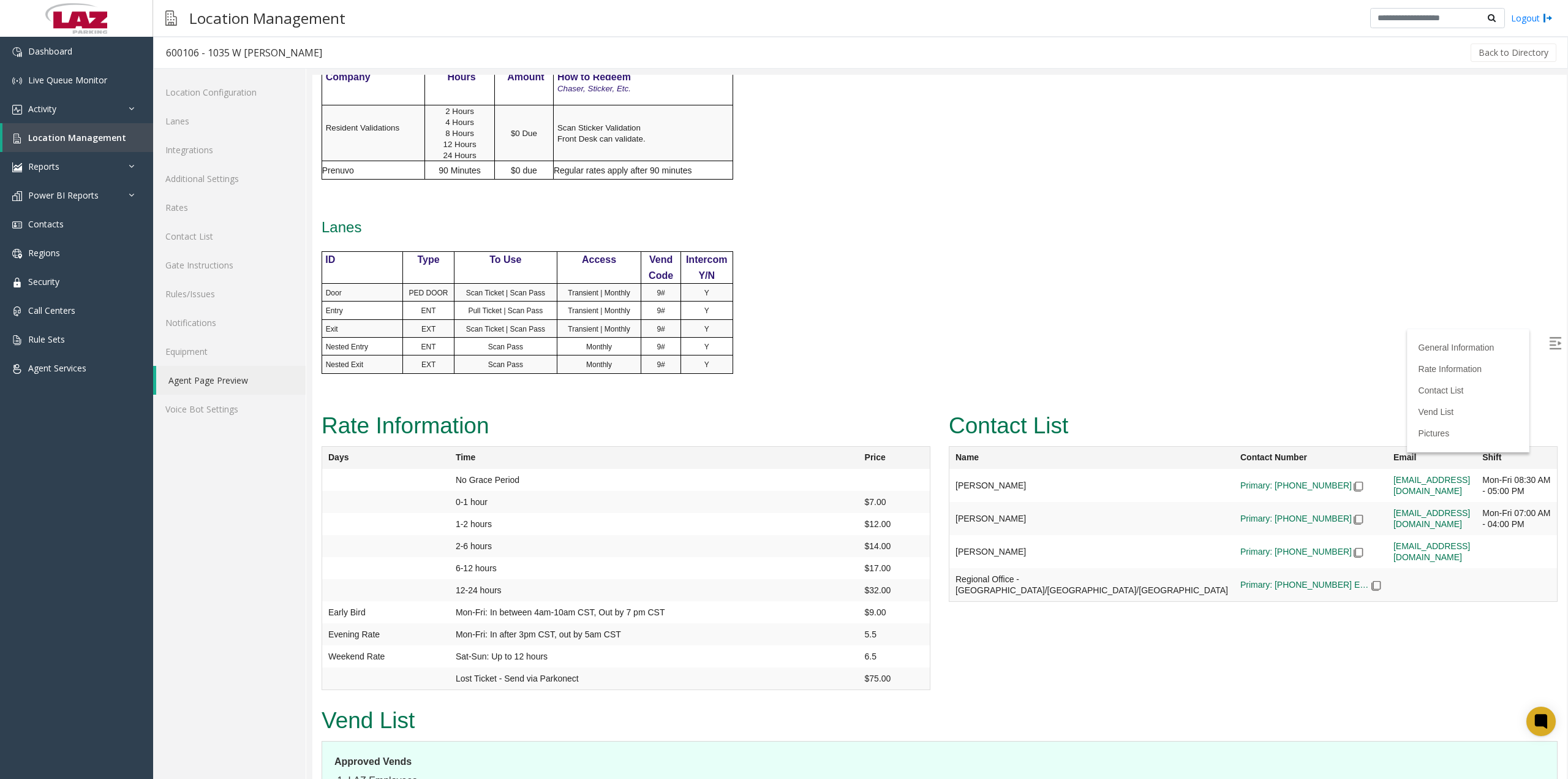
scroll to position [674, 0]
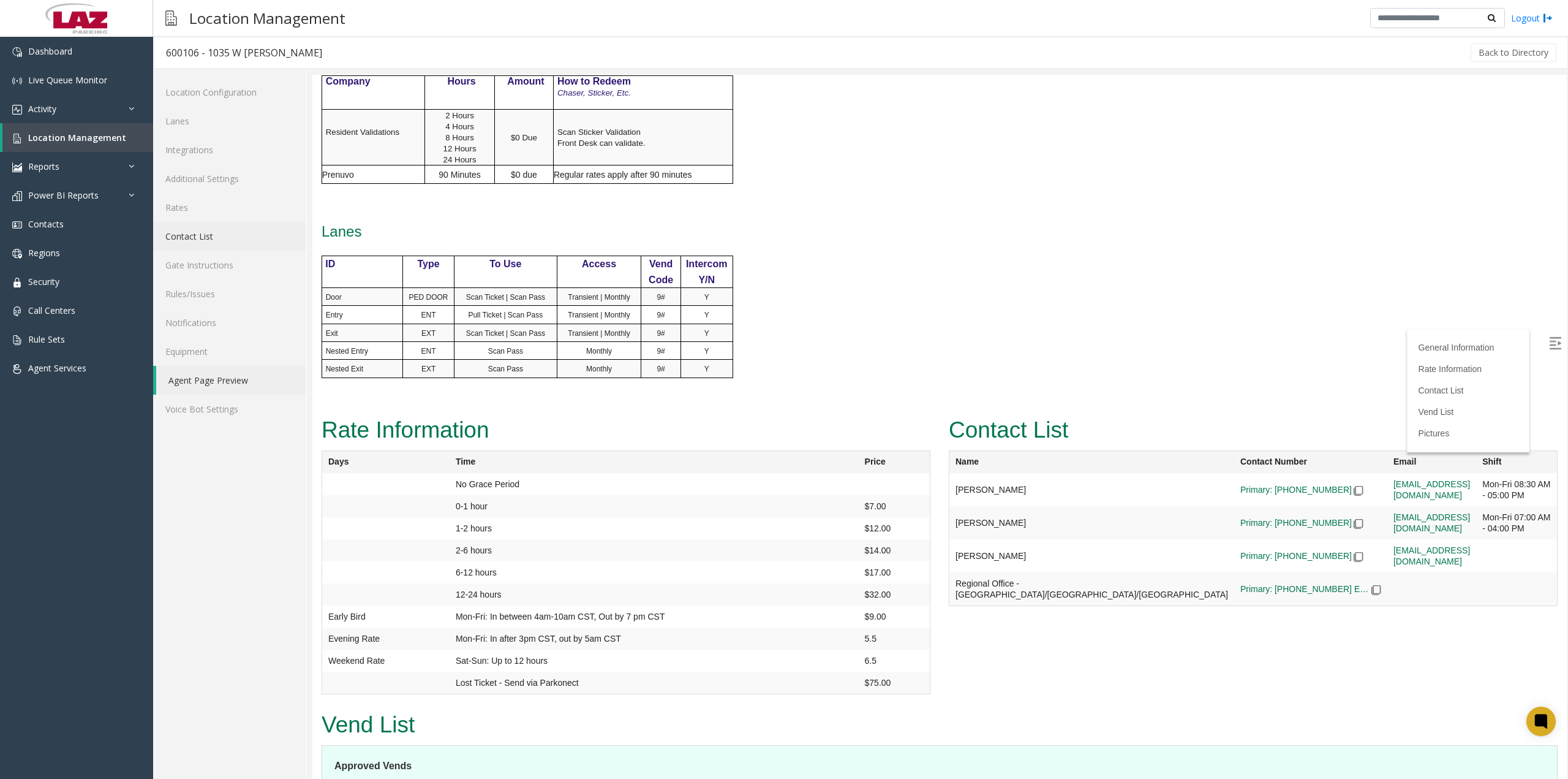
click at [206, 234] on link "Contact List" at bounding box center [229, 236] width 152 height 29
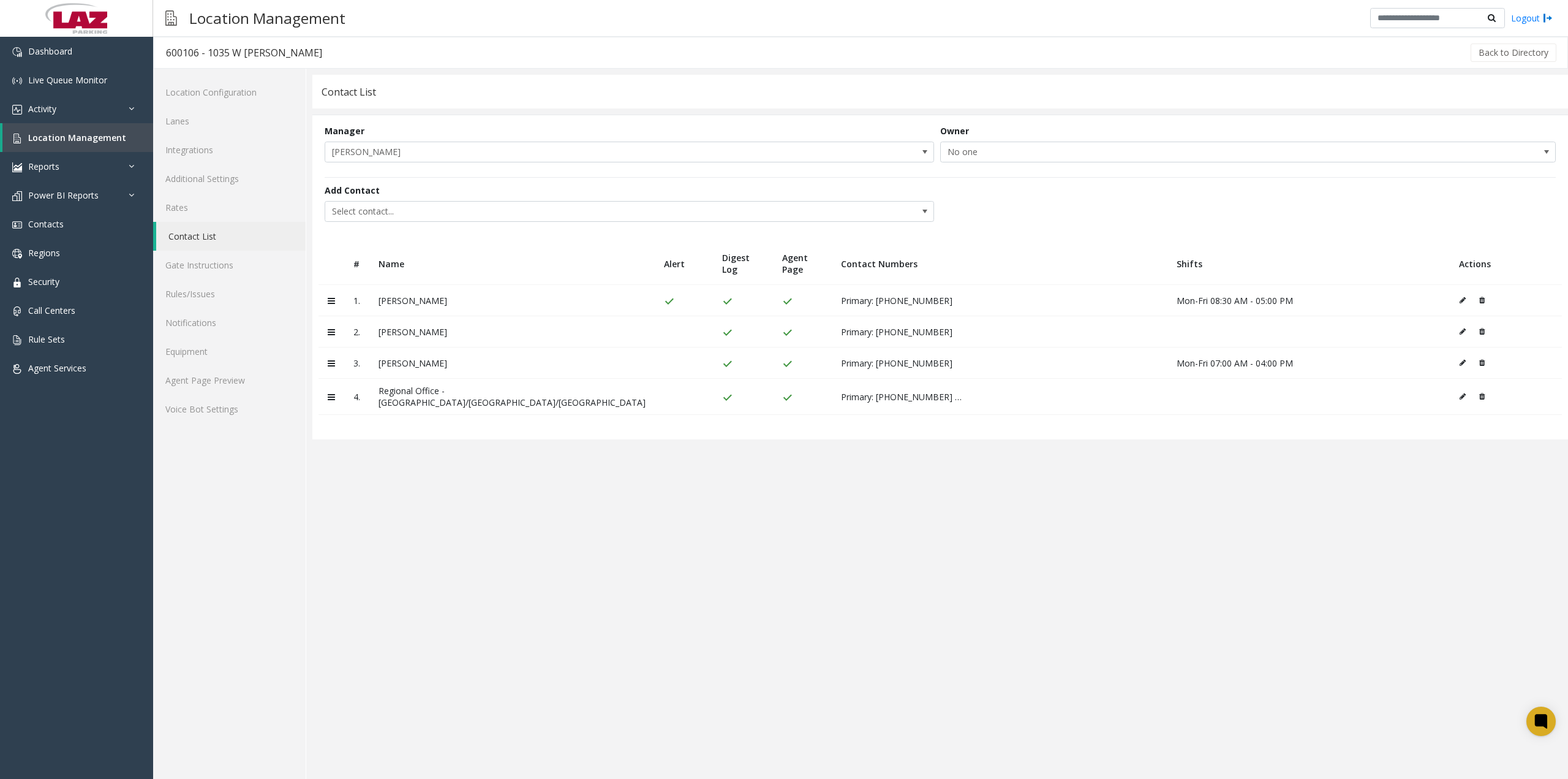
click at [1460, 333] on icon at bounding box center [1462, 332] width 6 height 7
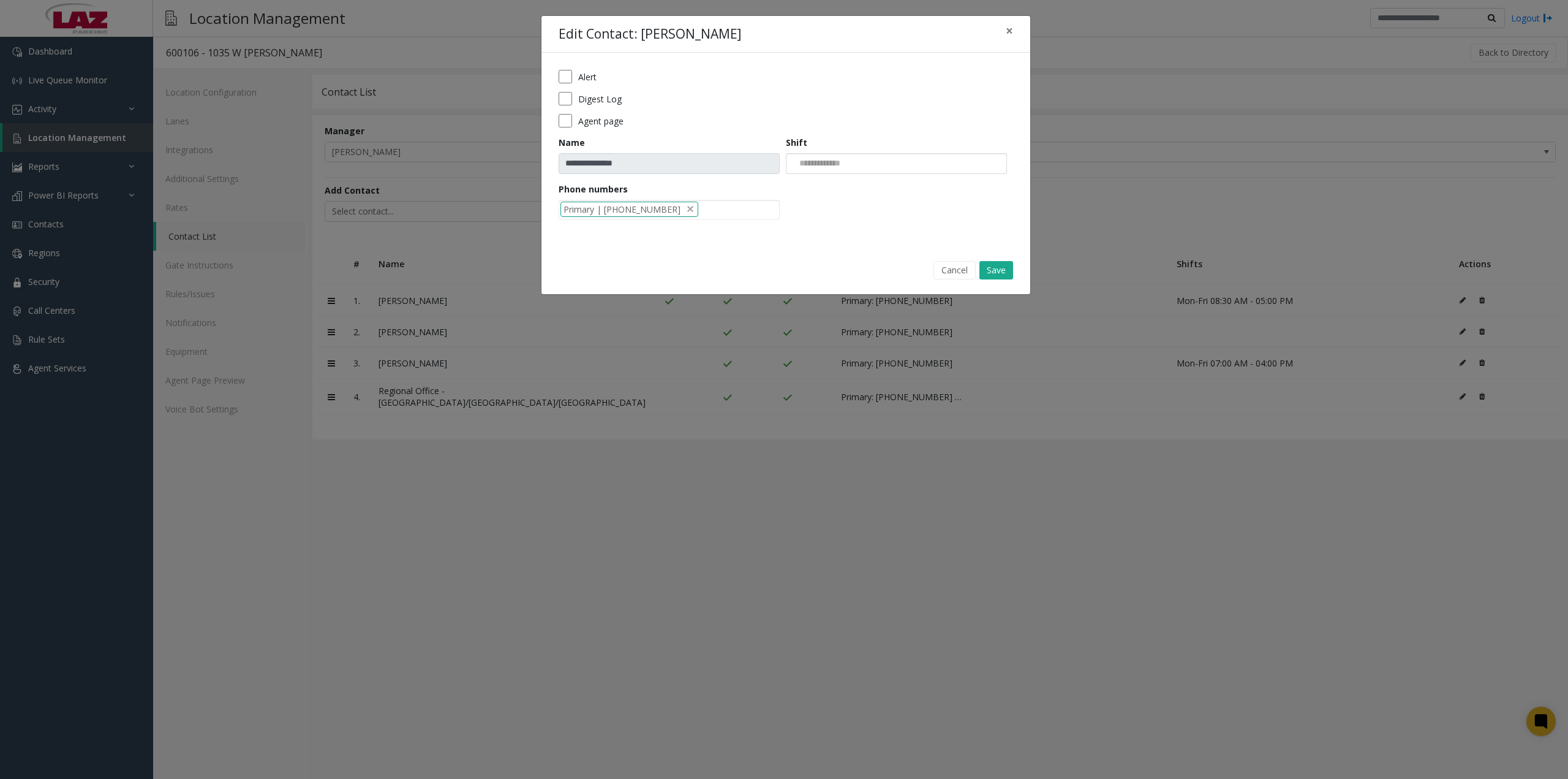
click at [839, 160] on input at bounding box center [818, 164] width 63 height 20
click at [840, 182] on li "Mon-Wed 01:30 PM-10:00 PM" at bounding box center [896, 184] width 218 height 16
click at [944, 162] on input at bounding box center [935, 164] width 15 height 20
click at [918, 199] on li "Sat-Sun 08:30 AM-05:00 PM" at bounding box center [896, 201] width 218 height 16
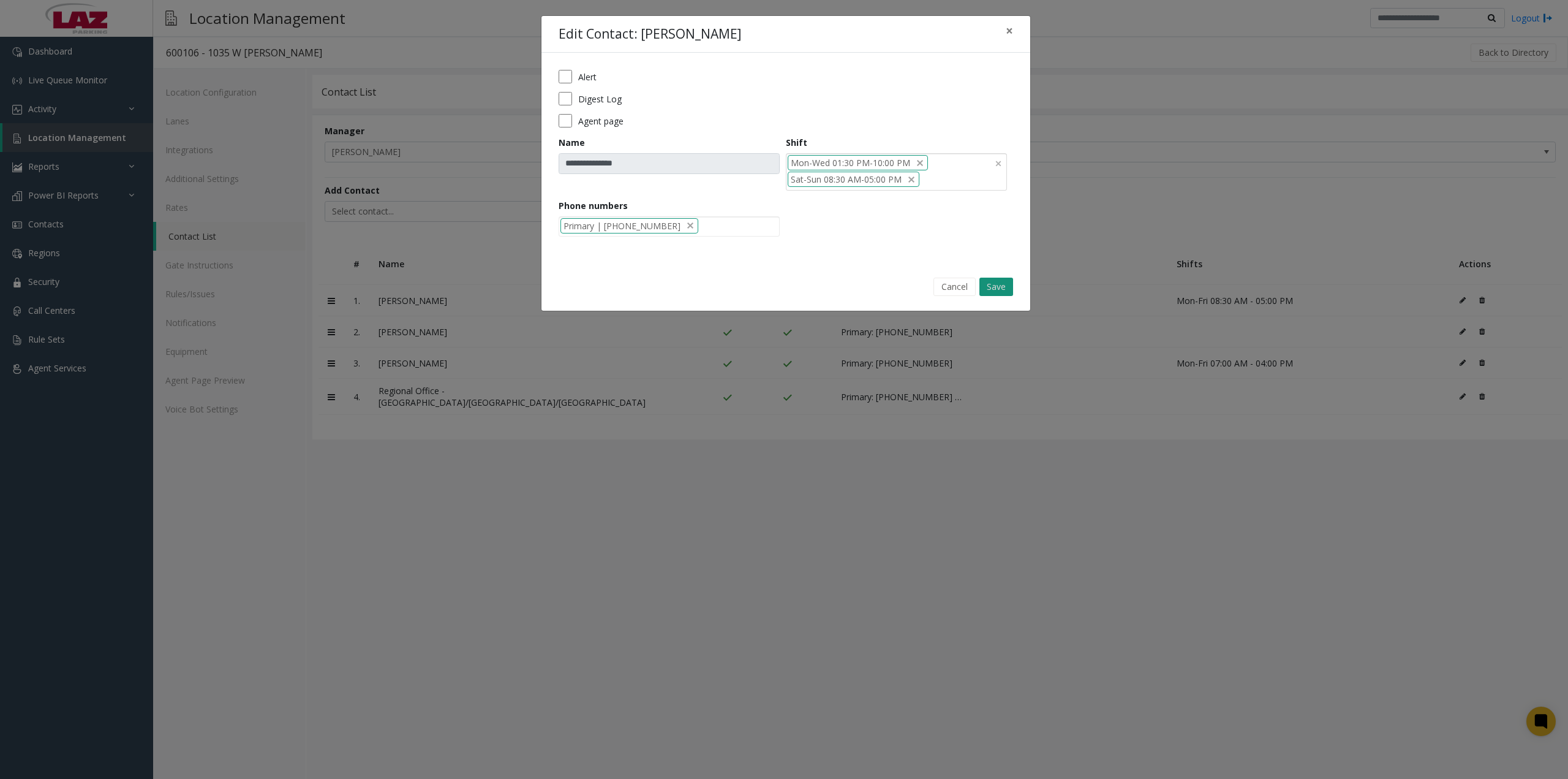
click at [993, 286] on button "Save" at bounding box center [996, 286] width 34 height 18
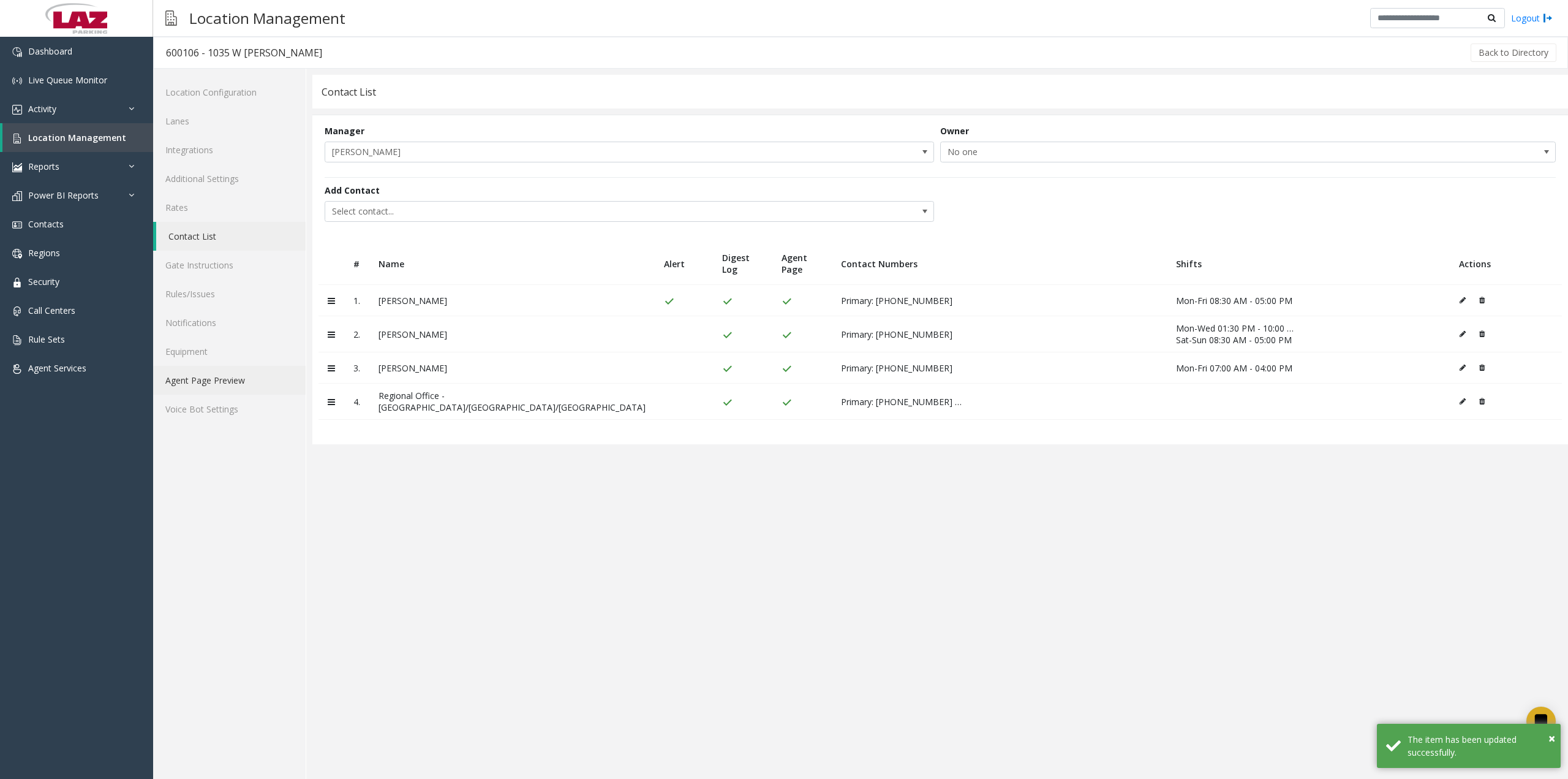
click at [214, 380] on link "Agent Page Preview" at bounding box center [229, 380] width 152 height 29
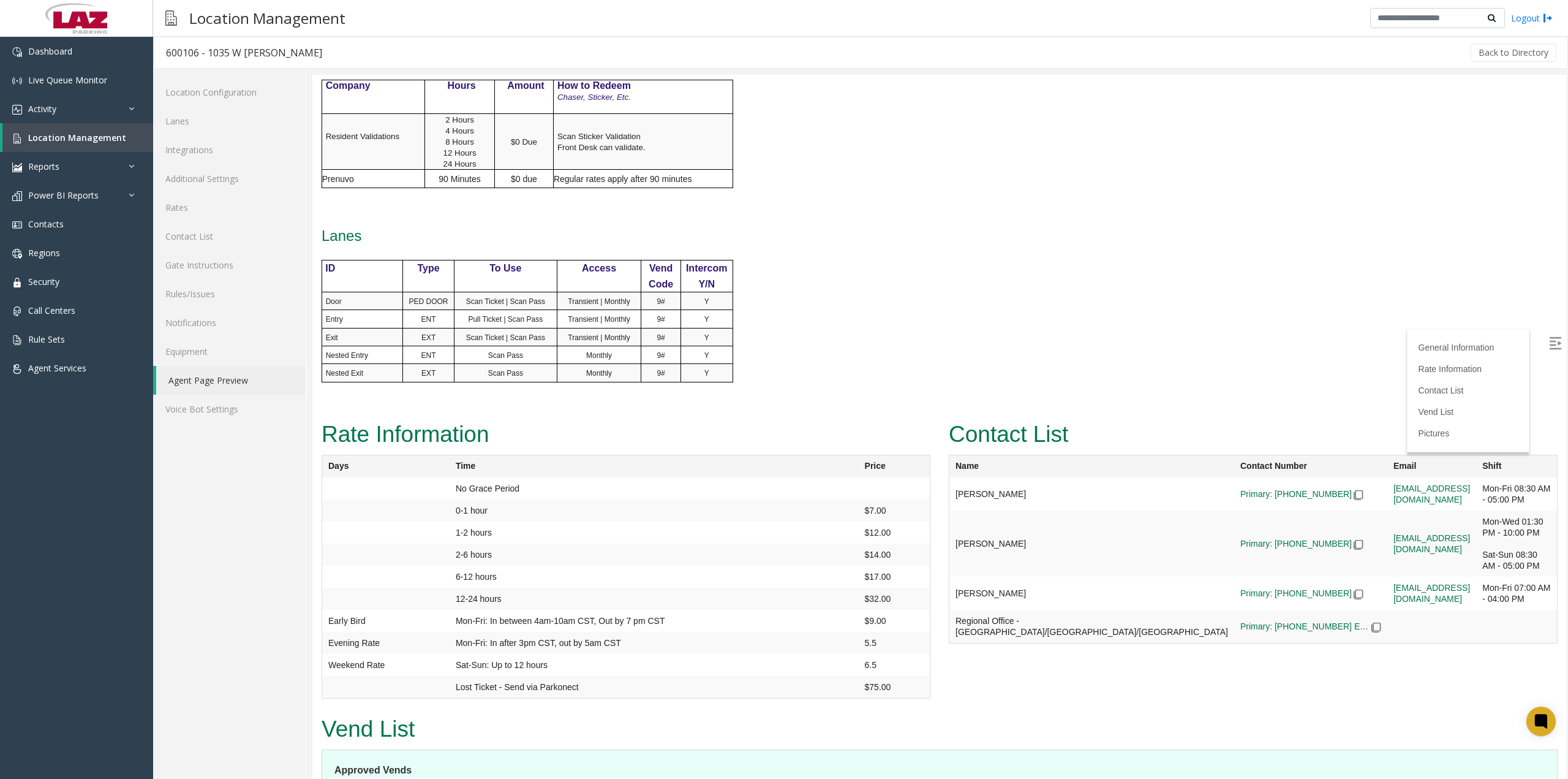
scroll to position [674, 0]
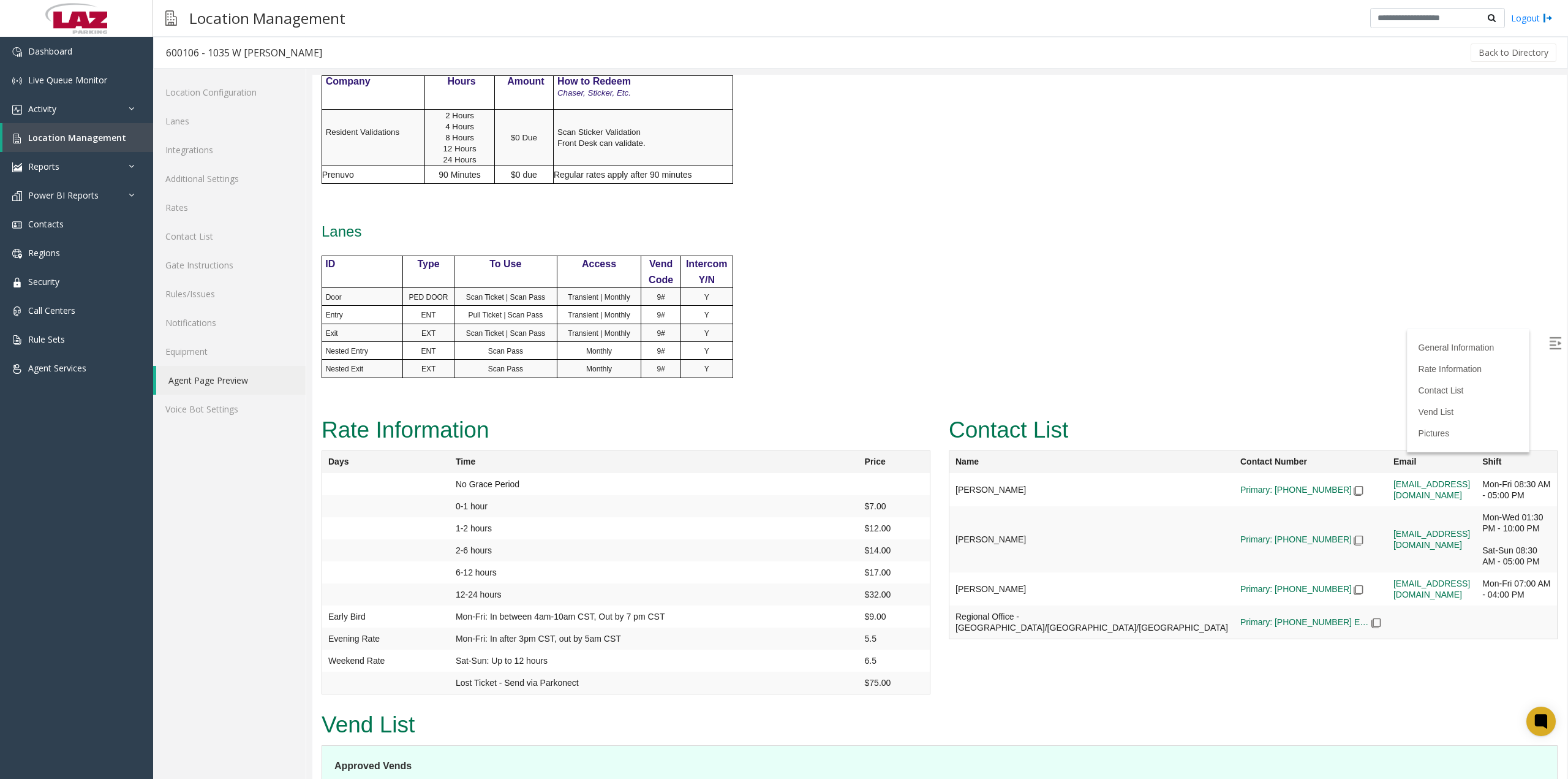
click at [474, 198] on p at bounding box center [678, 204] width 714 height 17
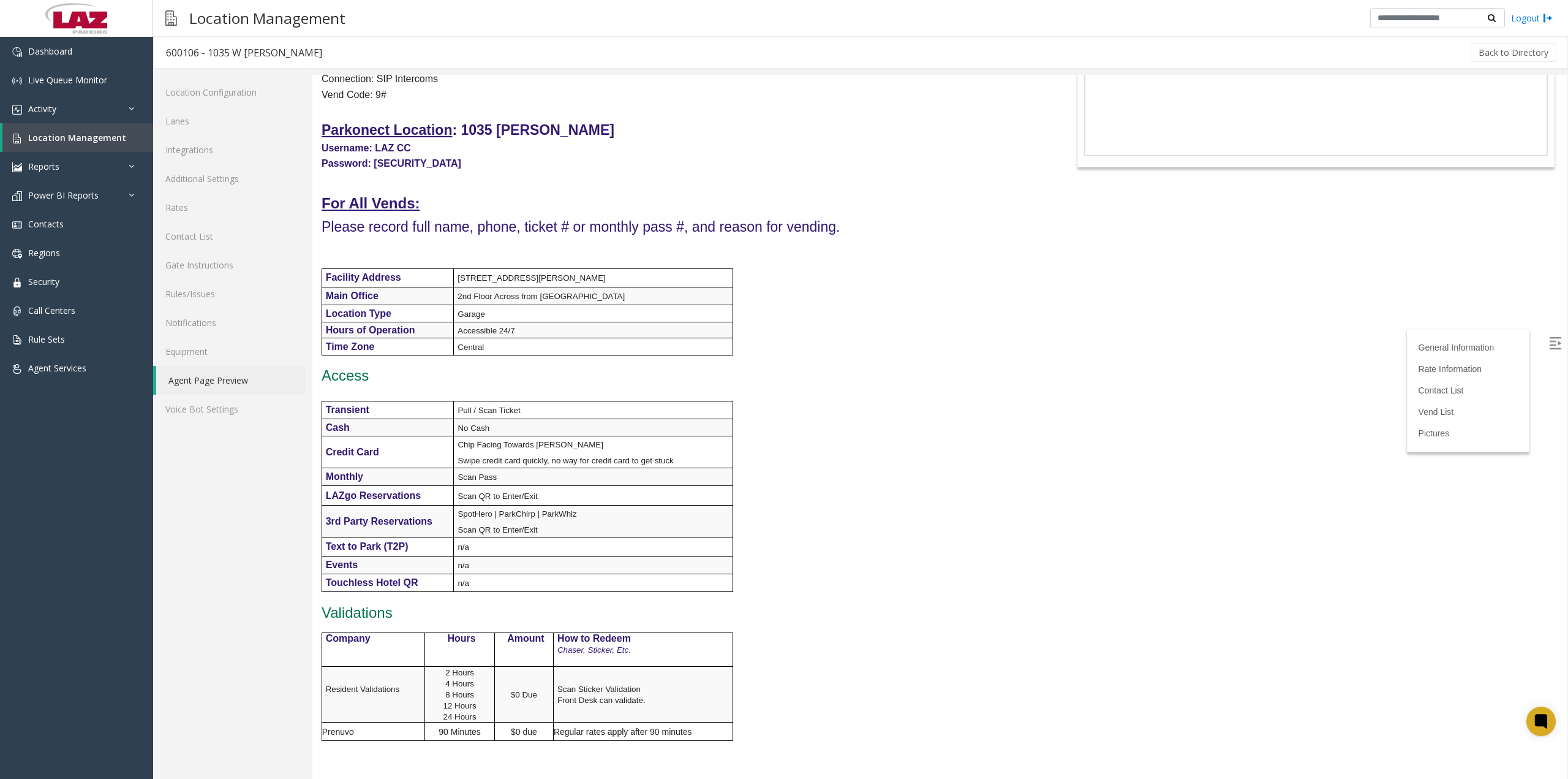
scroll to position [0, 0]
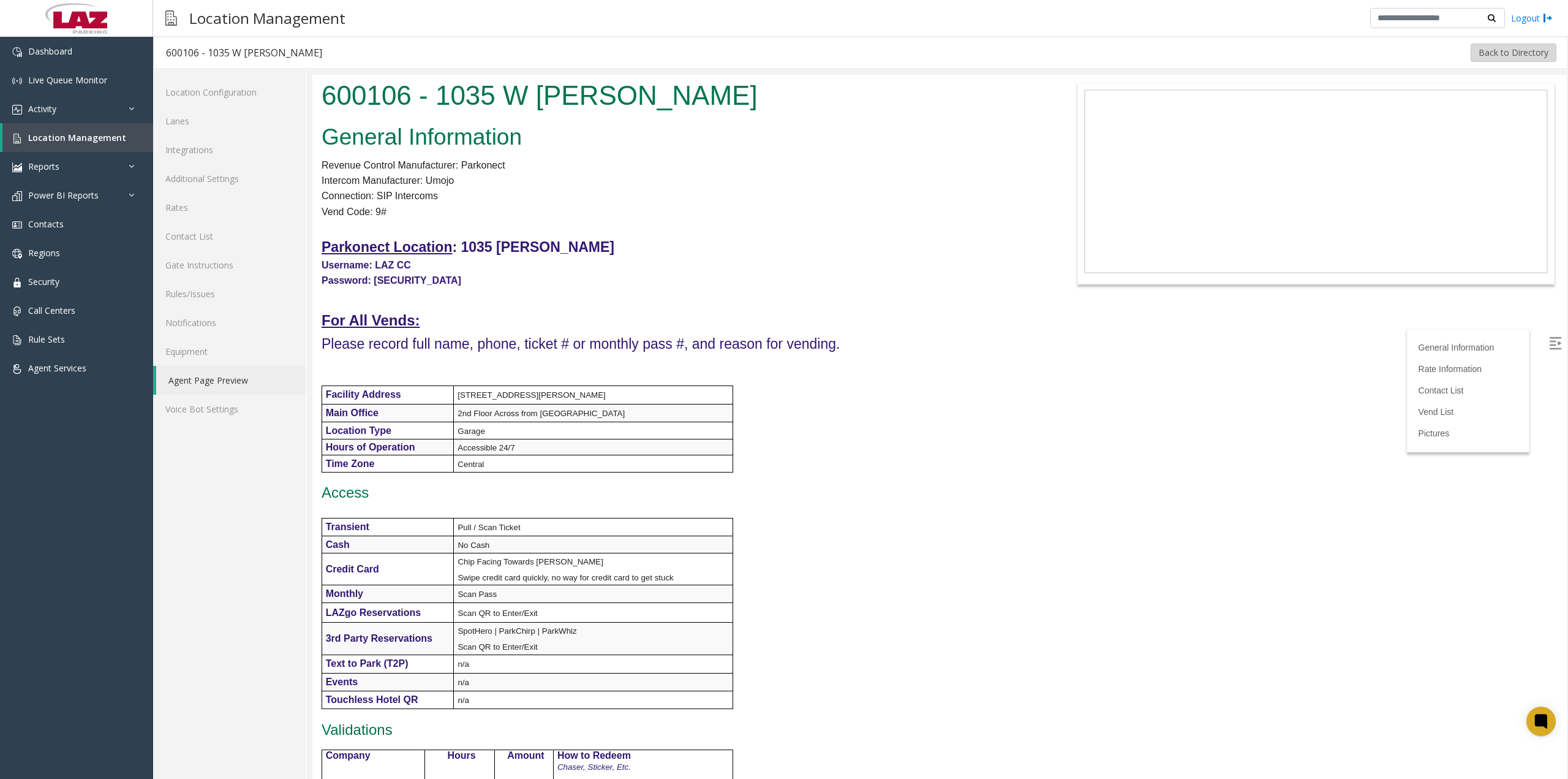
click at [1489, 49] on button "Back to Directory" at bounding box center [1514, 53] width 86 height 18
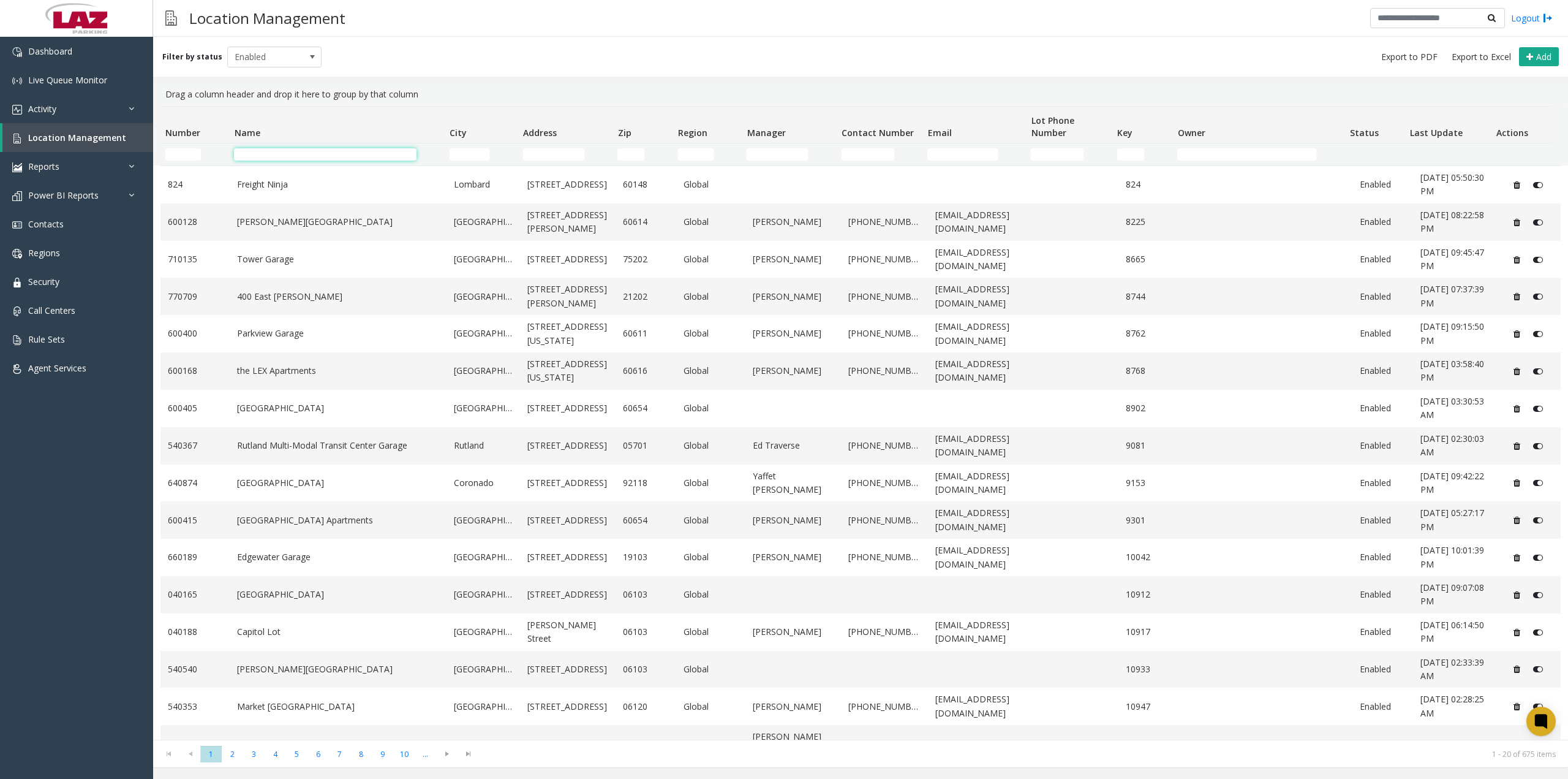
click at [317, 151] on input "Name Filter" at bounding box center [325, 154] width 182 height 12
paste input "**********"
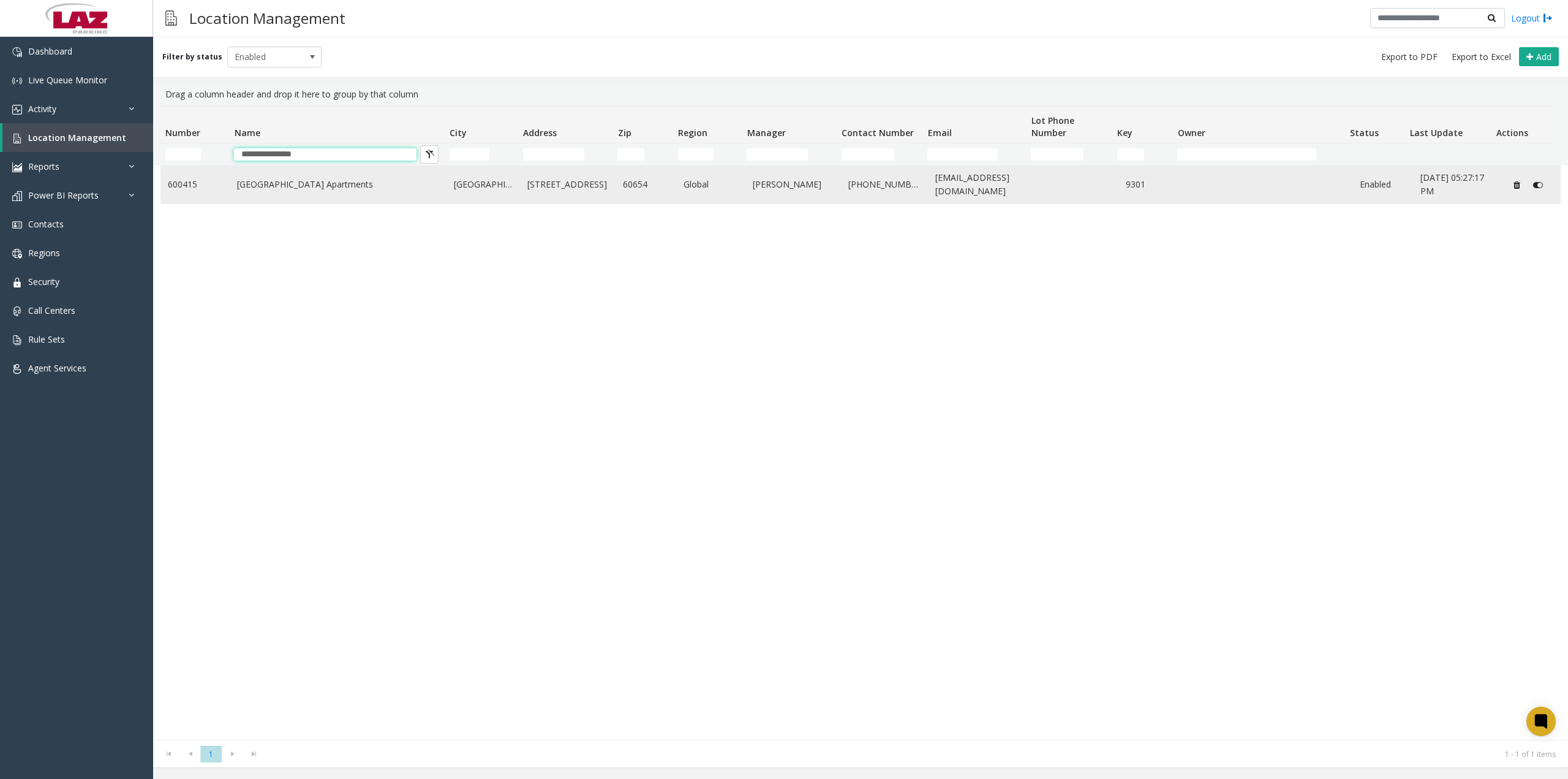
type input "**********"
click at [294, 190] on link "[GEOGRAPHIC_DATA] Apartments" at bounding box center [338, 184] width 202 height 14
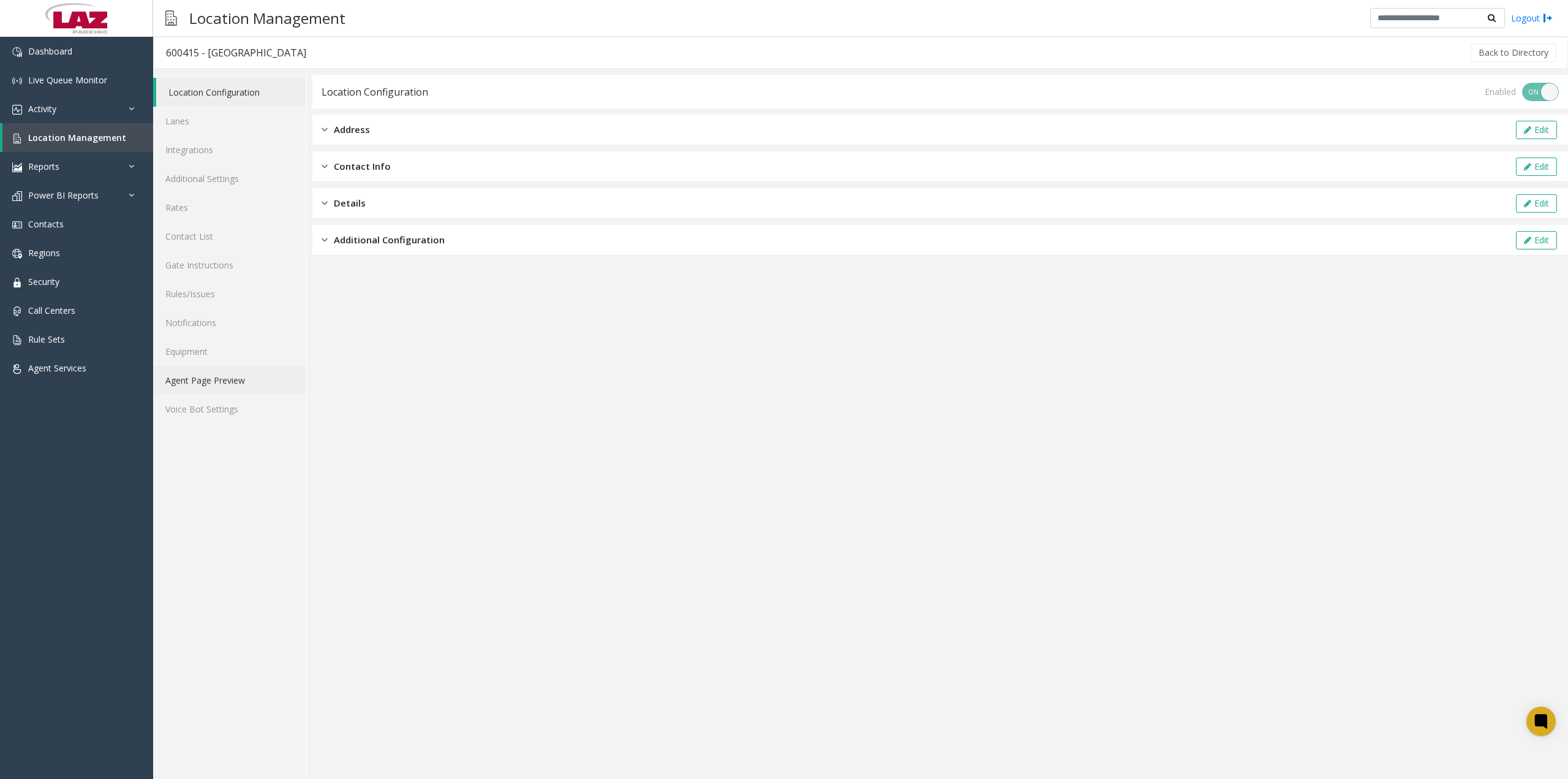
click at [215, 379] on link "Agent Page Preview" at bounding box center [229, 380] width 152 height 29
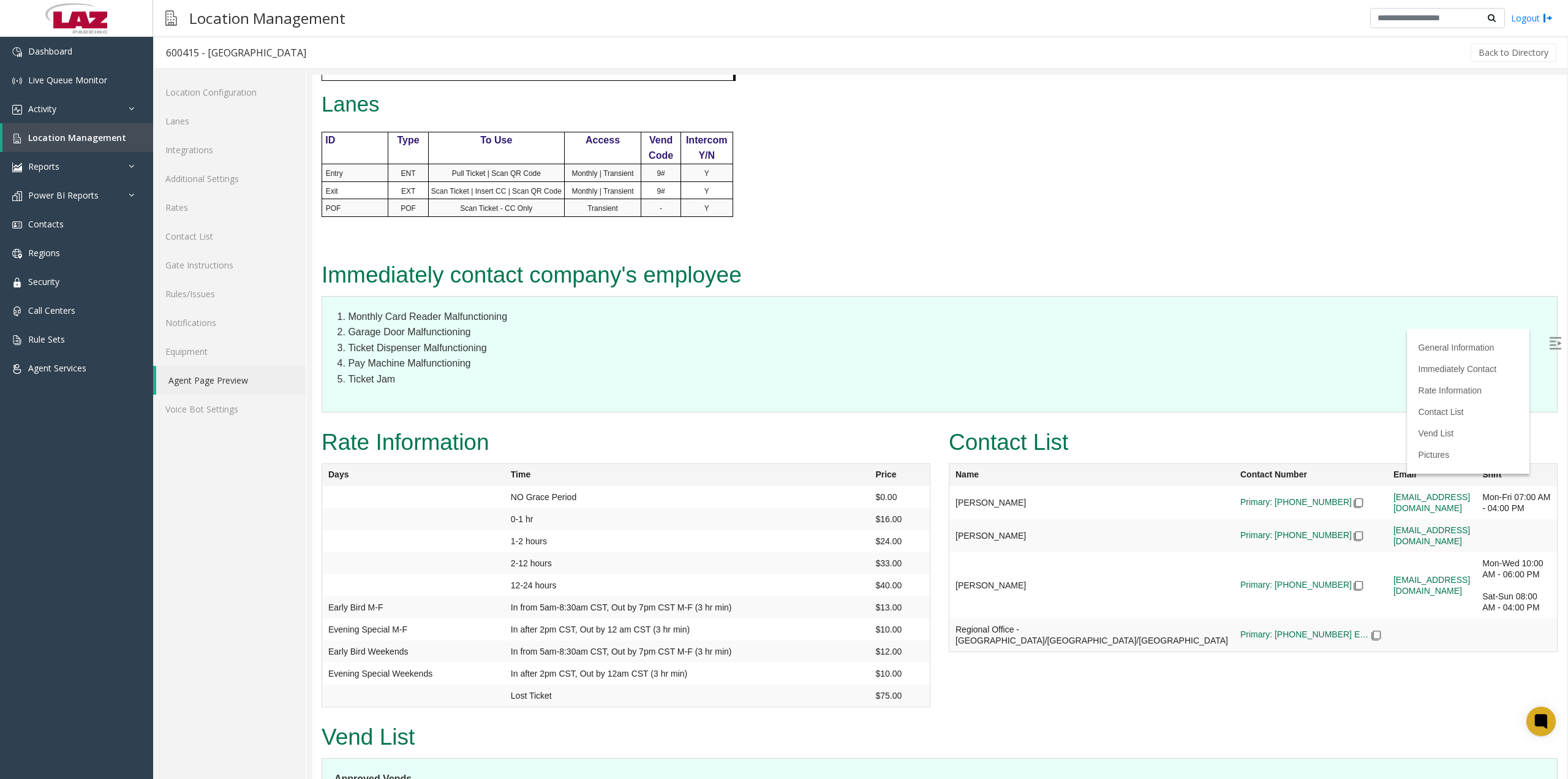
scroll to position [952, 0]
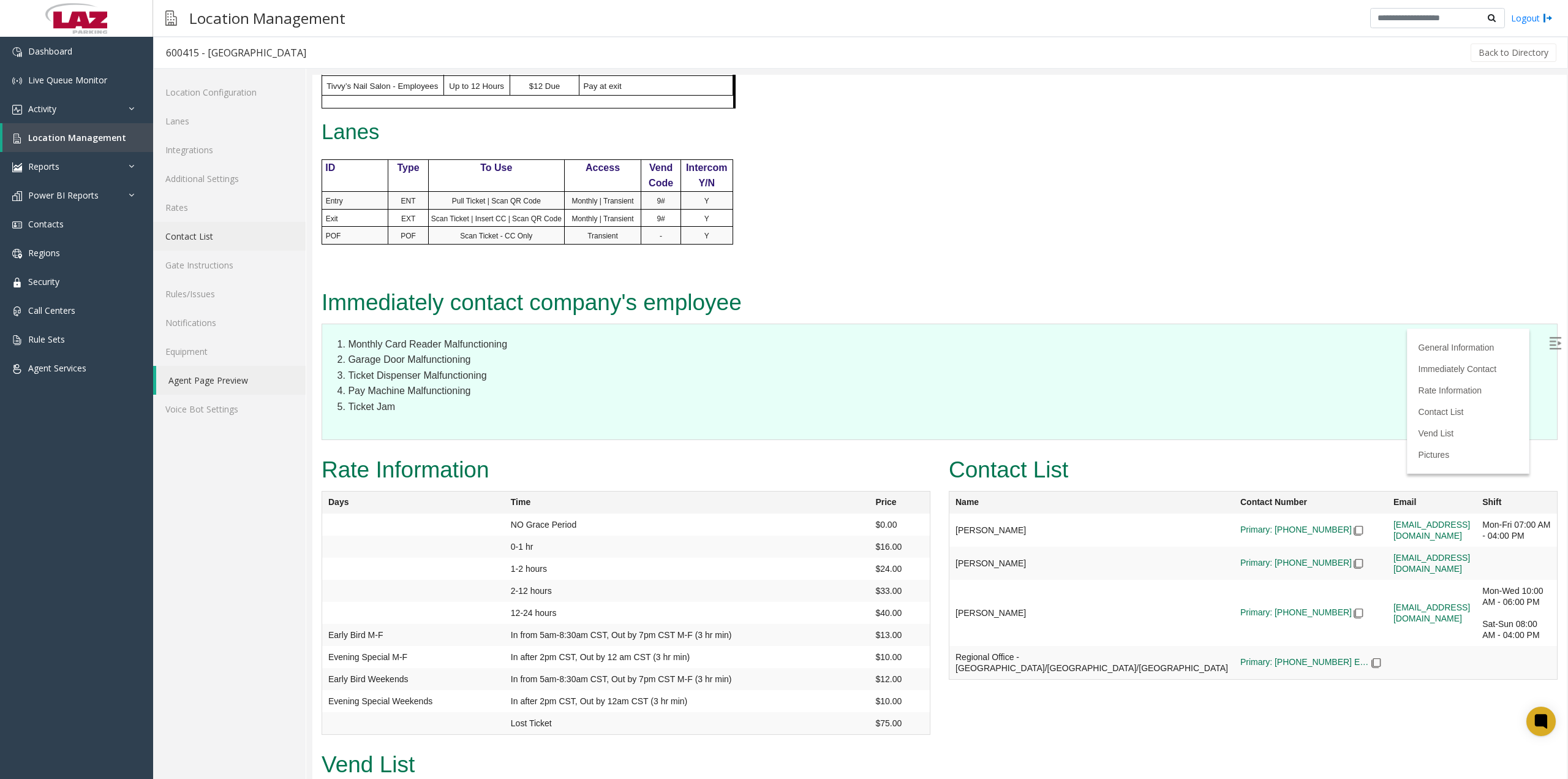
click at [212, 240] on link "Contact List" at bounding box center [229, 236] width 152 height 29
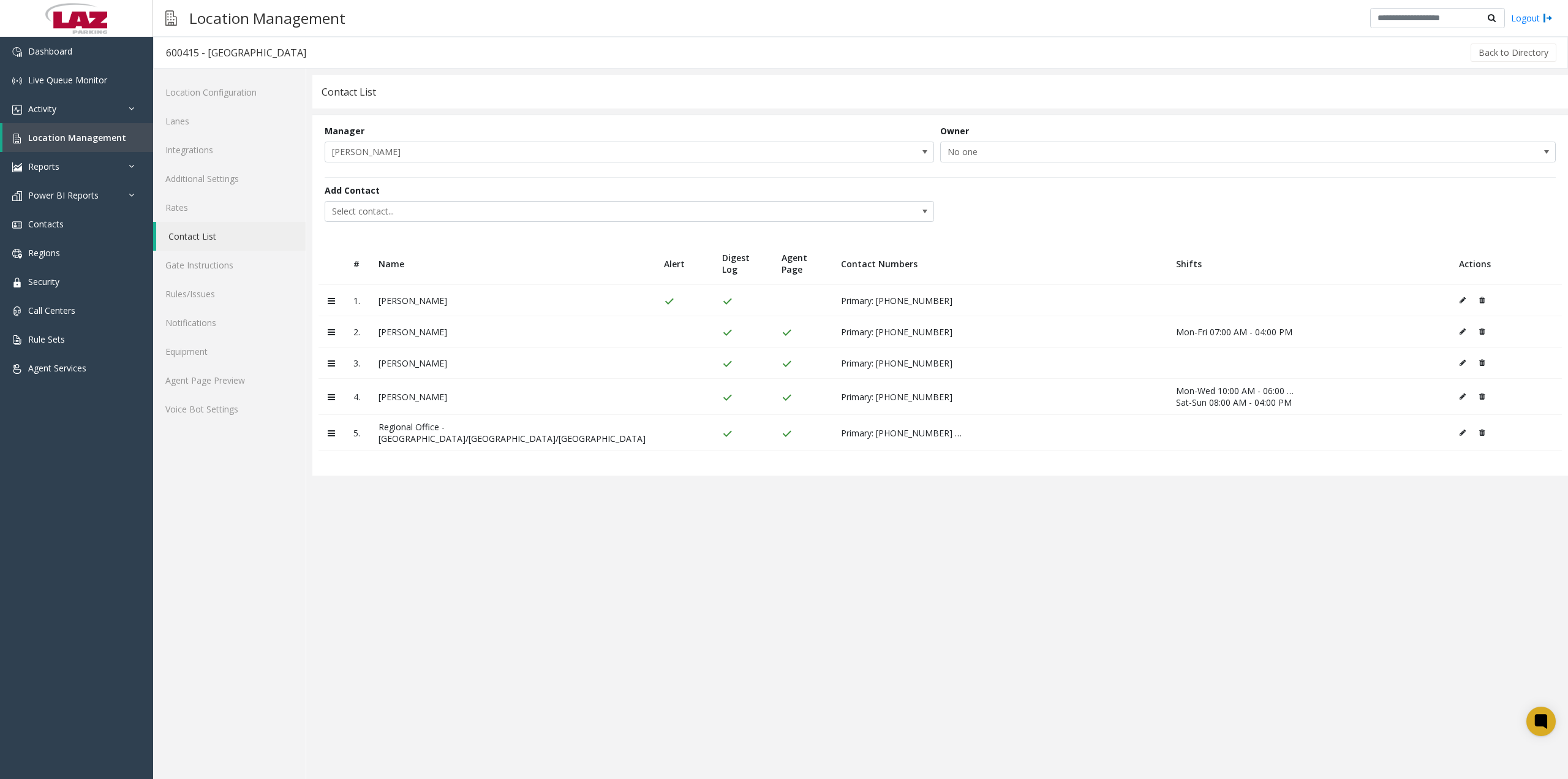
click at [1460, 298] on icon at bounding box center [1462, 300] width 6 height 7
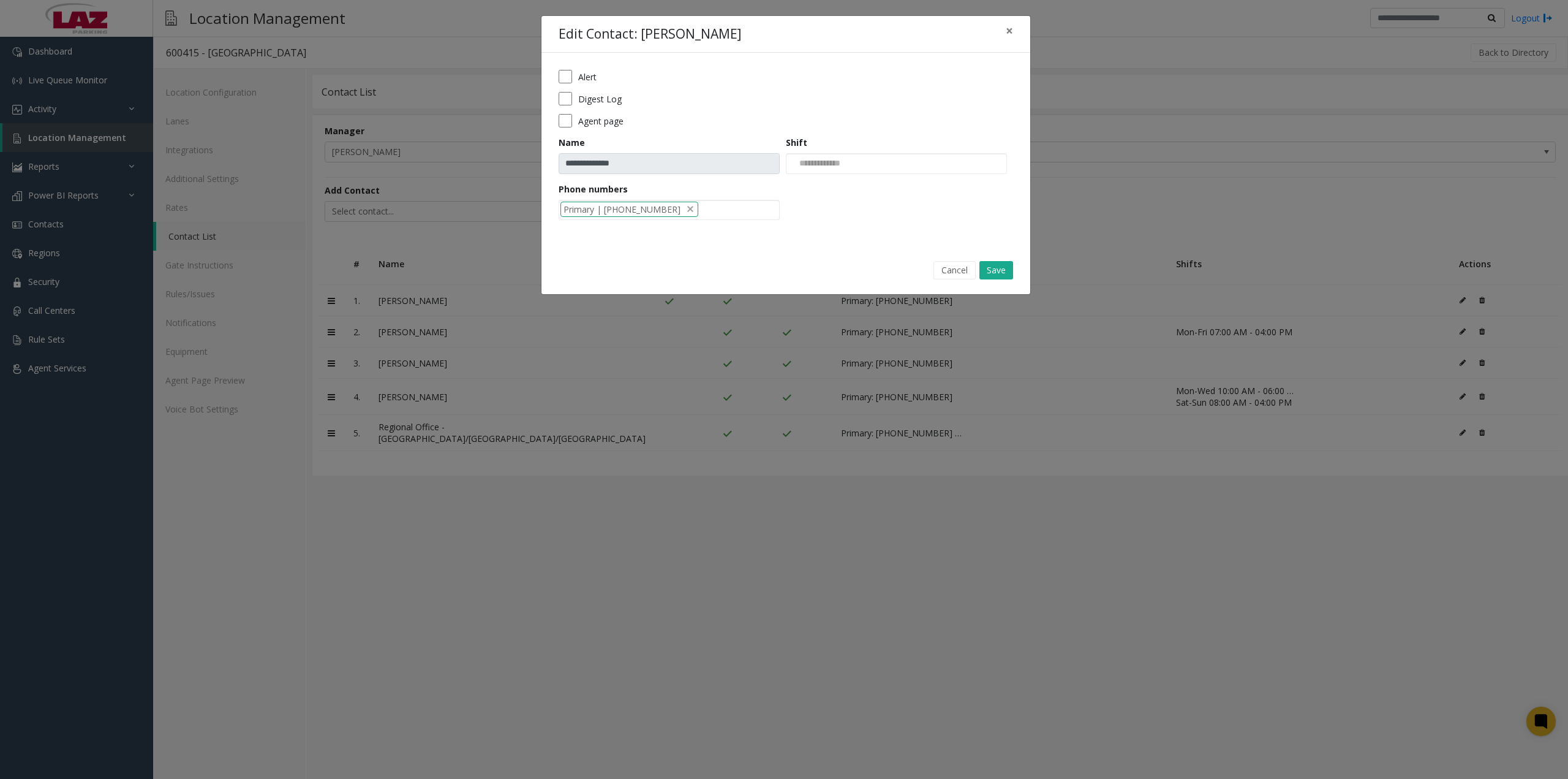
click at [596, 119] on label "Agent page" at bounding box center [601, 121] width 46 height 13
click at [991, 266] on button "Save" at bounding box center [996, 270] width 34 height 18
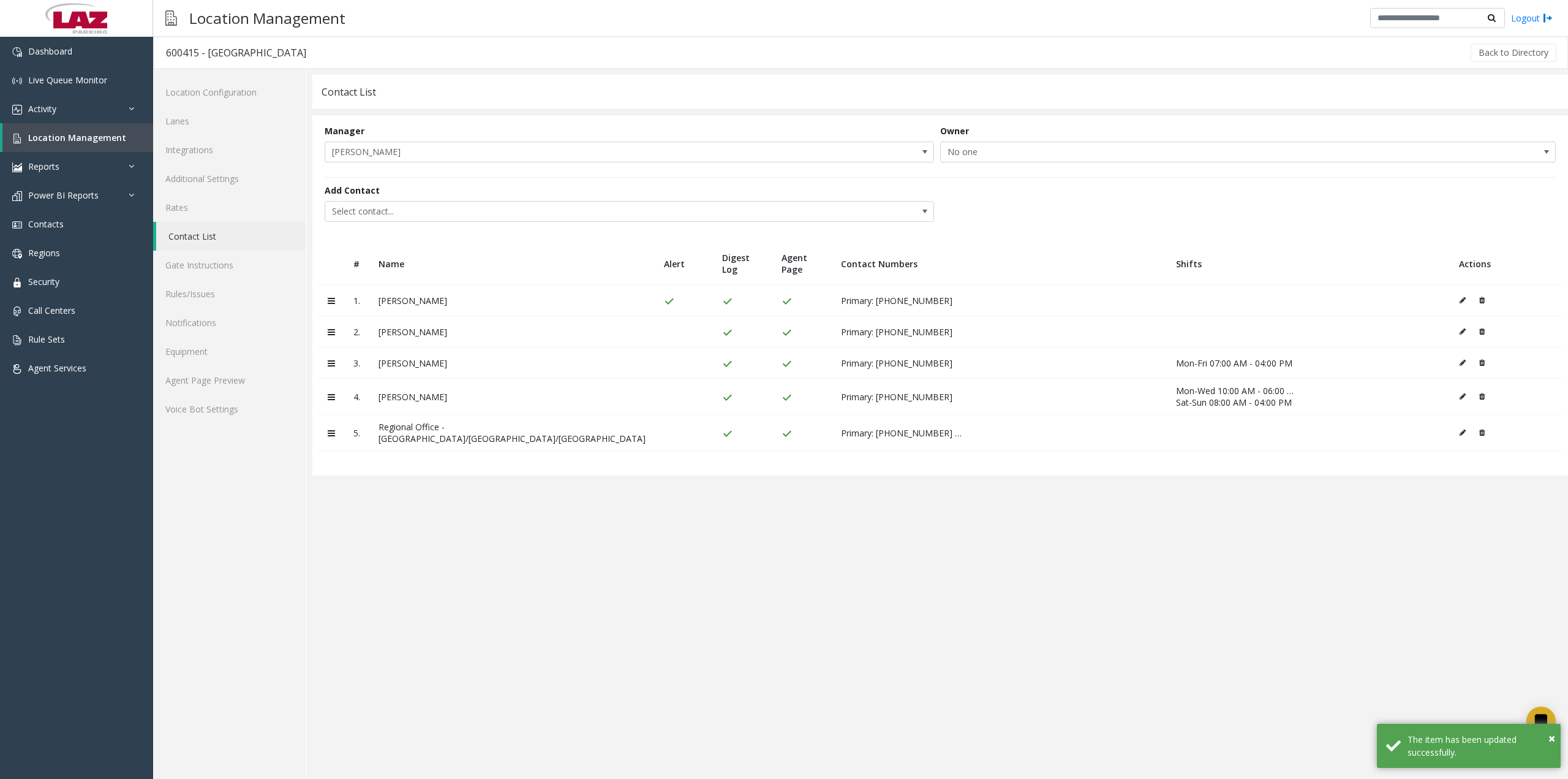
click at [1460, 332] on icon at bounding box center [1462, 332] width 6 height 7
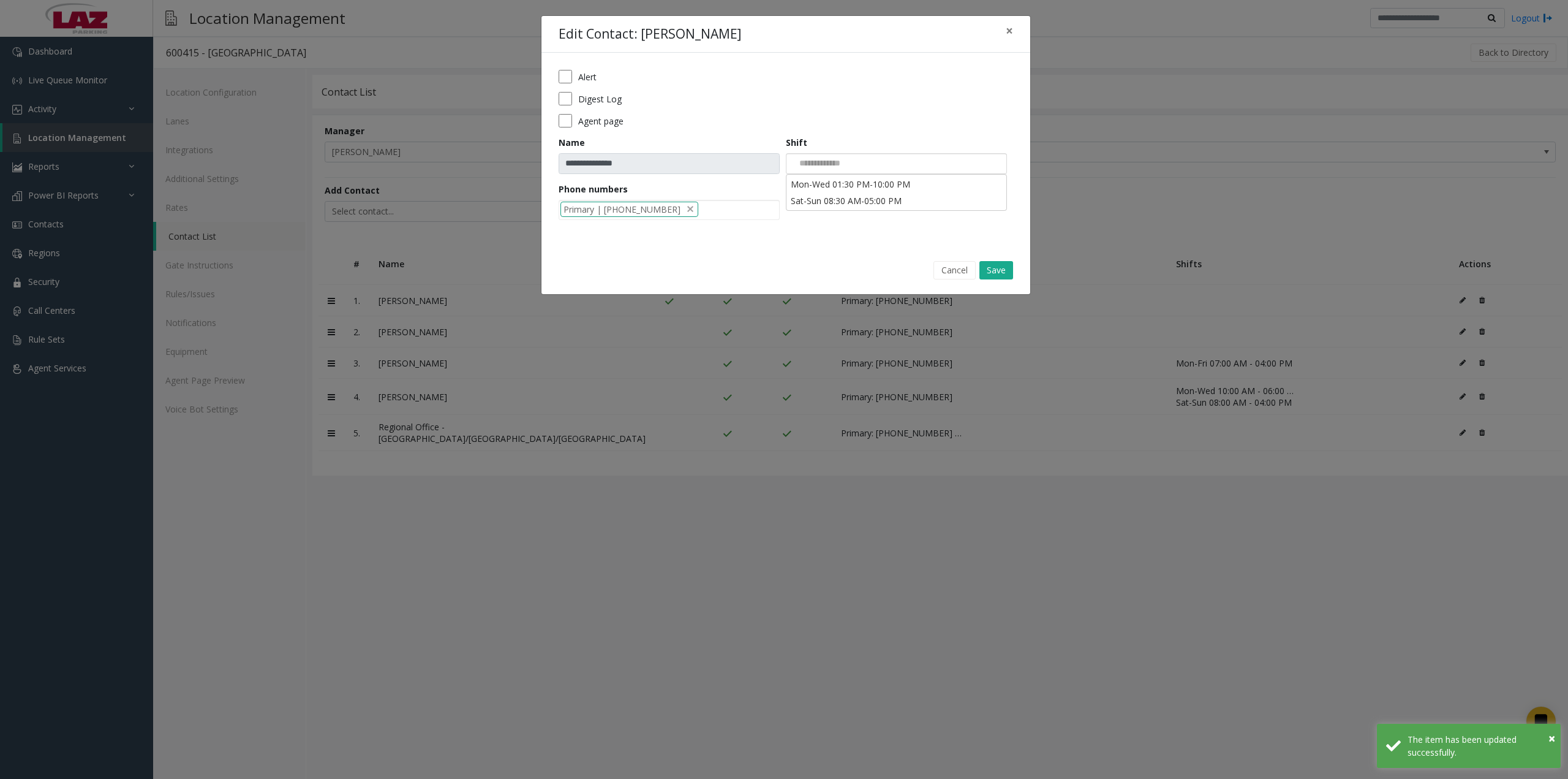
click at [861, 163] on div at bounding box center [896, 163] width 222 height 21
click at [854, 182] on li "Mon-Wed 01:30 PM-10:00 PM" at bounding box center [896, 184] width 218 height 16
click at [941, 163] on input at bounding box center [935, 164] width 15 height 20
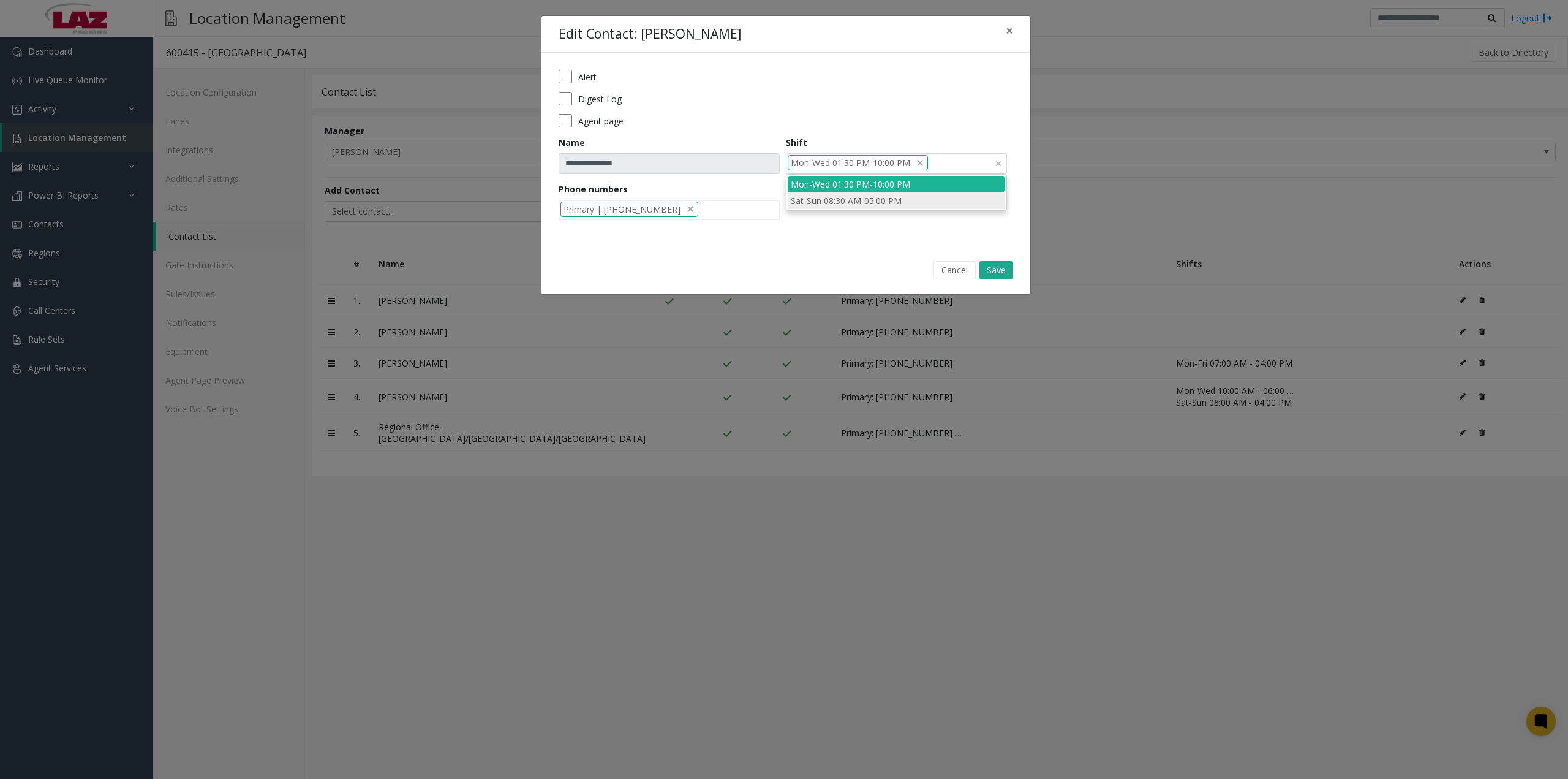
click at [916, 201] on li "Sat-Sun 08:30 AM-05:00 PM" at bounding box center [896, 201] width 218 height 16
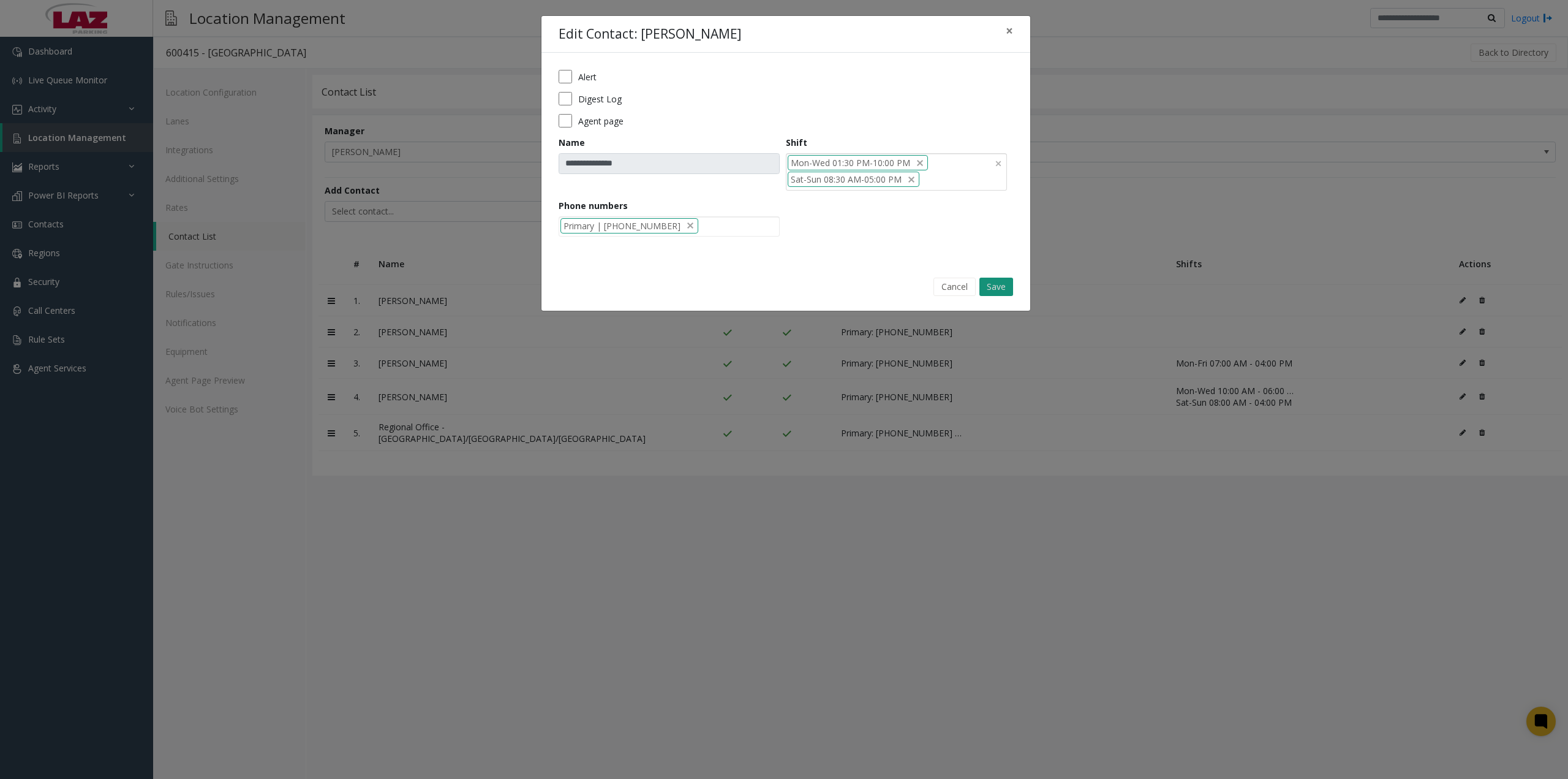
click at [1000, 285] on button "Save" at bounding box center [996, 286] width 34 height 18
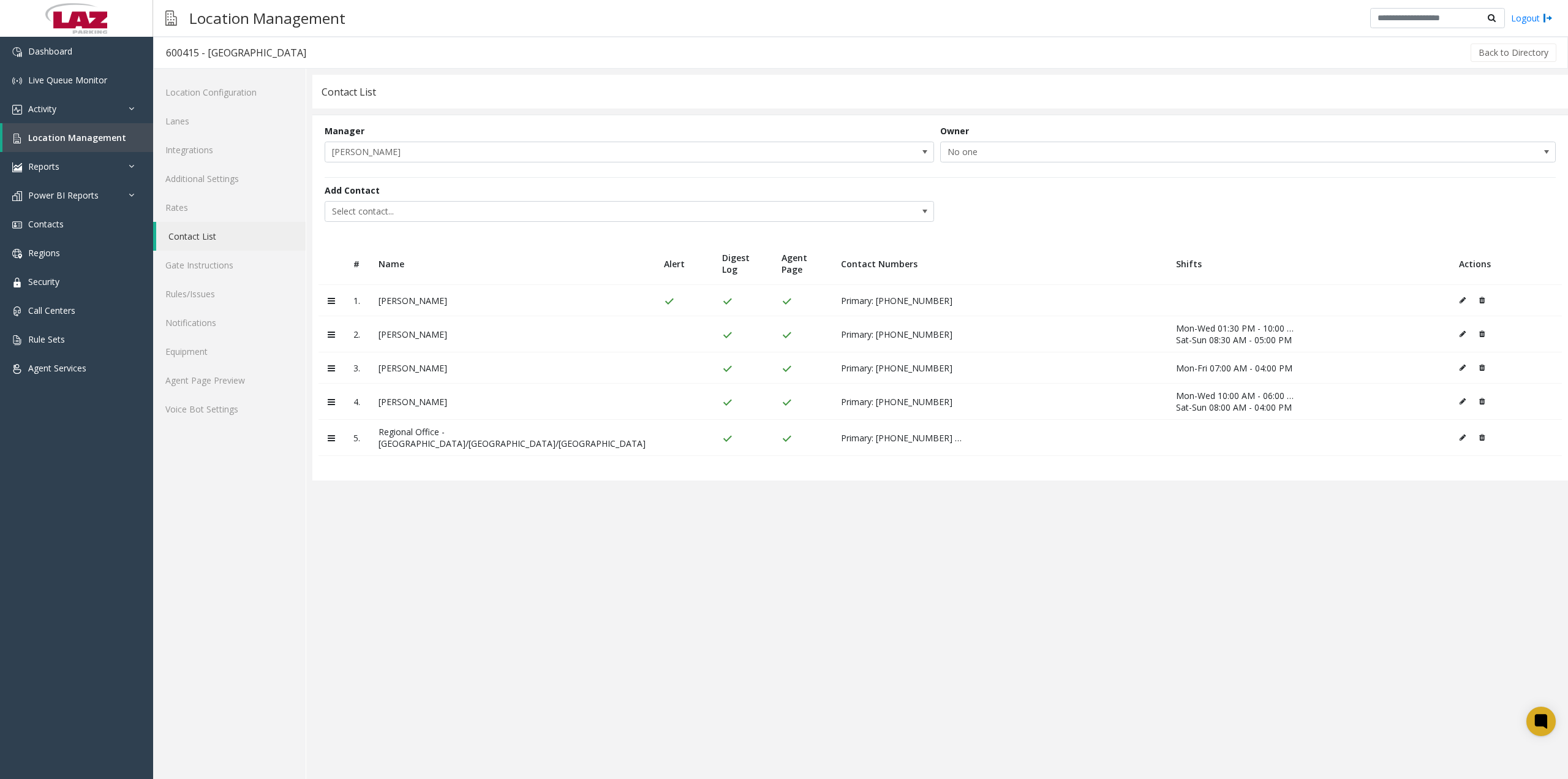
click at [515, 521] on app-contact-list "**********" at bounding box center [941, 427] width 1256 height 704
click at [1460, 400] on icon at bounding box center [1462, 401] width 6 height 7
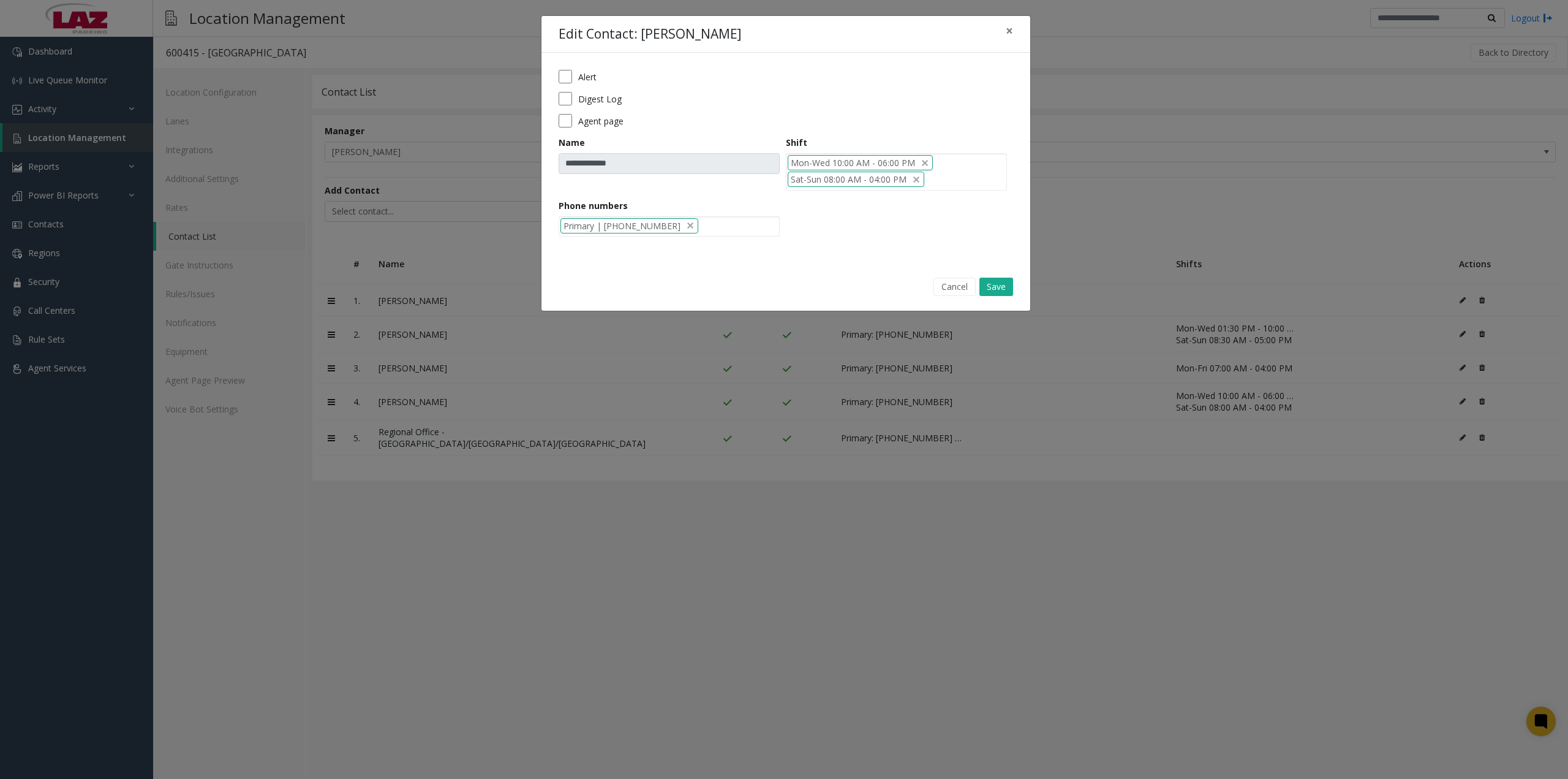
click at [601, 122] on label "Agent page" at bounding box center [601, 121] width 46 height 13
click at [999, 286] on button "Save" at bounding box center [996, 286] width 34 height 18
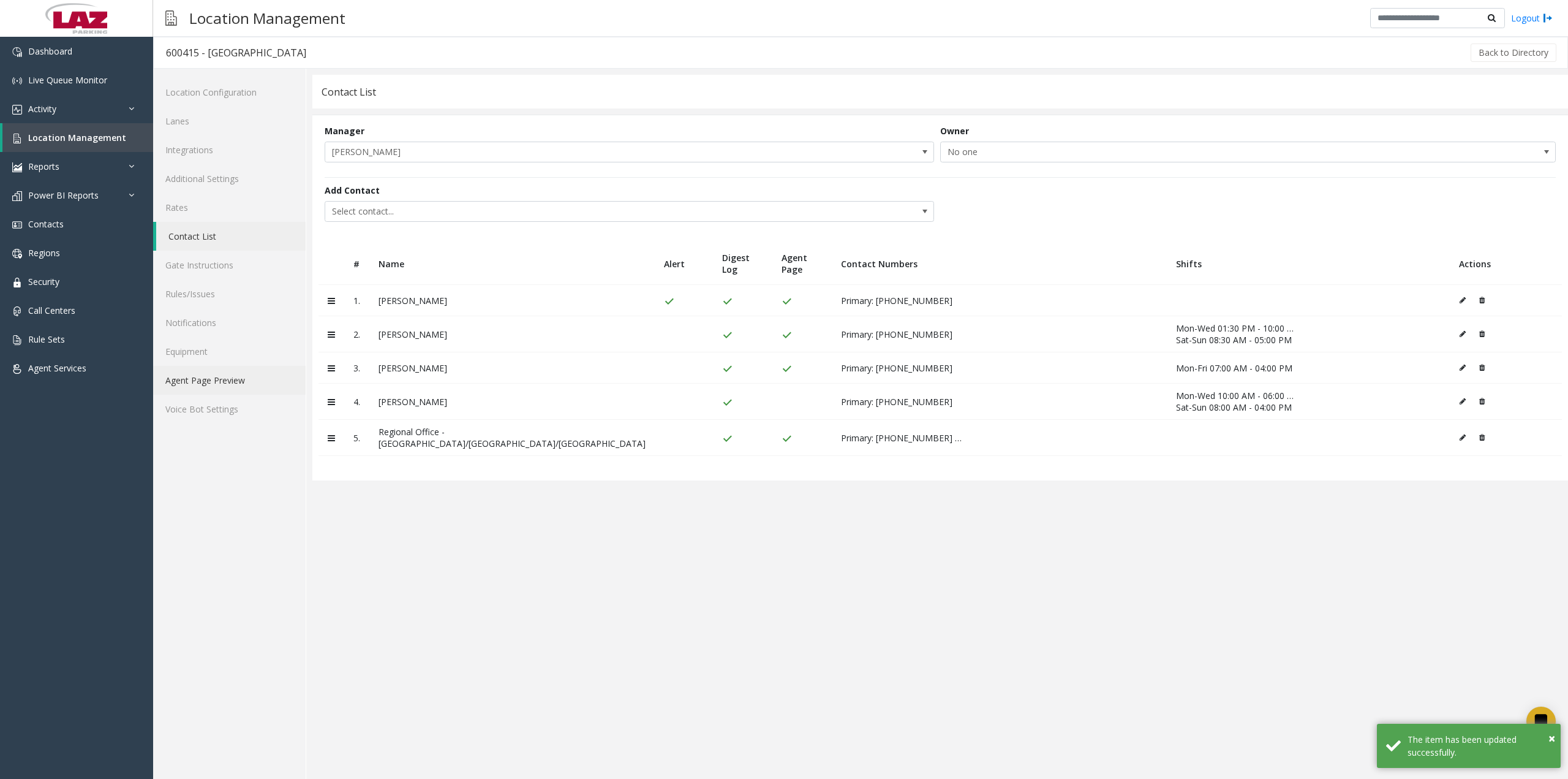
click at [241, 384] on link "Agent Page Preview" at bounding box center [229, 380] width 152 height 29
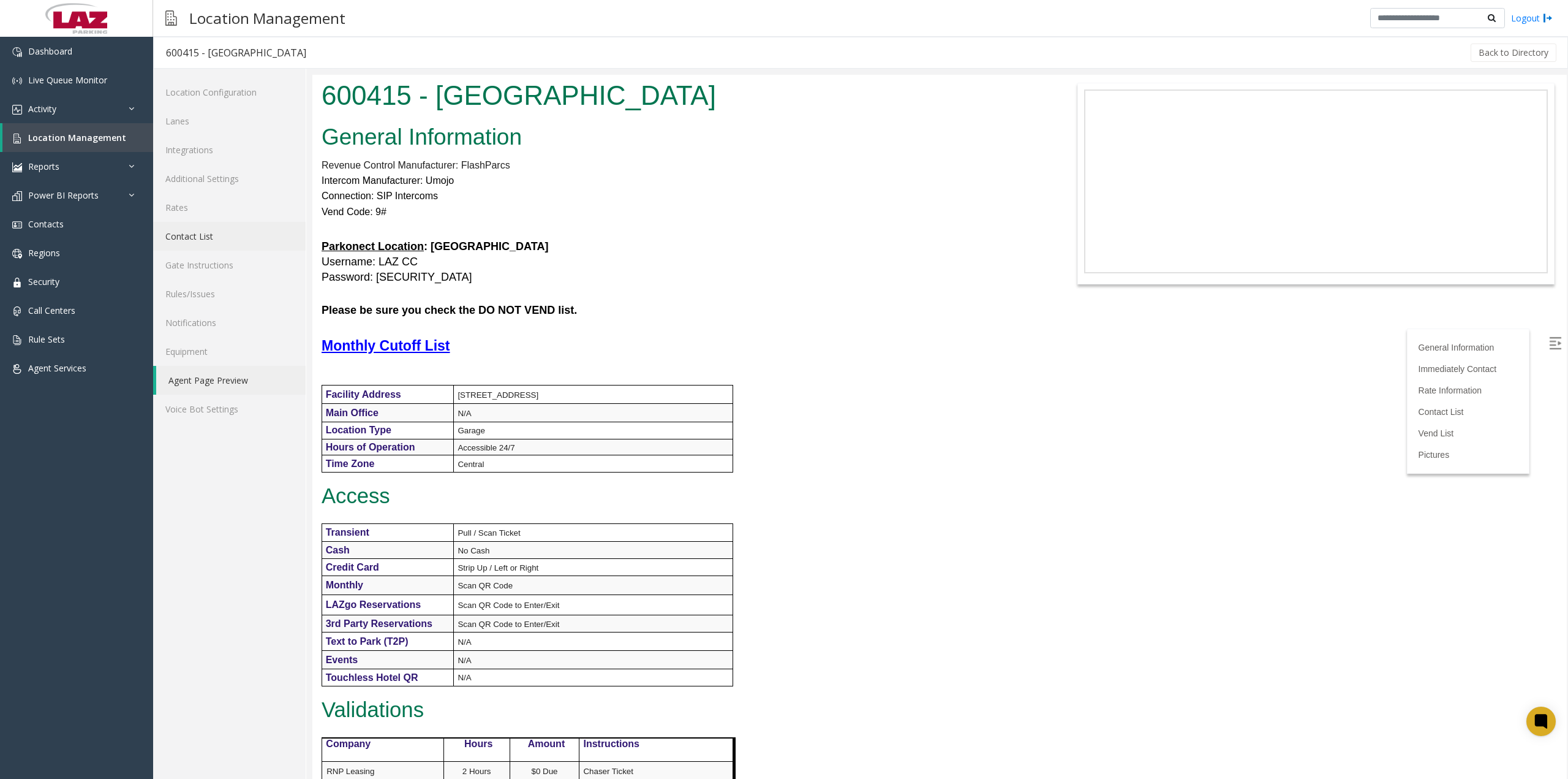
click at [206, 239] on link "Contact List" at bounding box center [229, 236] width 152 height 29
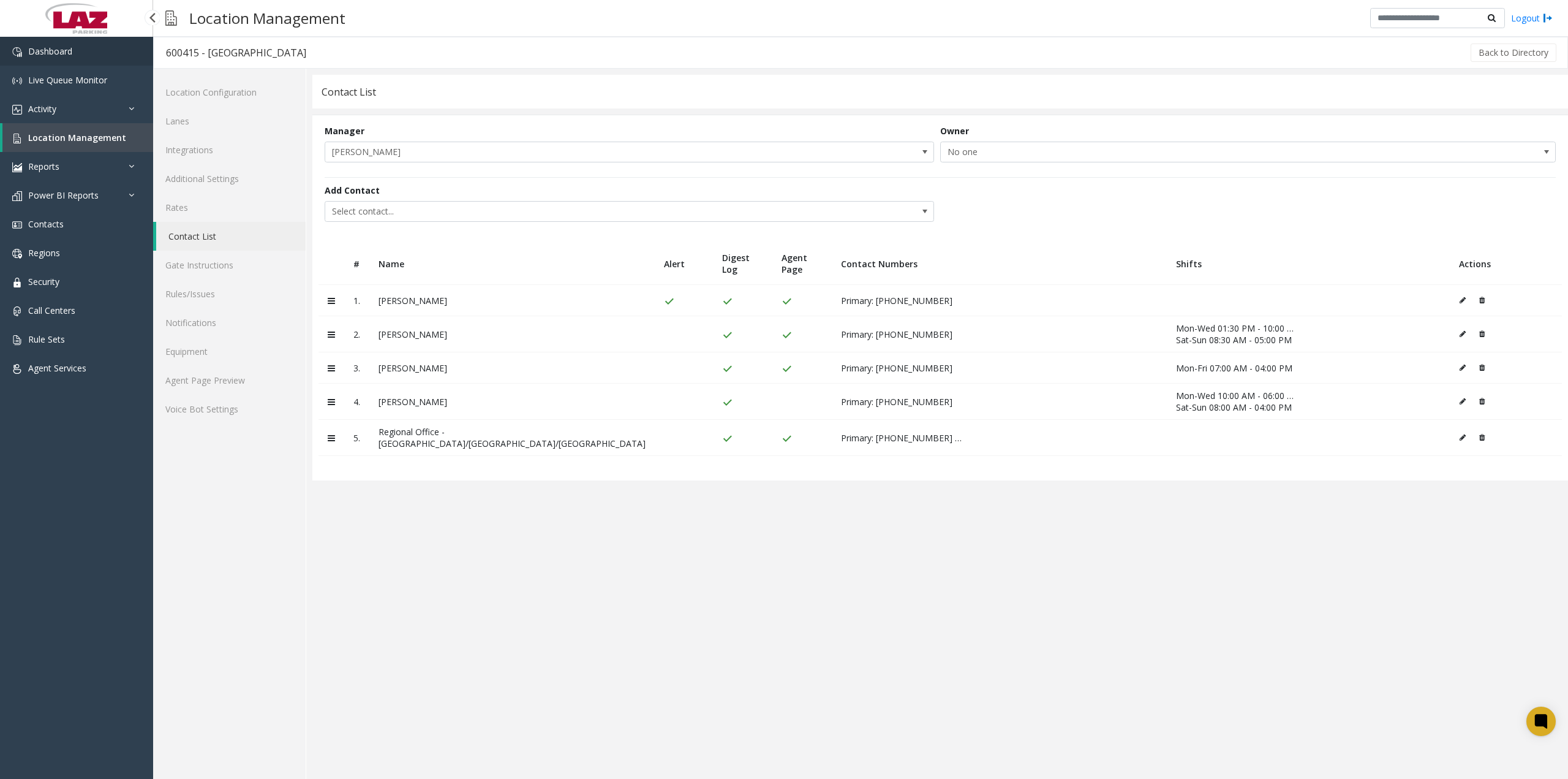
click at [108, 52] on link "Dashboard" at bounding box center [77, 51] width 153 height 29
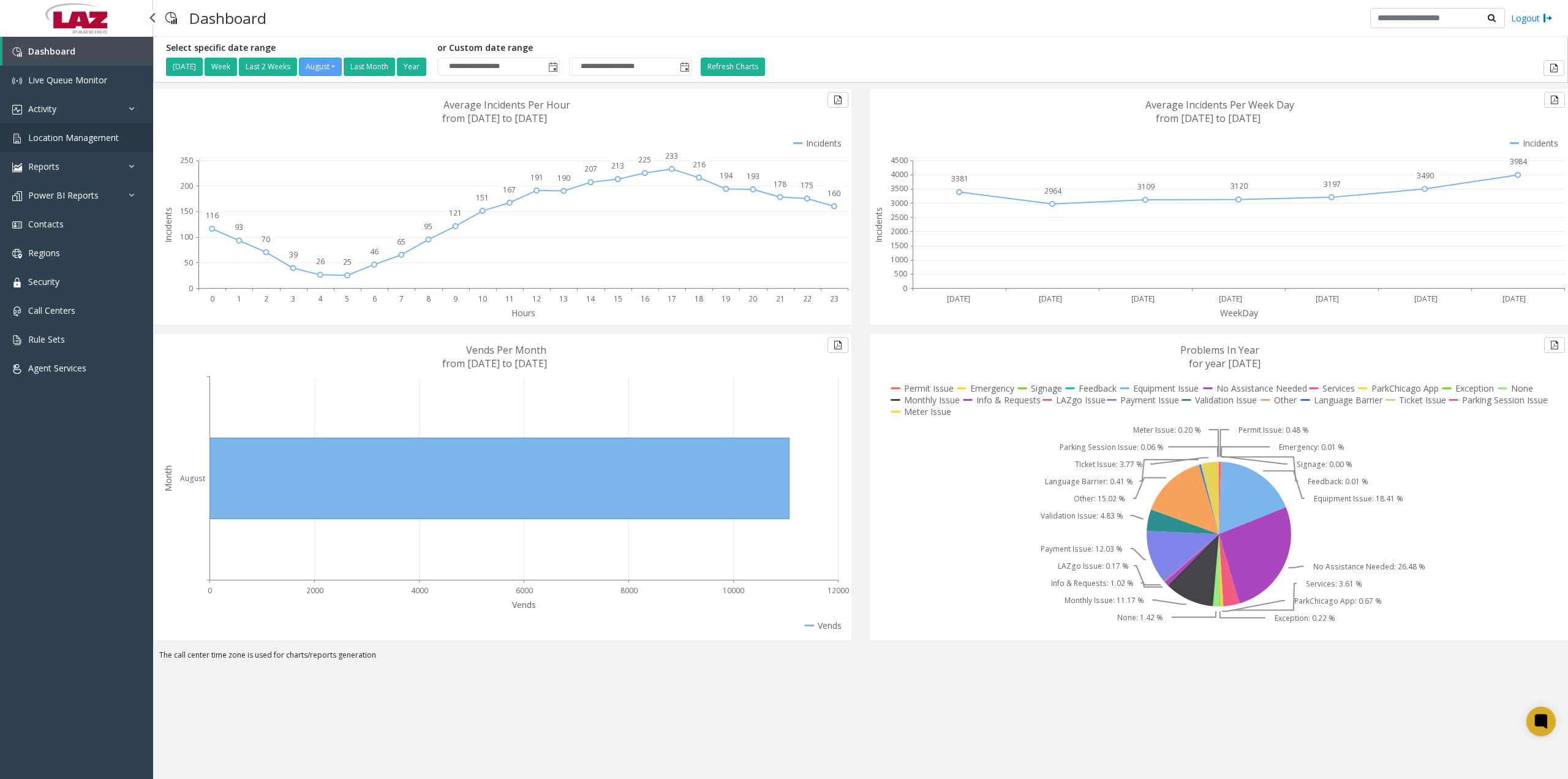
click at [81, 138] on span "Location Management" at bounding box center [73, 137] width 90 height 12
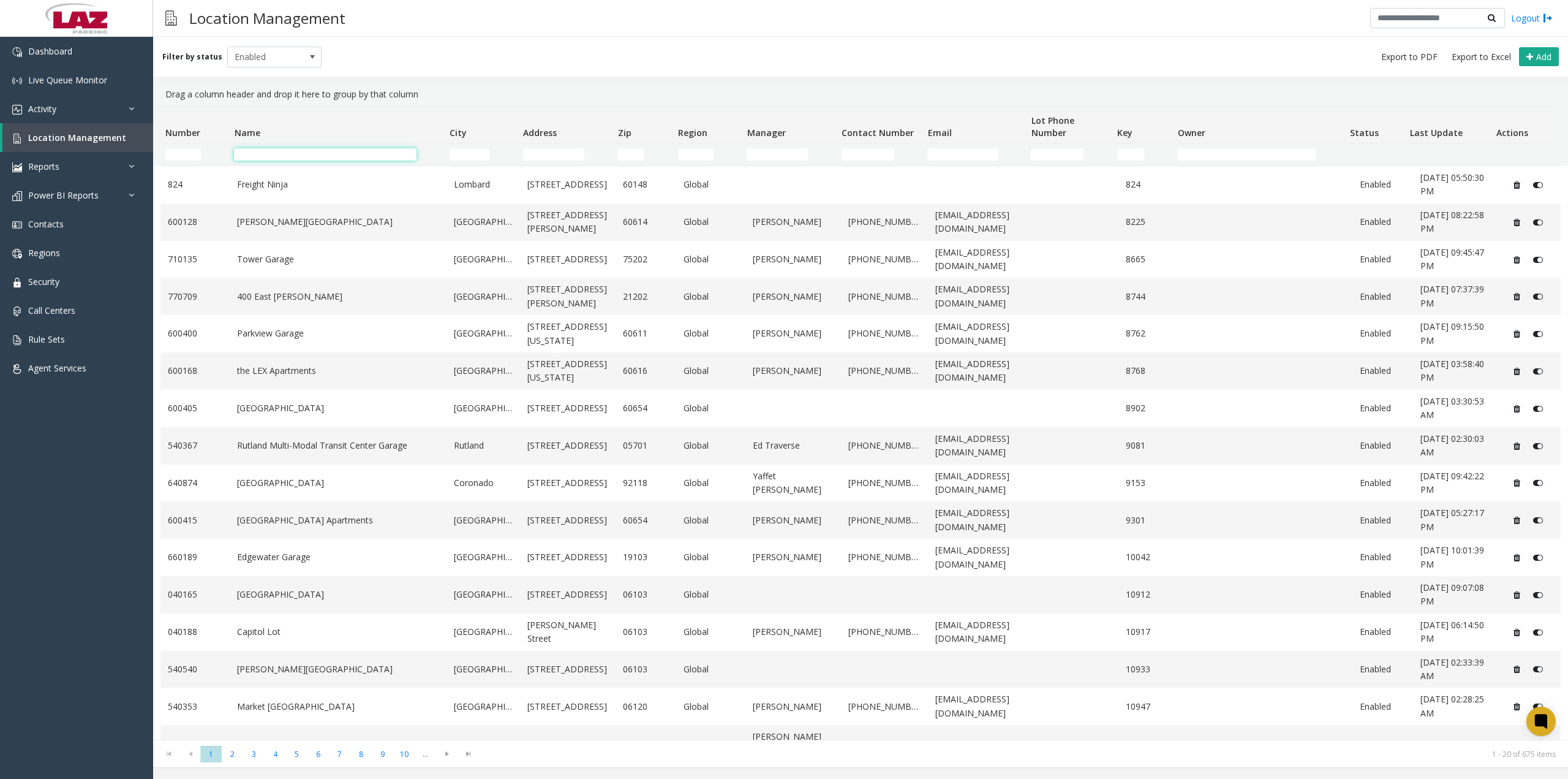
click at [304, 154] on input "Name Filter" at bounding box center [325, 154] width 182 height 12
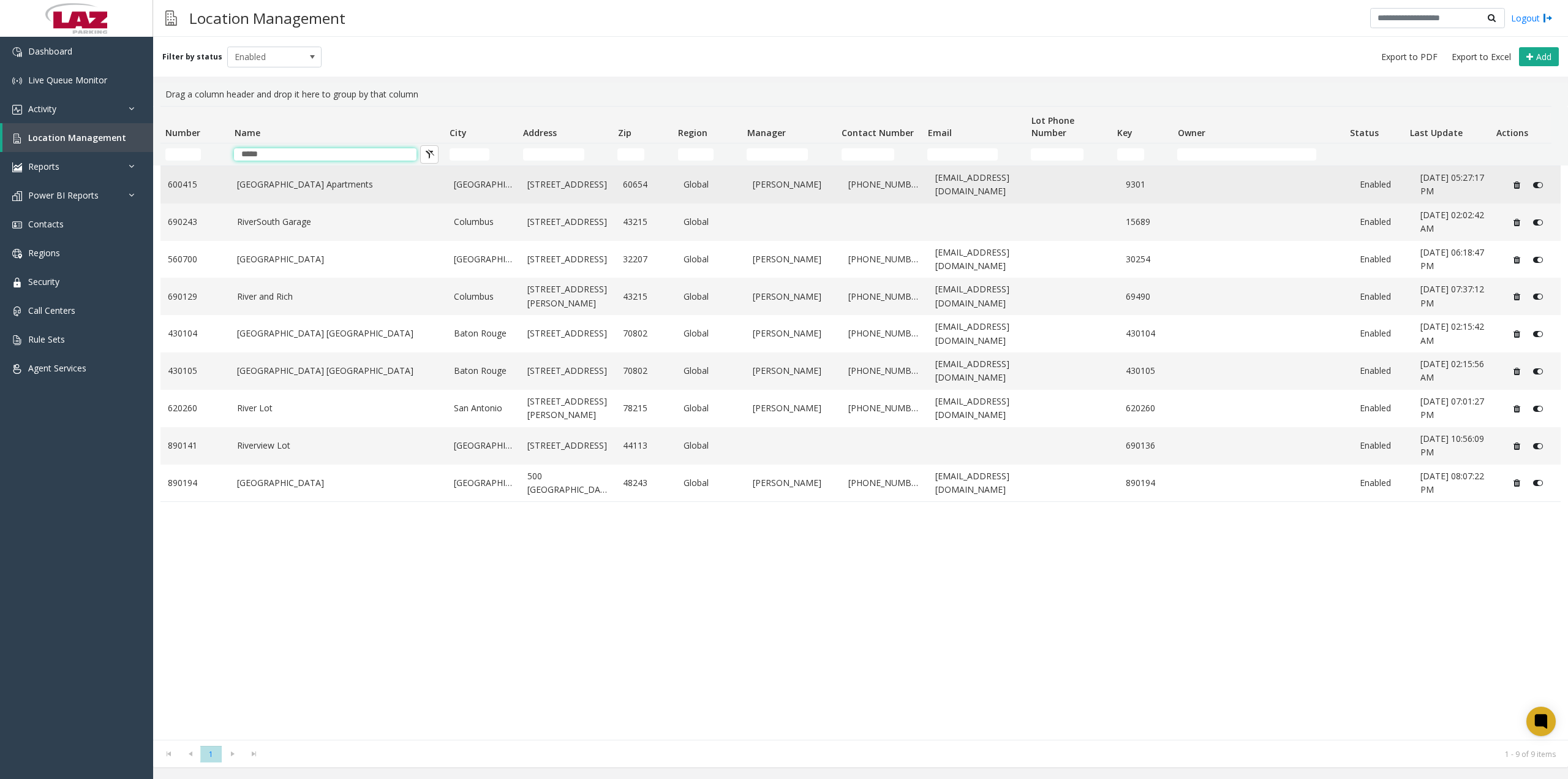
type input "*****"
click at [304, 182] on link "[GEOGRAPHIC_DATA] Apartments" at bounding box center [338, 184] width 202 height 14
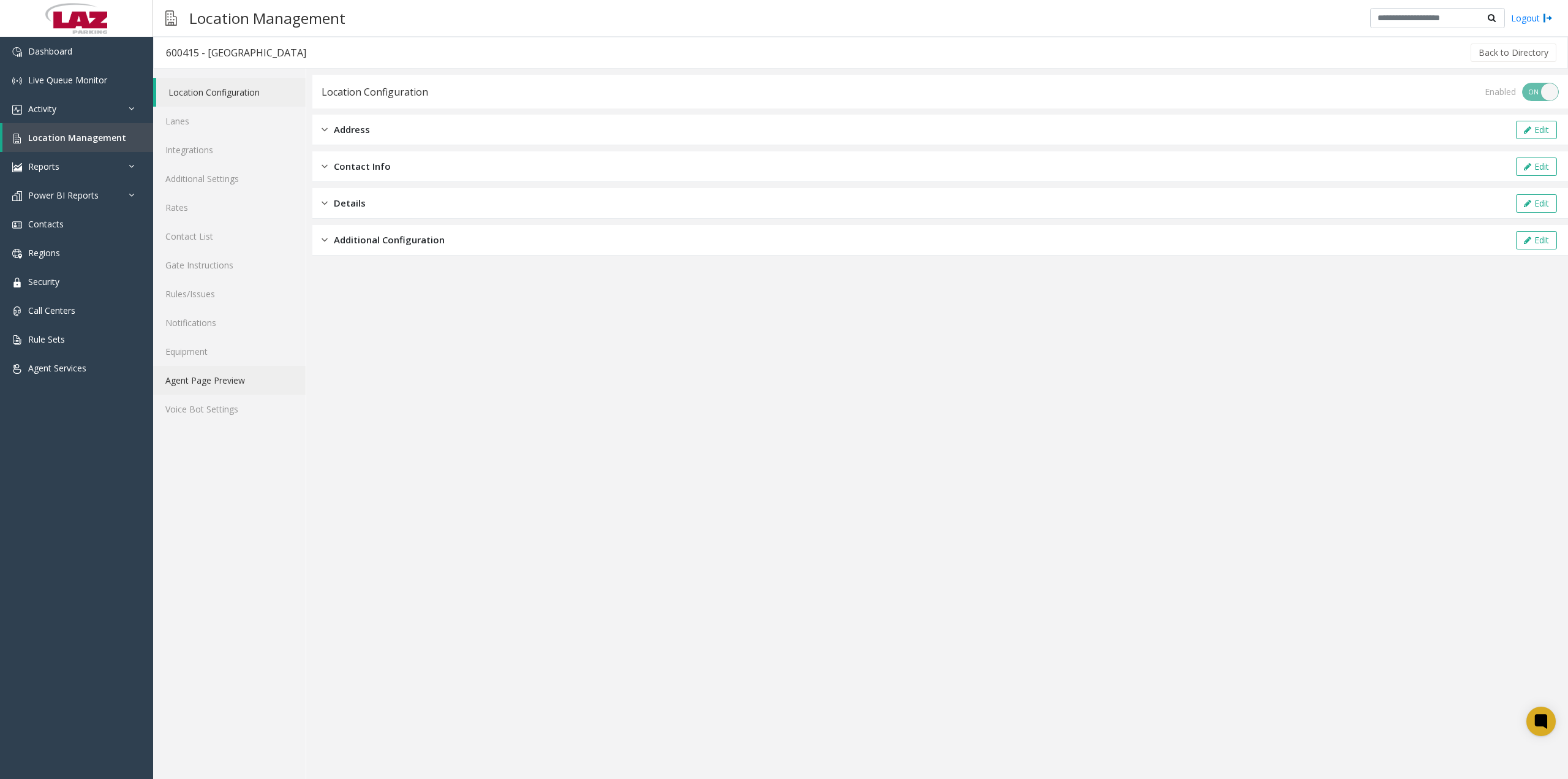
click at [243, 383] on link "Agent Page Preview" at bounding box center [229, 380] width 152 height 29
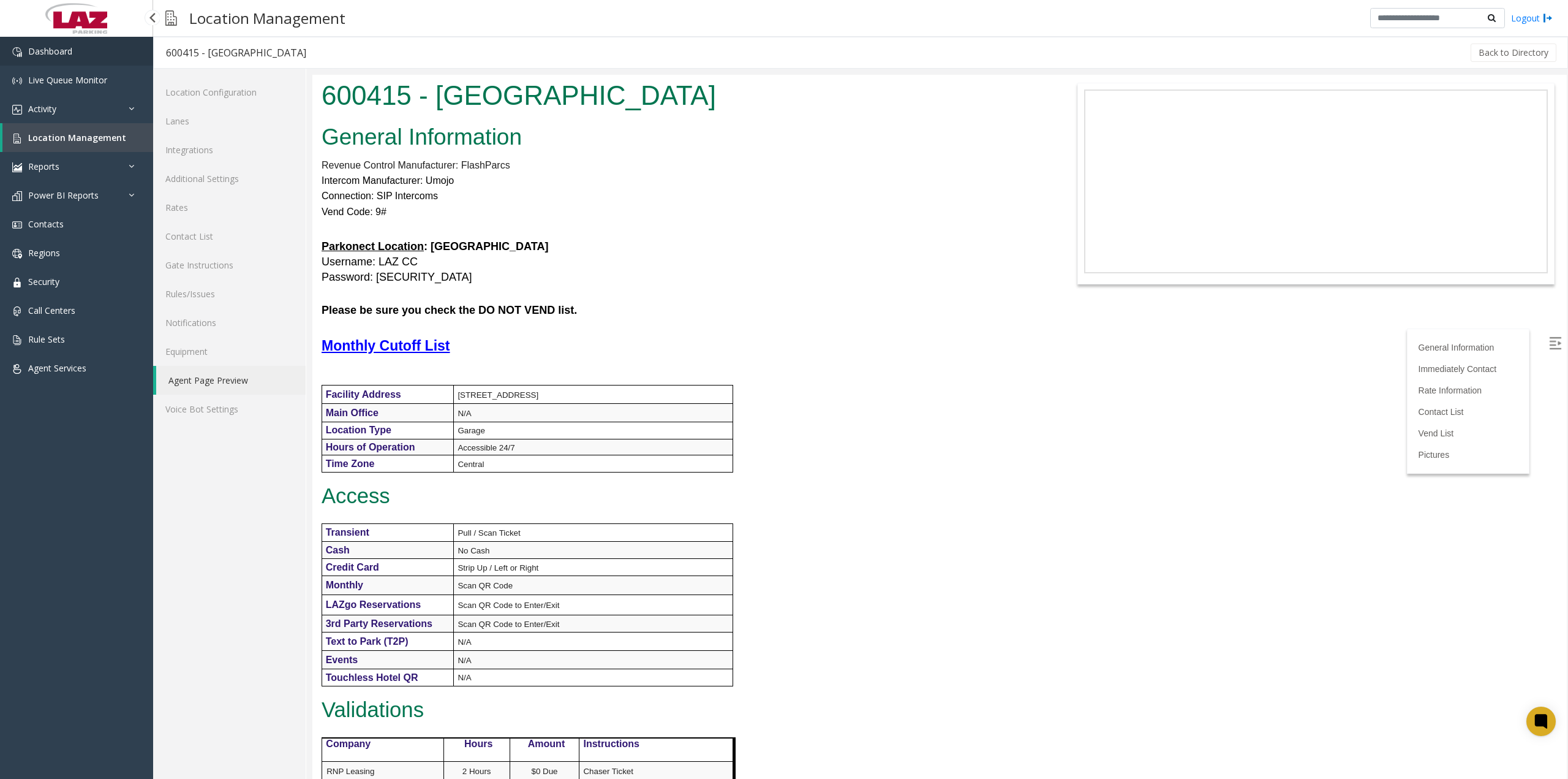
click at [109, 58] on link "Dashboard" at bounding box center [77, 51] width 153 height 29
